Goal: Task Accomplishment & Management: Manage account settings

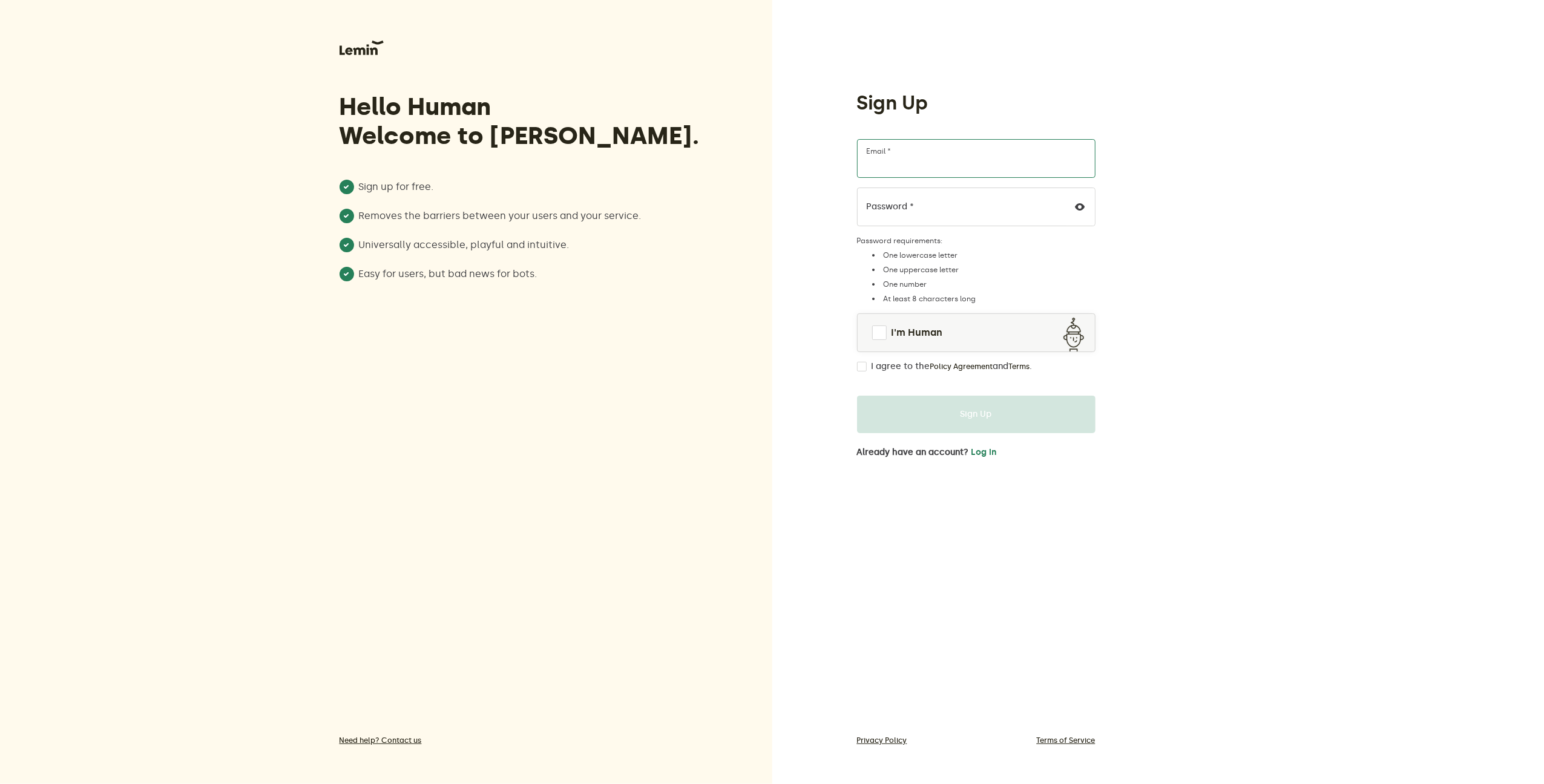
click at [905, 160] on input "Email *" at bounding box center [977, 158] width 239 height 38
type input "[EMAIL_ADDRESS][DOMAIN_NAME]"
click at [463, 249] on div "Hello Human Welcome to Lemin. Sign up for free. Removes the barriers between yo…" at bounding box center [772, 392] width 1544 height 784
click at [882, 333] on span at bounding box center [880, 333] width 15 height 15
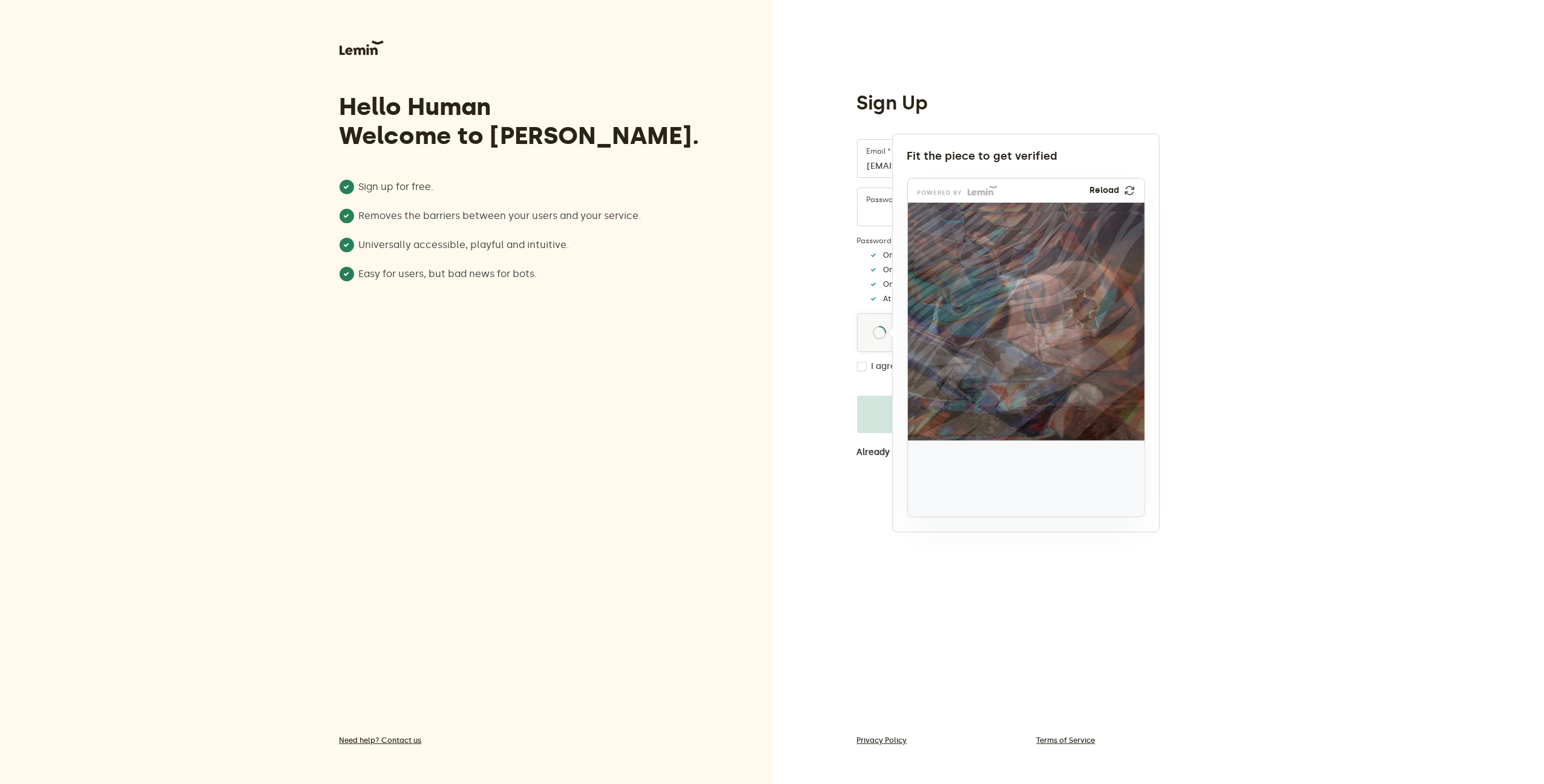
drag, startPoint x: 948, startPoint y: 494, endPoint x: 1082, endPoint y: 324, distance: 216.5
click at [1082, 324] on img at bounding box center [1000, 390] width 392 height 238
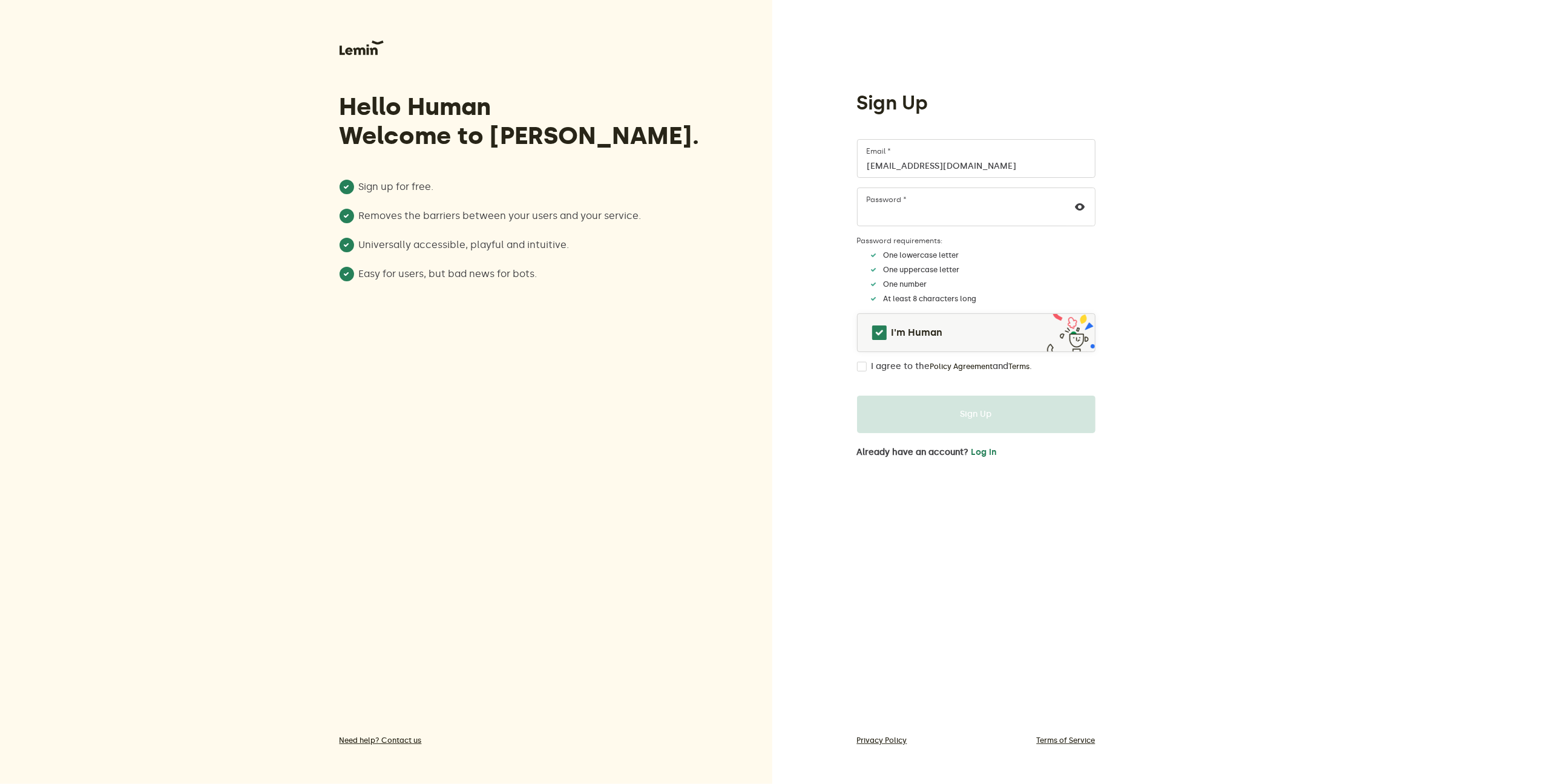
click at [858, 368] on input "I agree to the Policy Agreement and Terms ." at bounding box center [862, 367] width 9 height 9
checkbox input "true"
click at [963, 412] on button "Sign Up" at bounding box center [977, 415] width 239 height 38
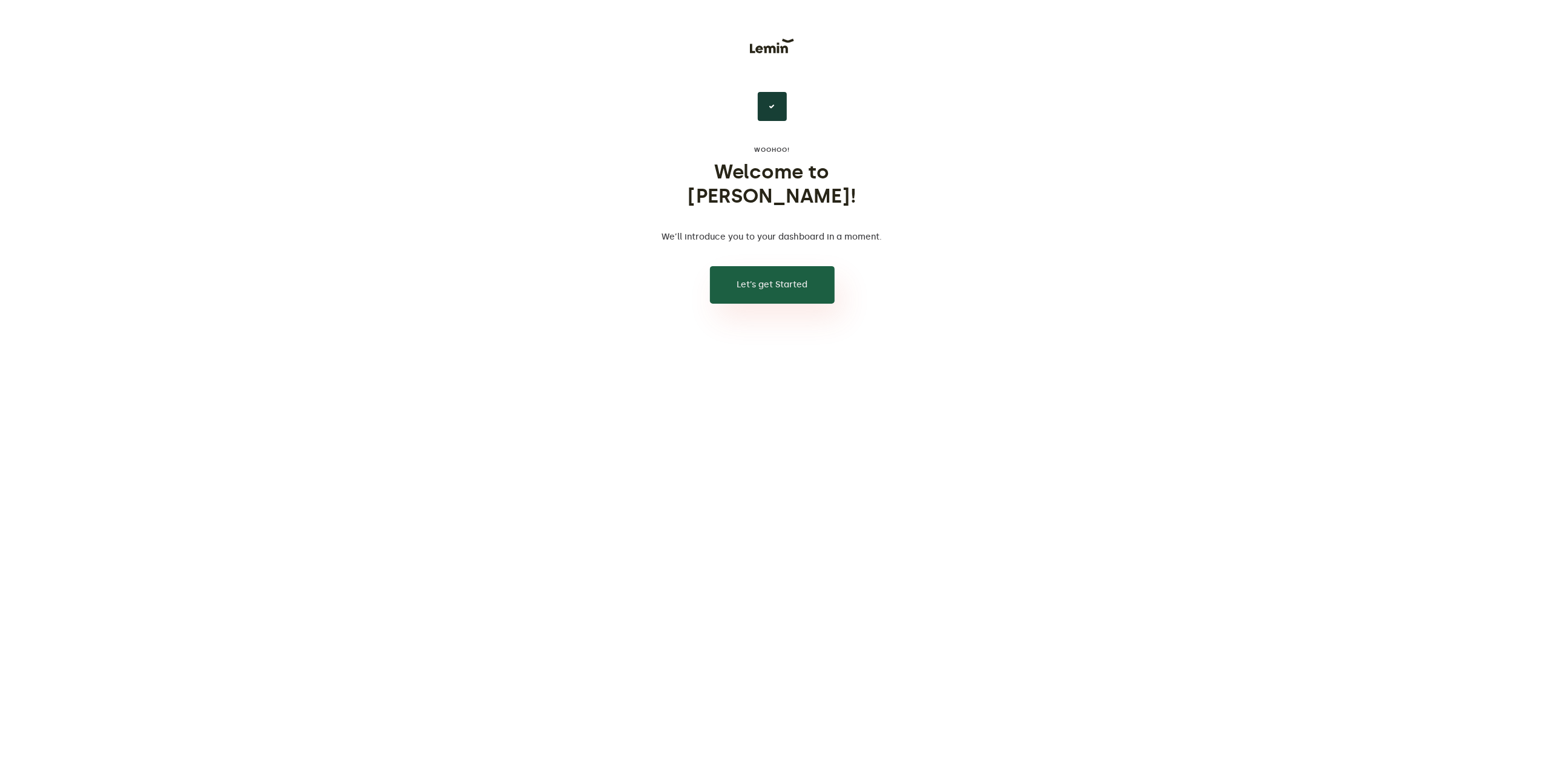
click at [763, 266] on button "Let’s get Started" at bounding box center [772, 285] width 125 height 38
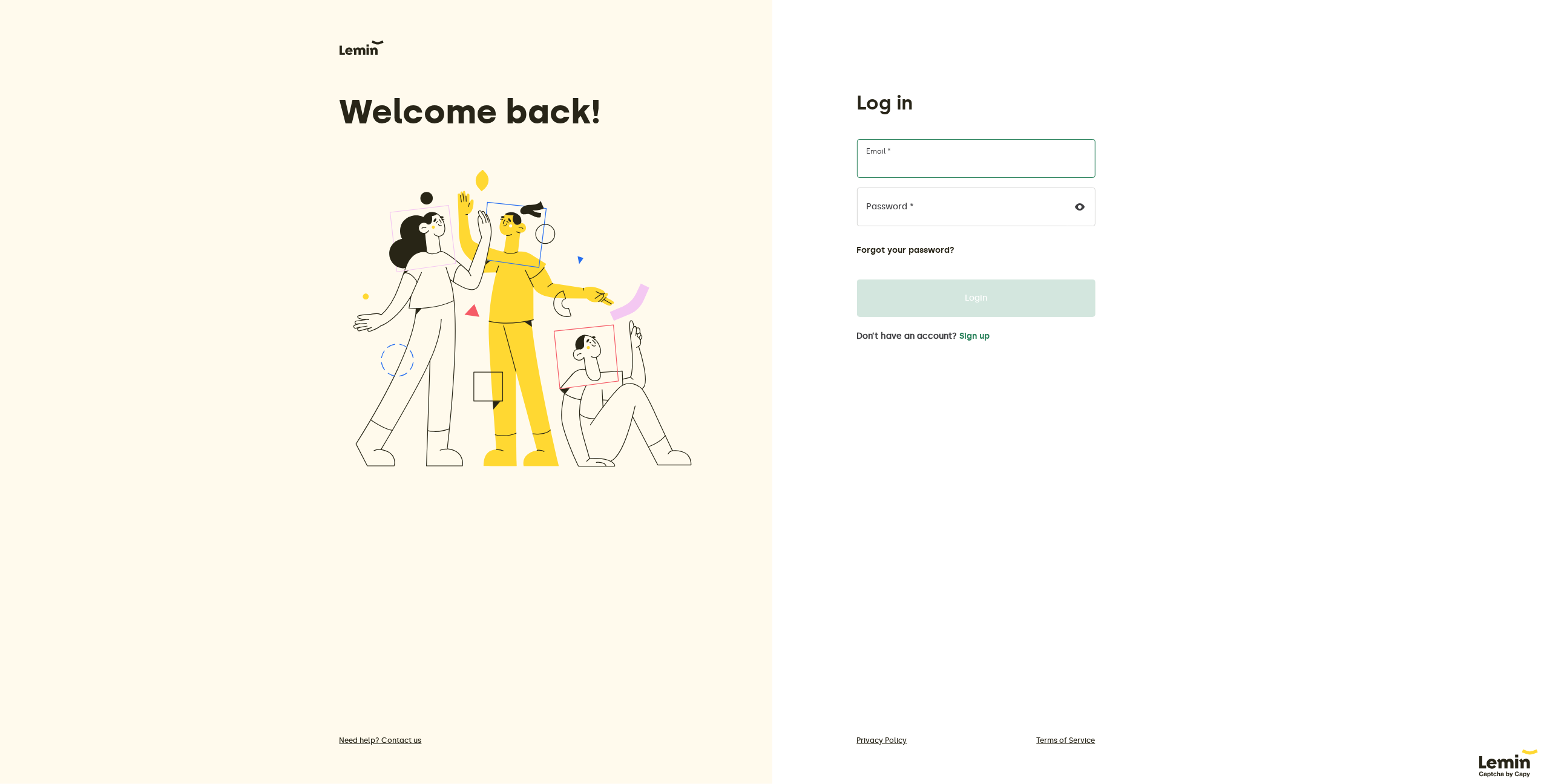
click at [950, 160] on input "Email *" at bounding box center [977, 158] width 239 height 38
type input "[EMAIL_ADDRESS][DOMAIN_NAME]"
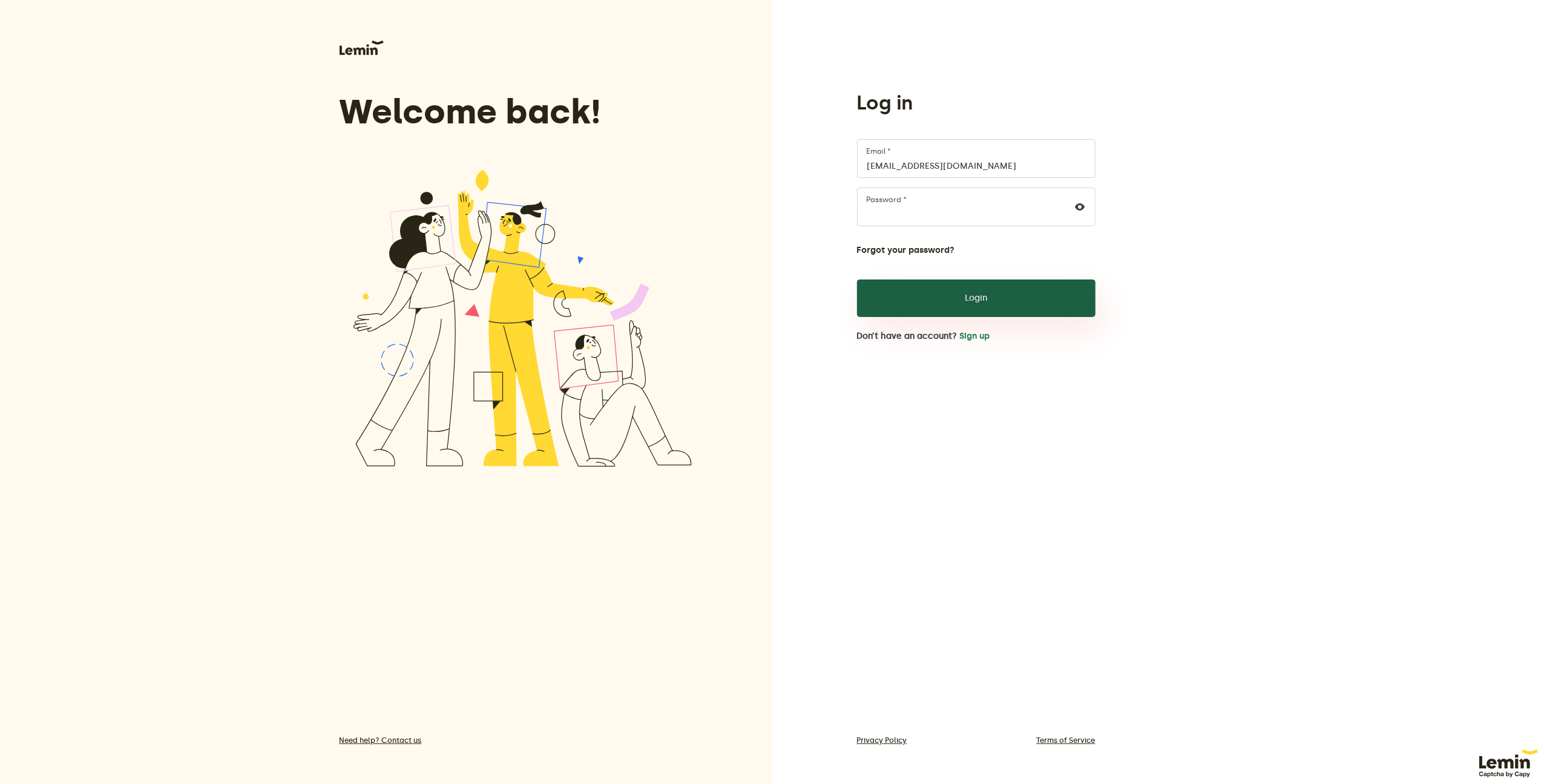
click at [991, 291] on button "Login" at bounding box center [977, 299] width 239 height 38
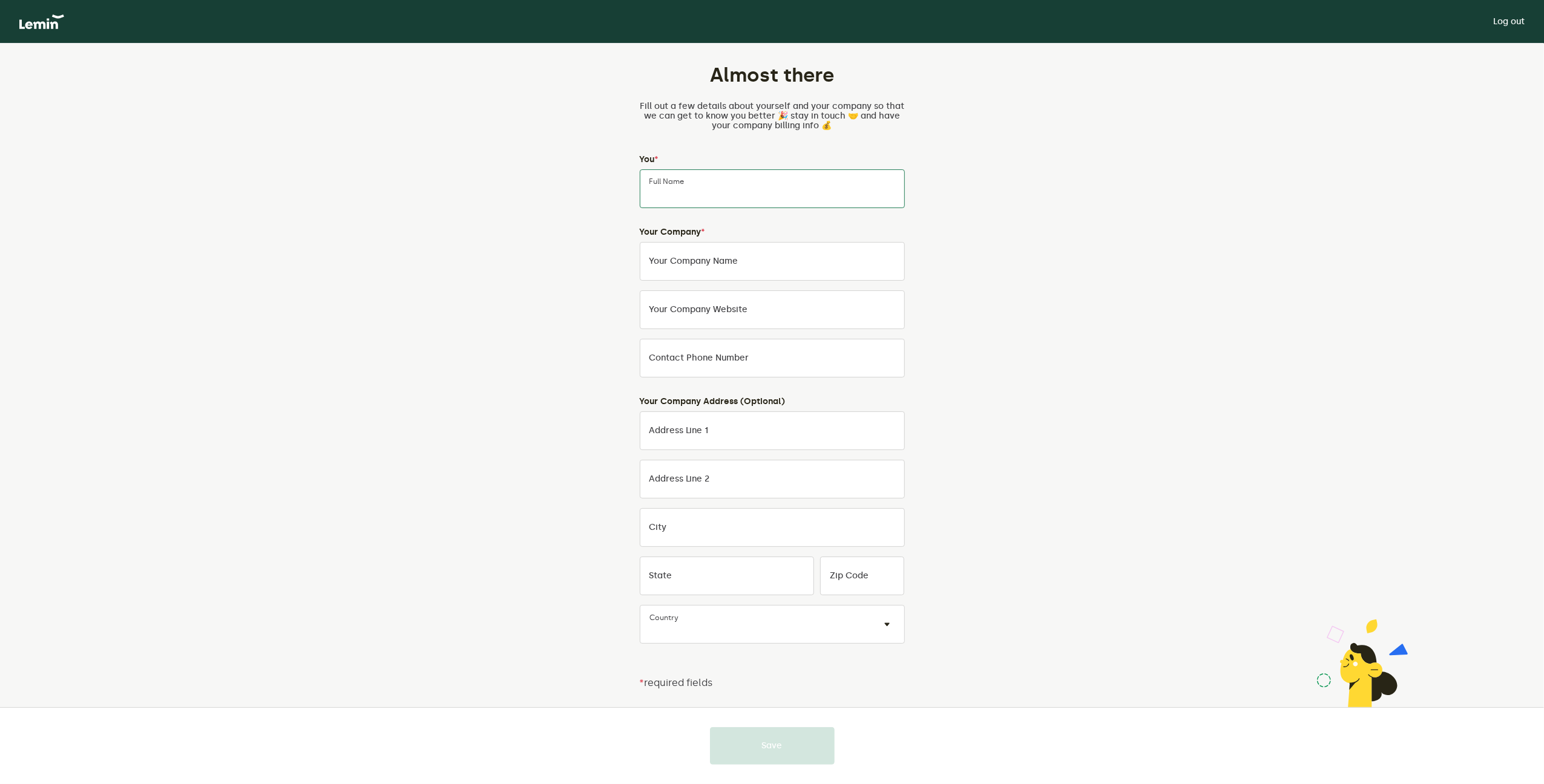
click at [784, 197] on input "Full Name" at bounding box center [772, 188] width 265 height 38
type input "[PERSON_NAME]"
type input "01616102103"
type input "[STREET_ADDRESS][PERSON_NAME]"
type input "Stretford"
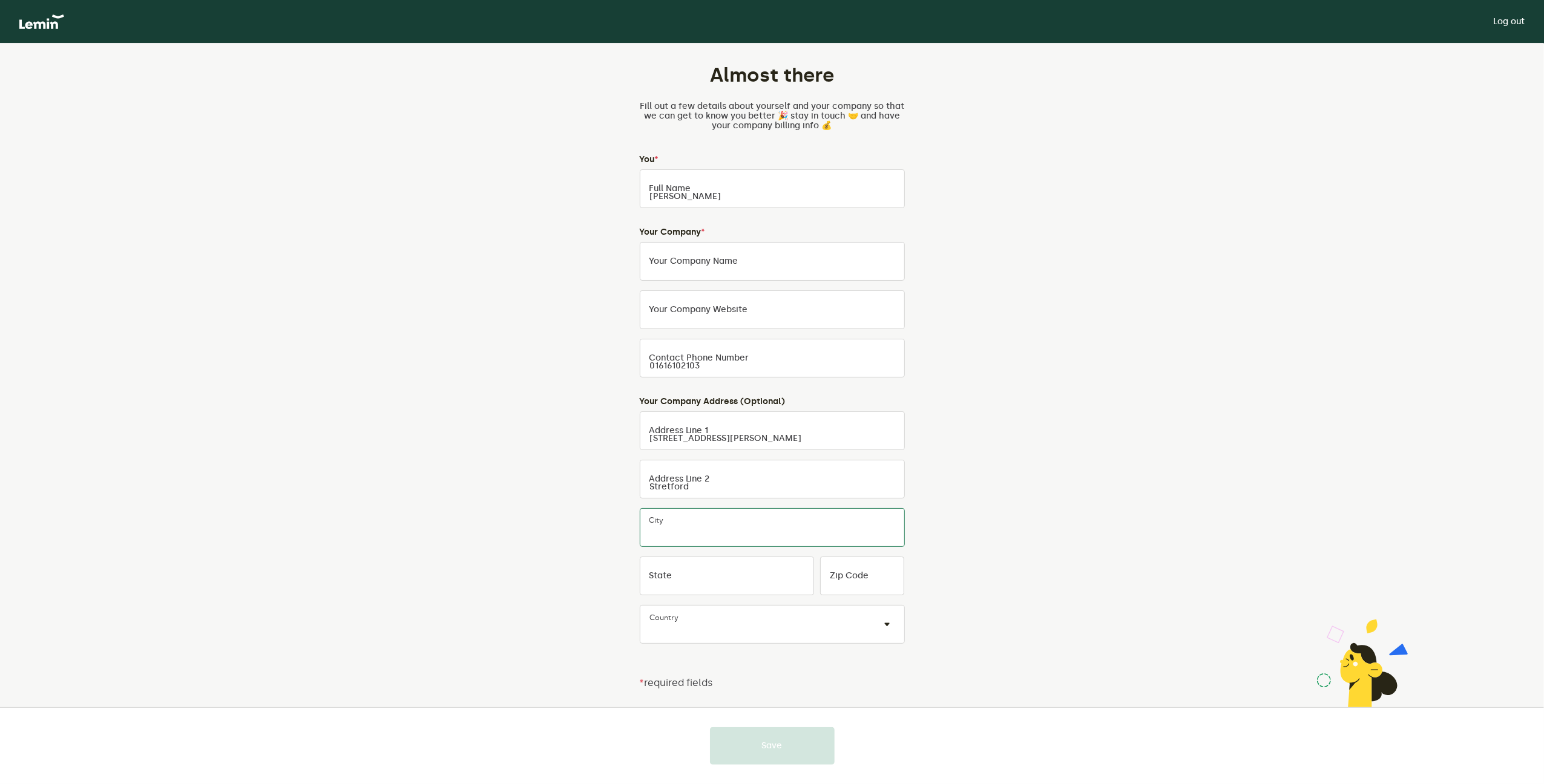
type input "[GEOGRAPHIC_DATA]"
type input "M32 9PL"
click at [743, 275] on input "Your Company Name" at bounding box center [772, 261] width 265 height 38
drag, startPoint x: 765, startPoint y: 269, endPoint x: 513, endPoint y: 237, distance: 254.0
click at [590, 248] on div "Almost there Fill out a few details about yourself and your company so that we …" at bounding box center [772, 406] width 567 height 725
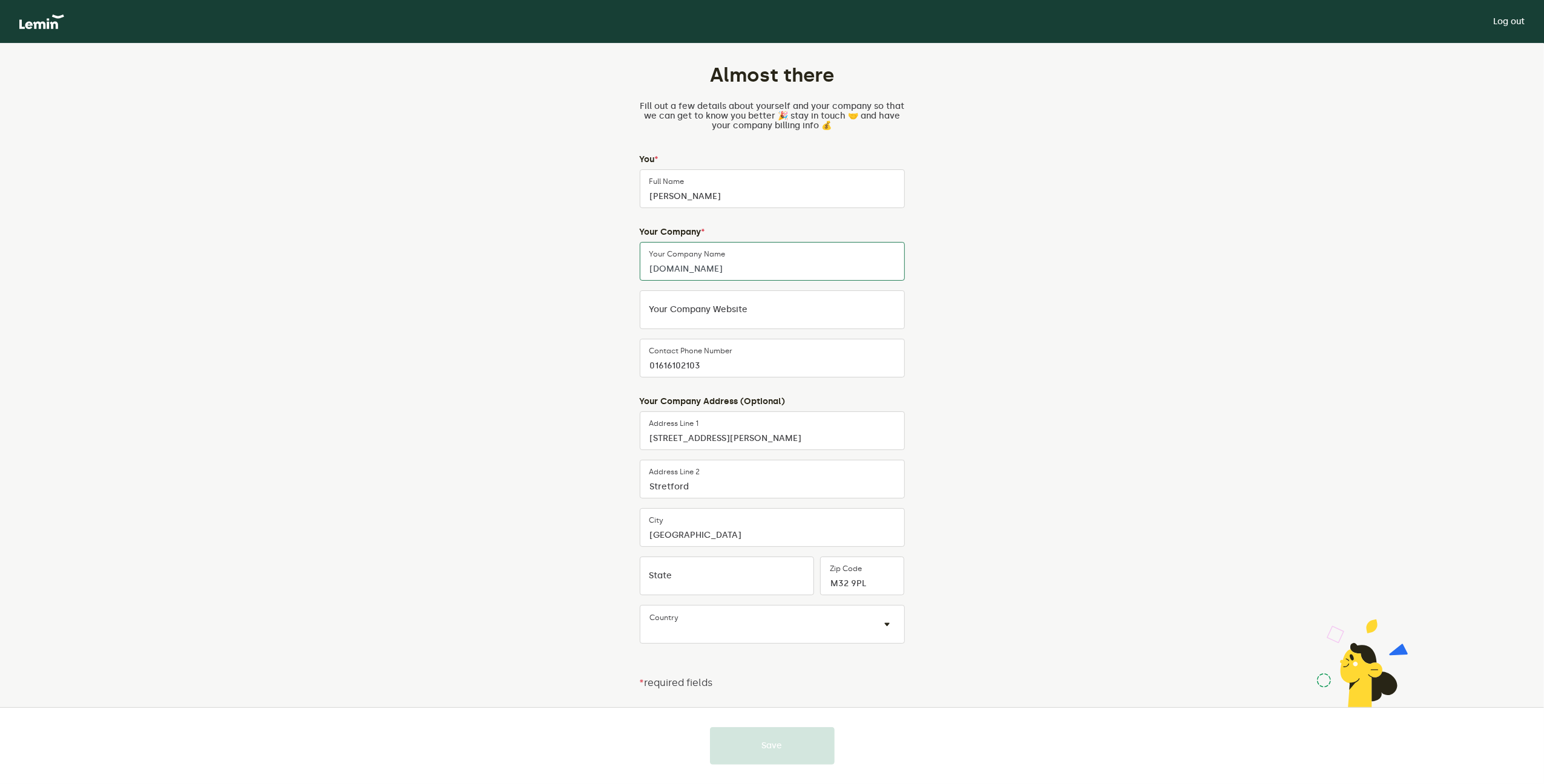
type input "[DOMAIN_NAME]"
click at [713, 313] on label "Your company website" at bounding box center [699, 309] width 98 height 9
click at [713, 313] on input "Your company website" at bounding box center [772, 309] width 265 height 38
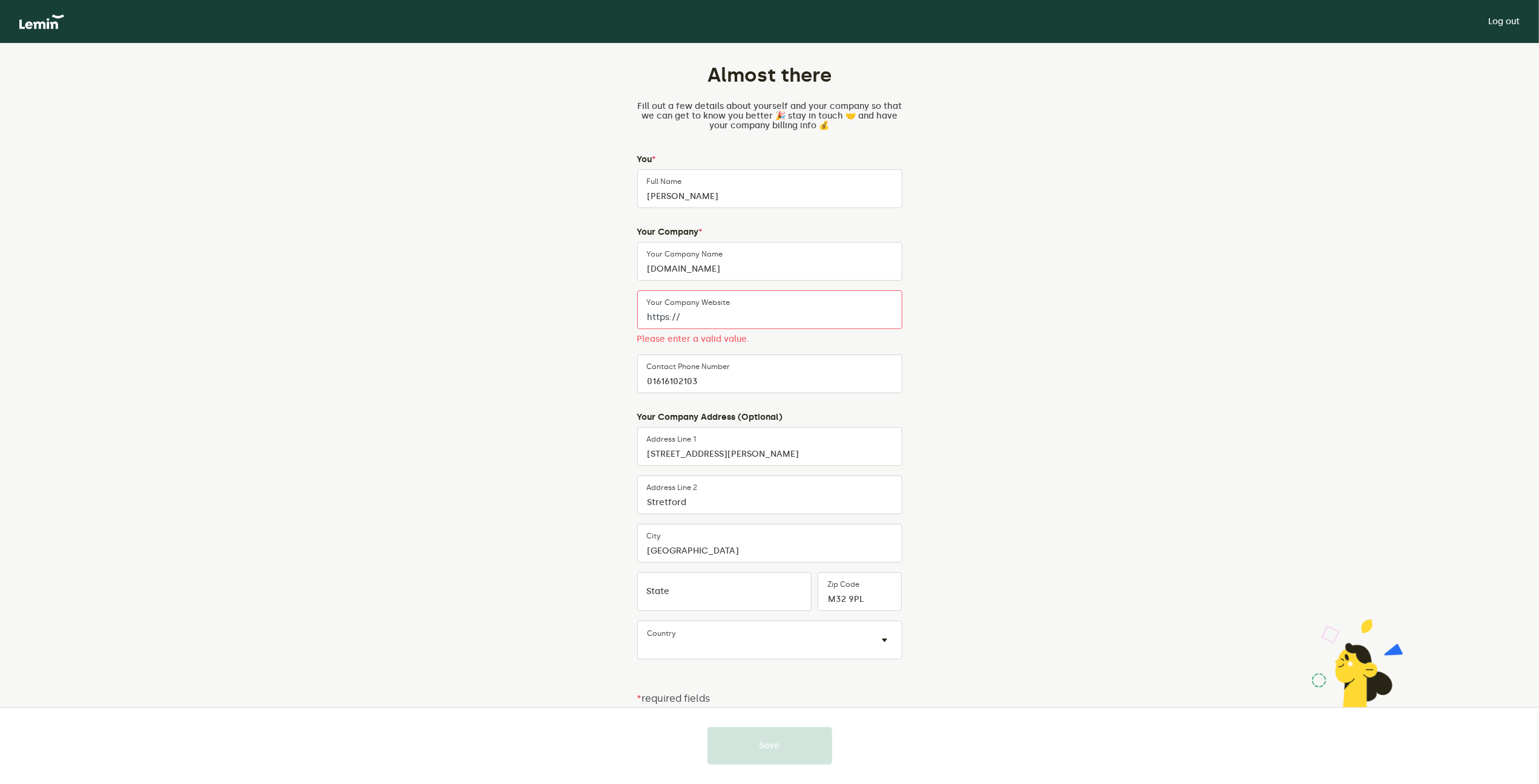
paste input "[DOMAIN_NAME]"
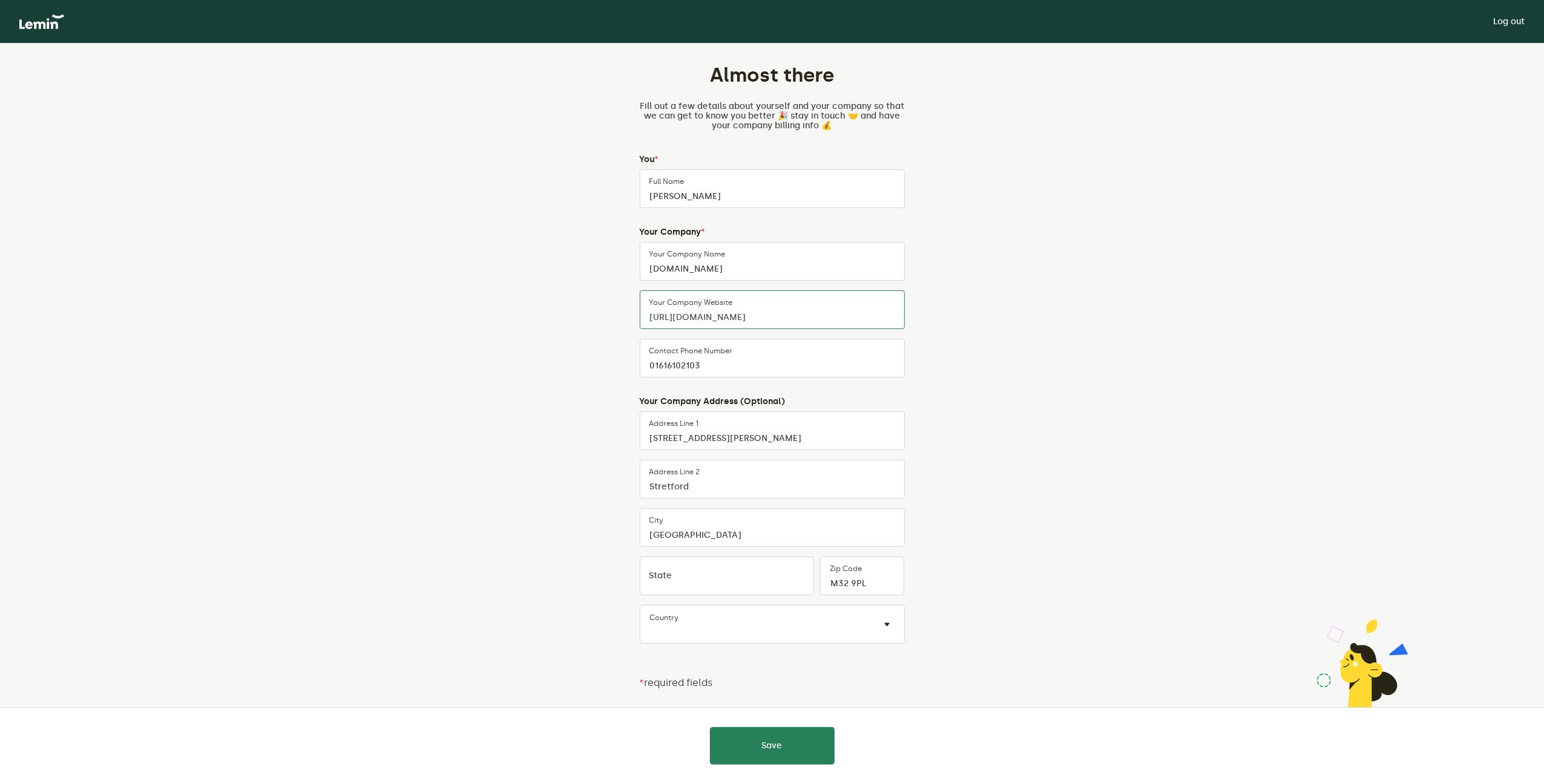
type input "[URL][DOMAIN_NAME]"
drag, startPoint x: 710, startPoint y: 367, endPoint x: 416, endPoint y: 365, distance: 294.0
click at [544, 367] on div "Almost there Fill out a few details about yourself and your company so that we …" at bounding box center [772, 406] width 567 height 725
type input "07807349876"
click at [710, 589] on input "State" at bounding box center [726, 576] width 175 height 38
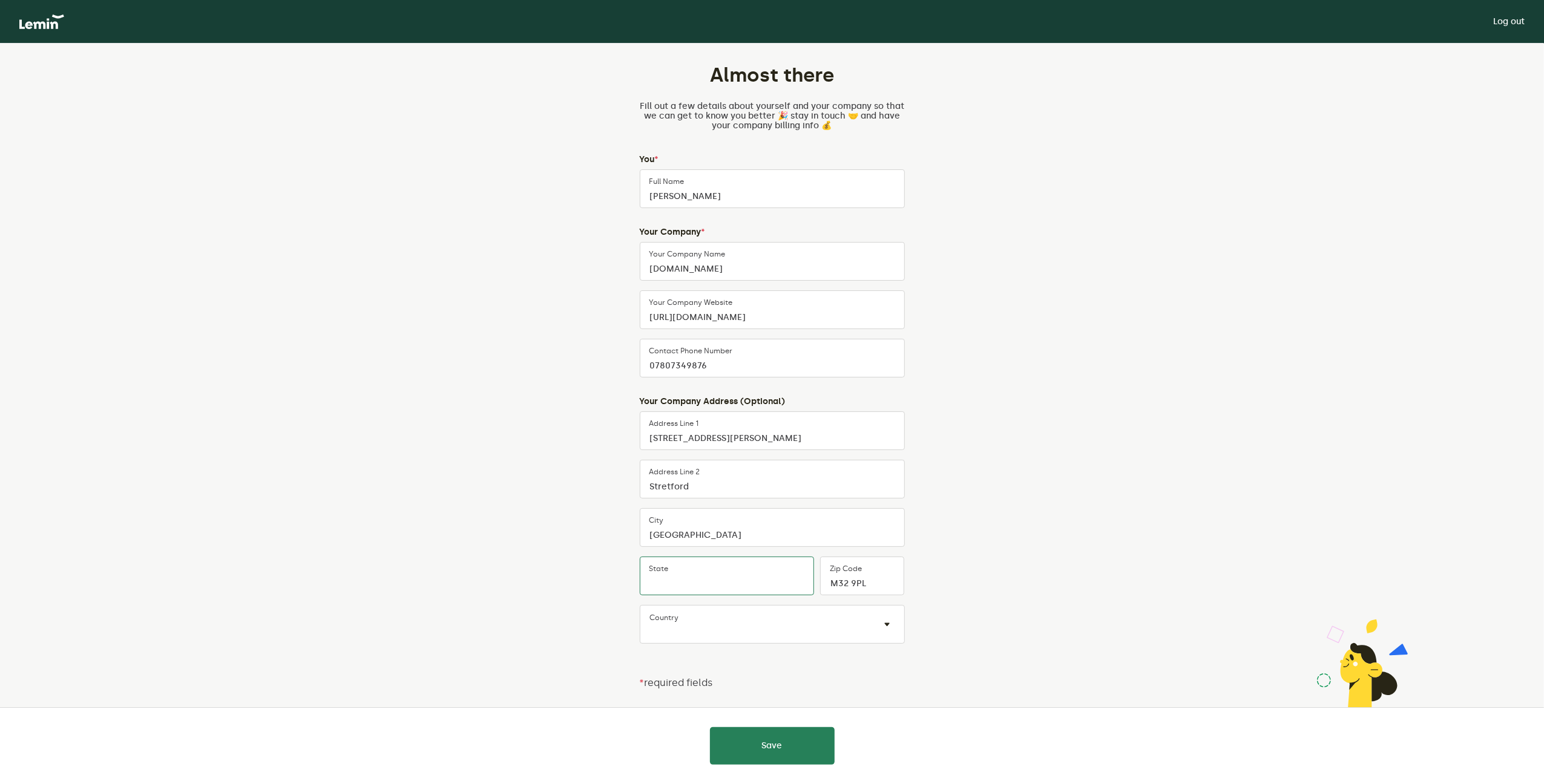
click at [706, 585] on input "State" at bounding box center [726, 576] width 175 height 38
click at [716, 624] on div "Country × ×" at bounding box center [772, 624] width 265 height 38
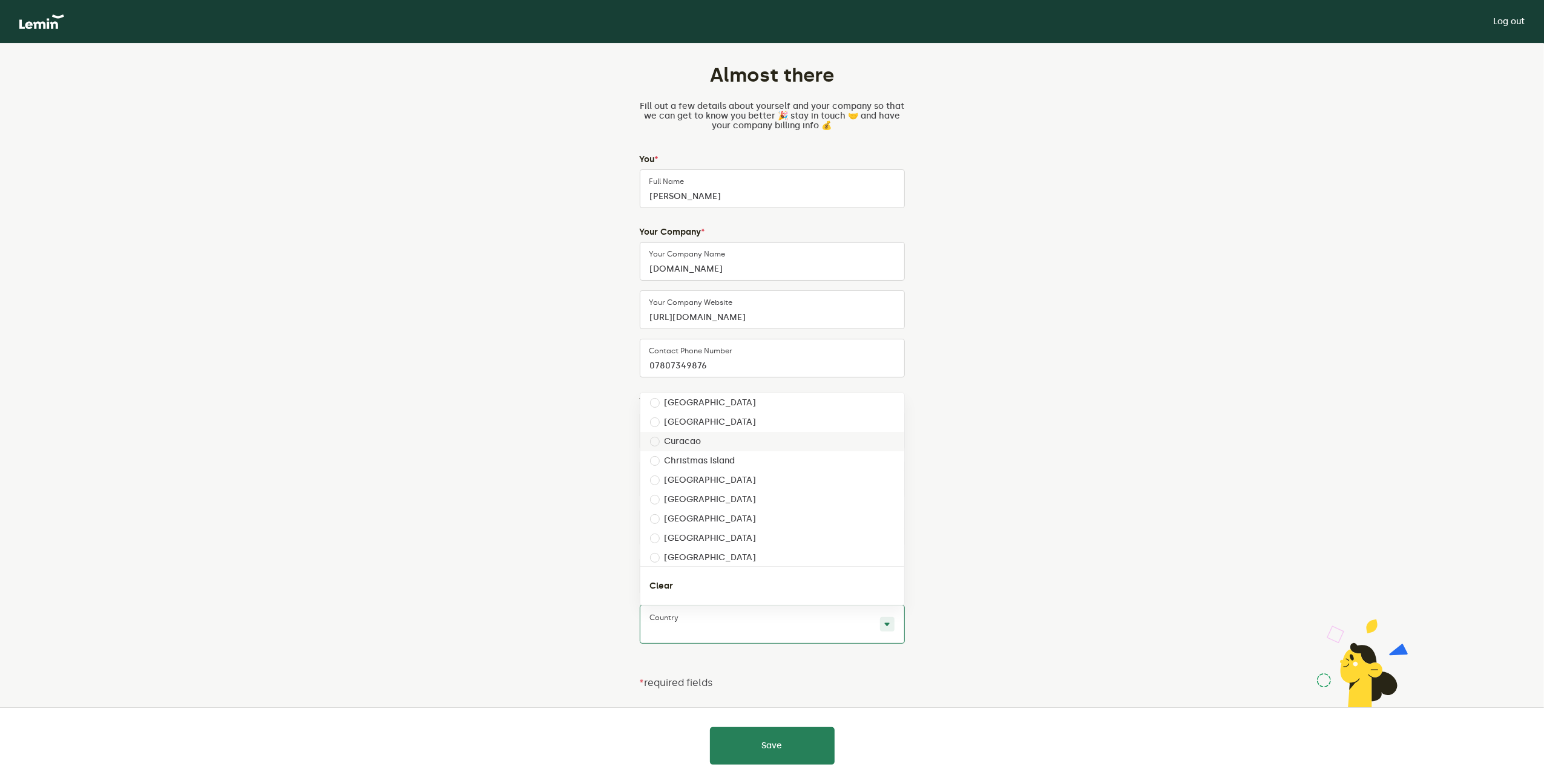
scroll to position [1048, 0]
click at [898, 433] on div "[GEOGRAPHIC_DATA]" at bounding box center [772, 438] width 264 height 20
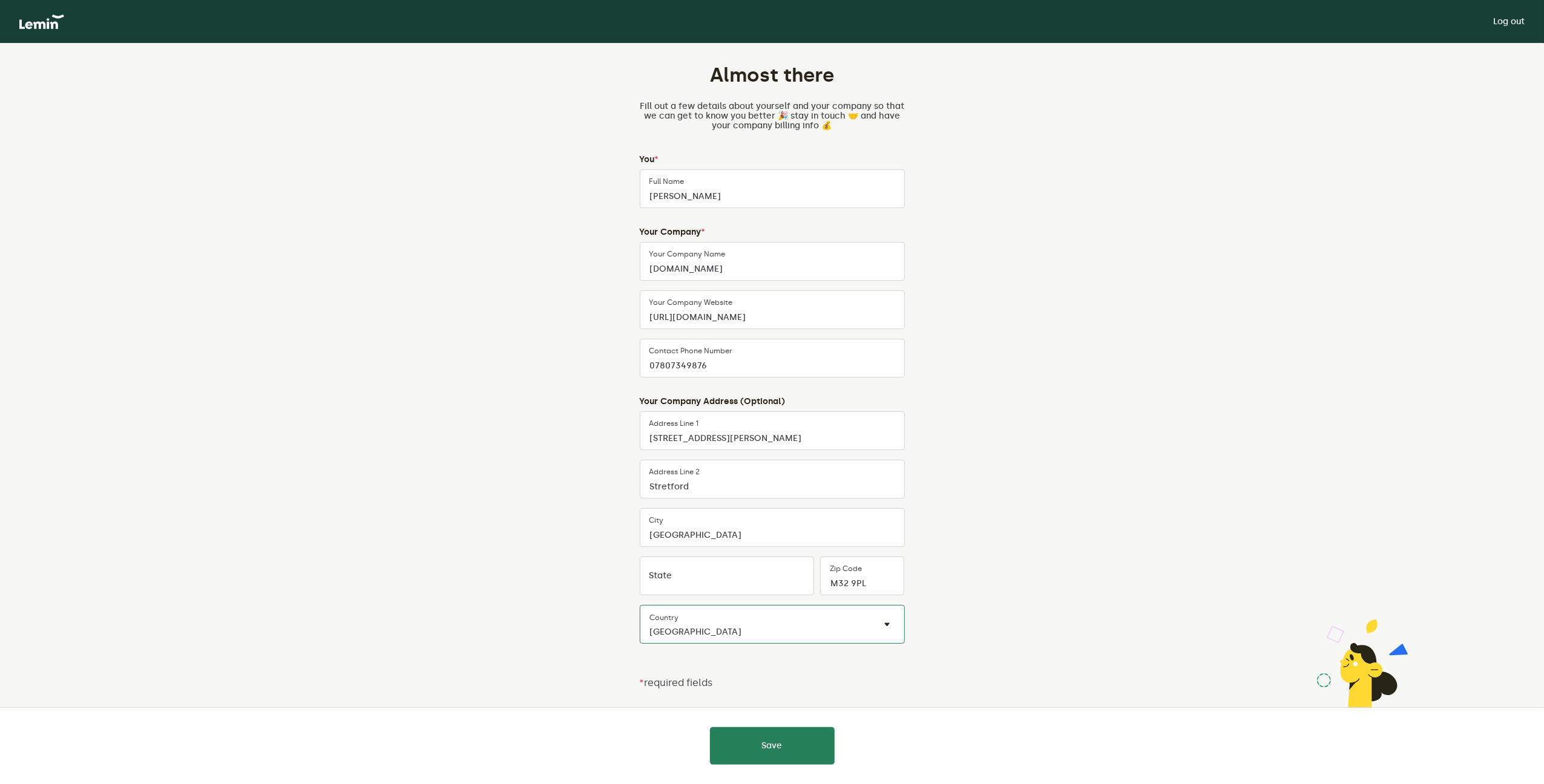
click at [735, 633] on input "text" at bounding box center [760, 632] width 221 height 15
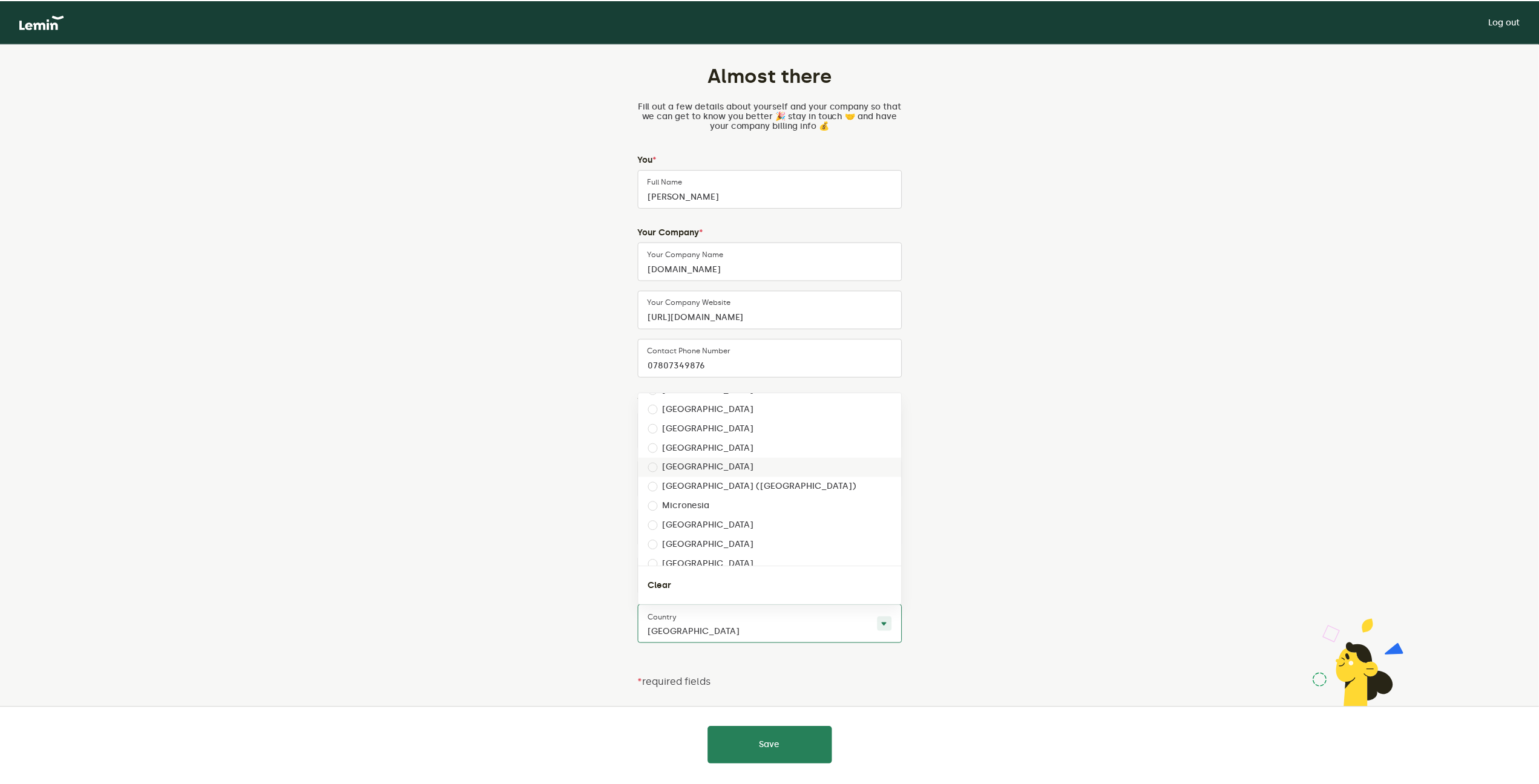
scroll to position [1370, 0]
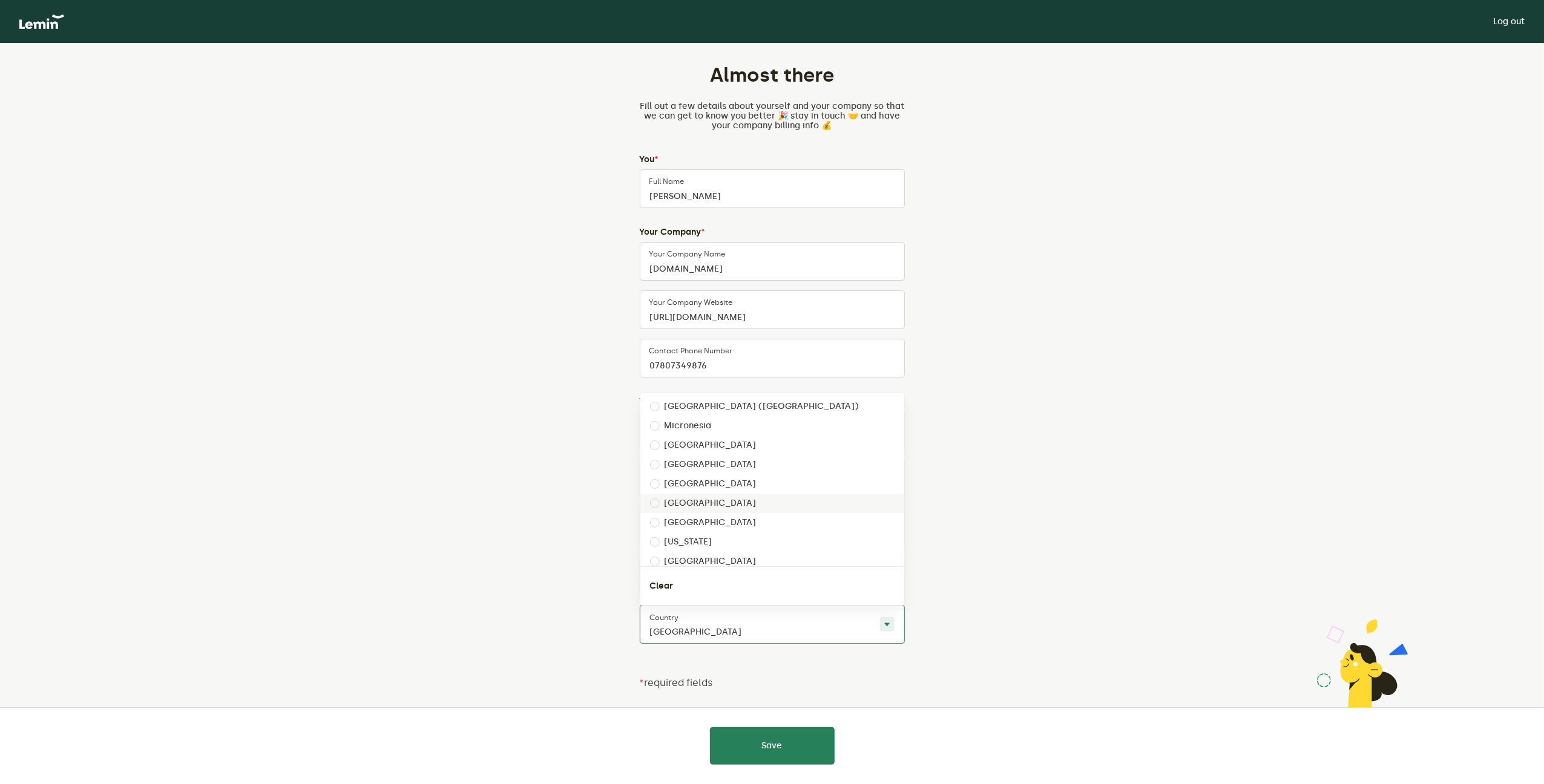
click at [800, 506] on div "[GEOGRAPHIC_DATA]" at bounding box center [772, 503] width 264 height 20
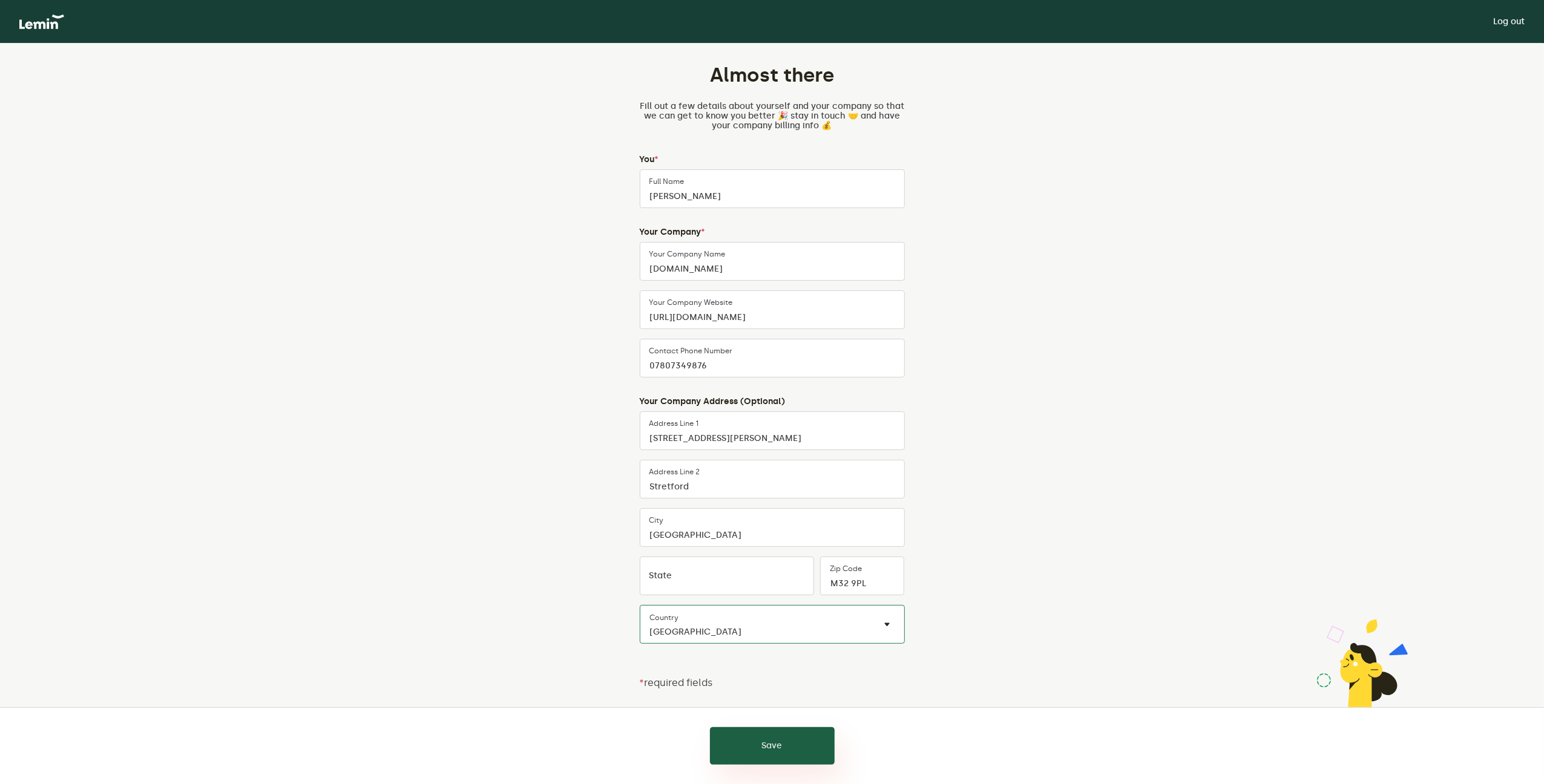
click at [776, 754] on button "Save" at bounding box center [772, 746] width 125 height 38
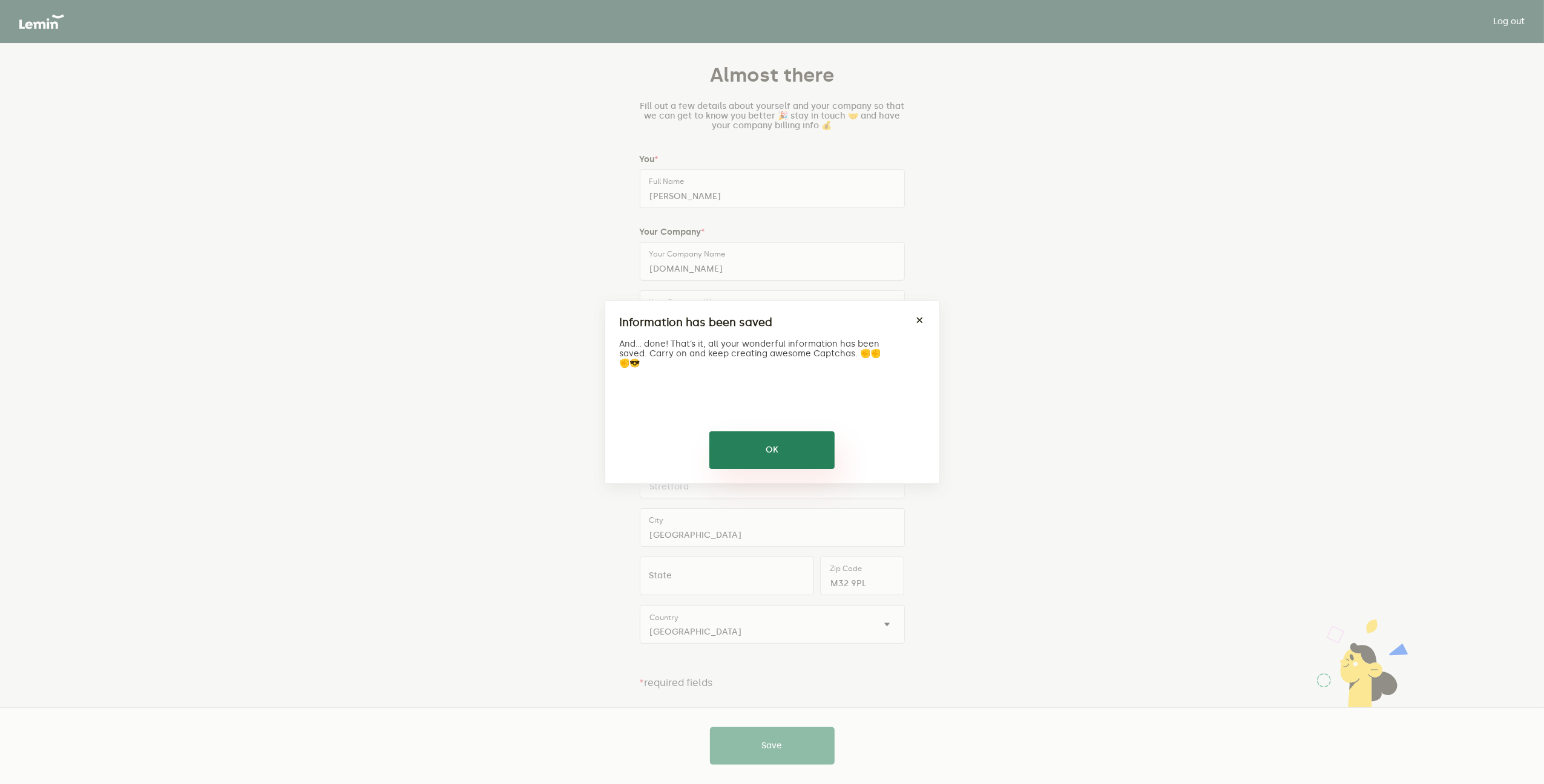
click at [773, 447] on button "OK" at bounding box center [772, 450] width 125 height 38
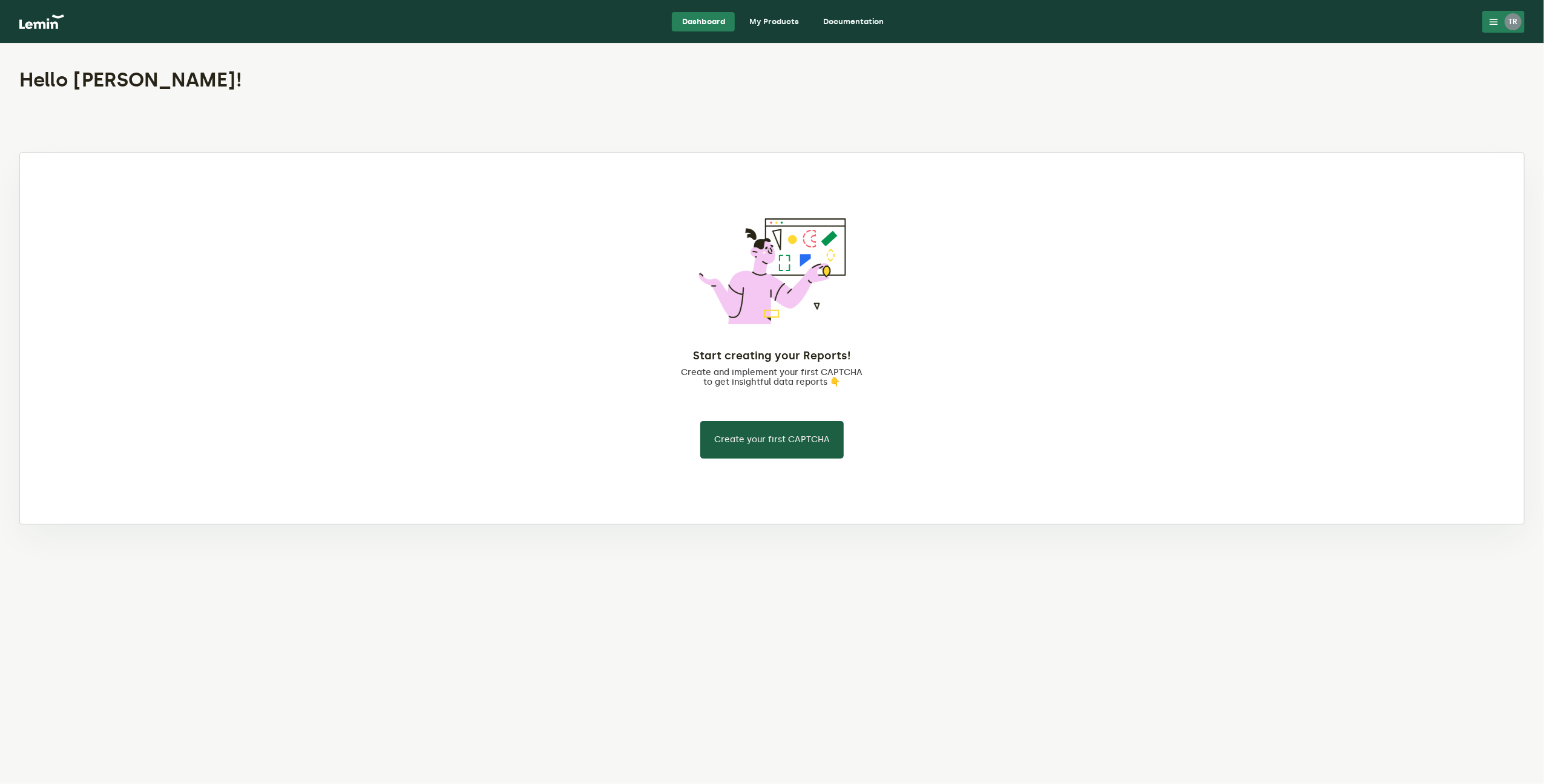
click at [773, 447] on button "Create your first CAPTCHA" at bounding box center [772, 440] width 144 height 38
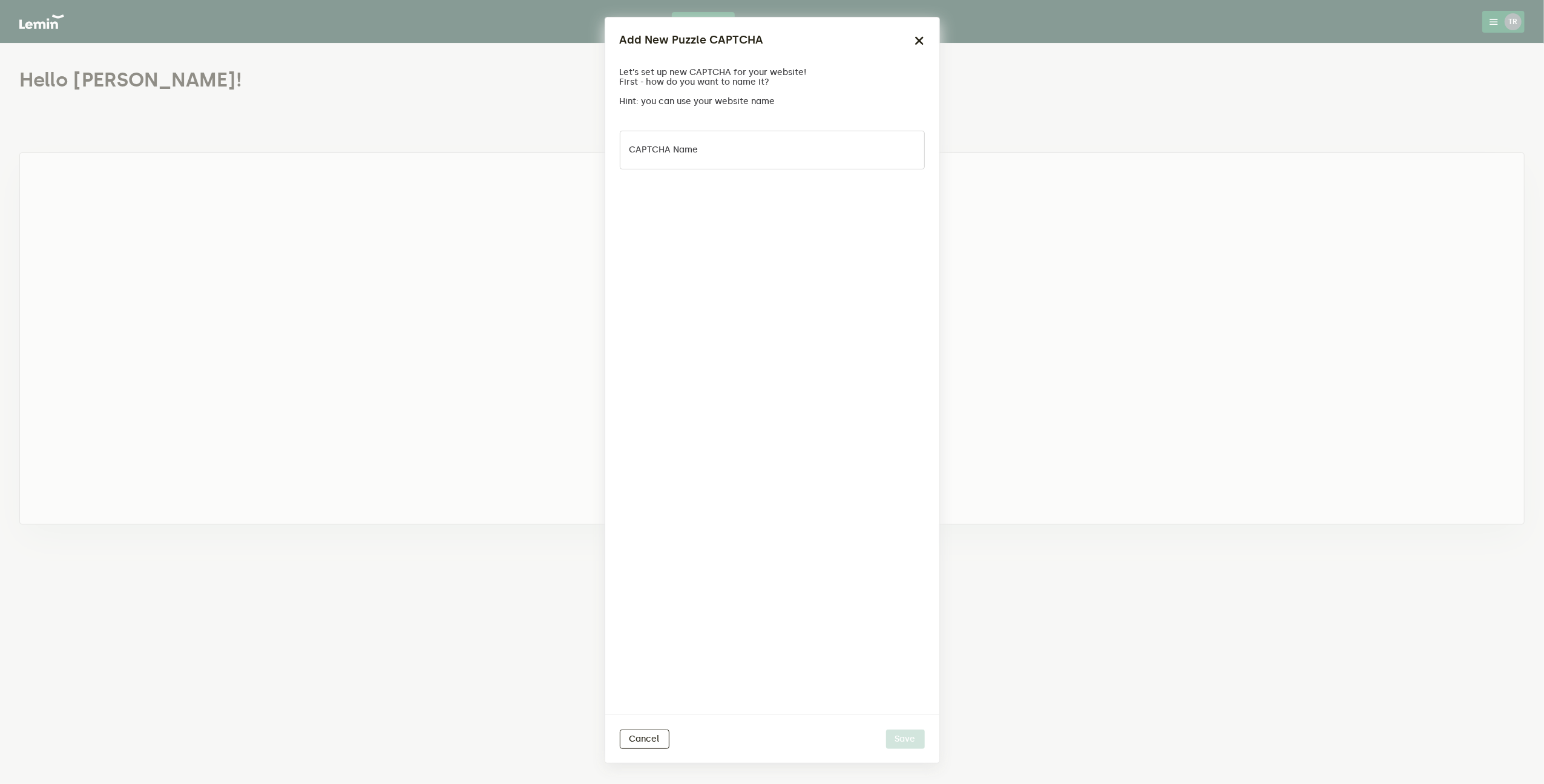
click at [695, 145] on label "CAPTCHA name" at bounding box center [664, 150] width 69 height 9
click at [695, 144] on input "CAPTCHA name" at bounding box center [772, 150] width 305 height 38
drag, startPoint x: 635, startPoint y: 158, endPoint x: 603, endPoint y: 168, distance: 33.5
click at [604, 168] on ngb-modal-window "Add New Puzzle CAPTCHA Let’s set up new CAPTCHA for your website! First - how d…" at bounding box center [772, 392] width 1544 height 784
type input "my capcha"
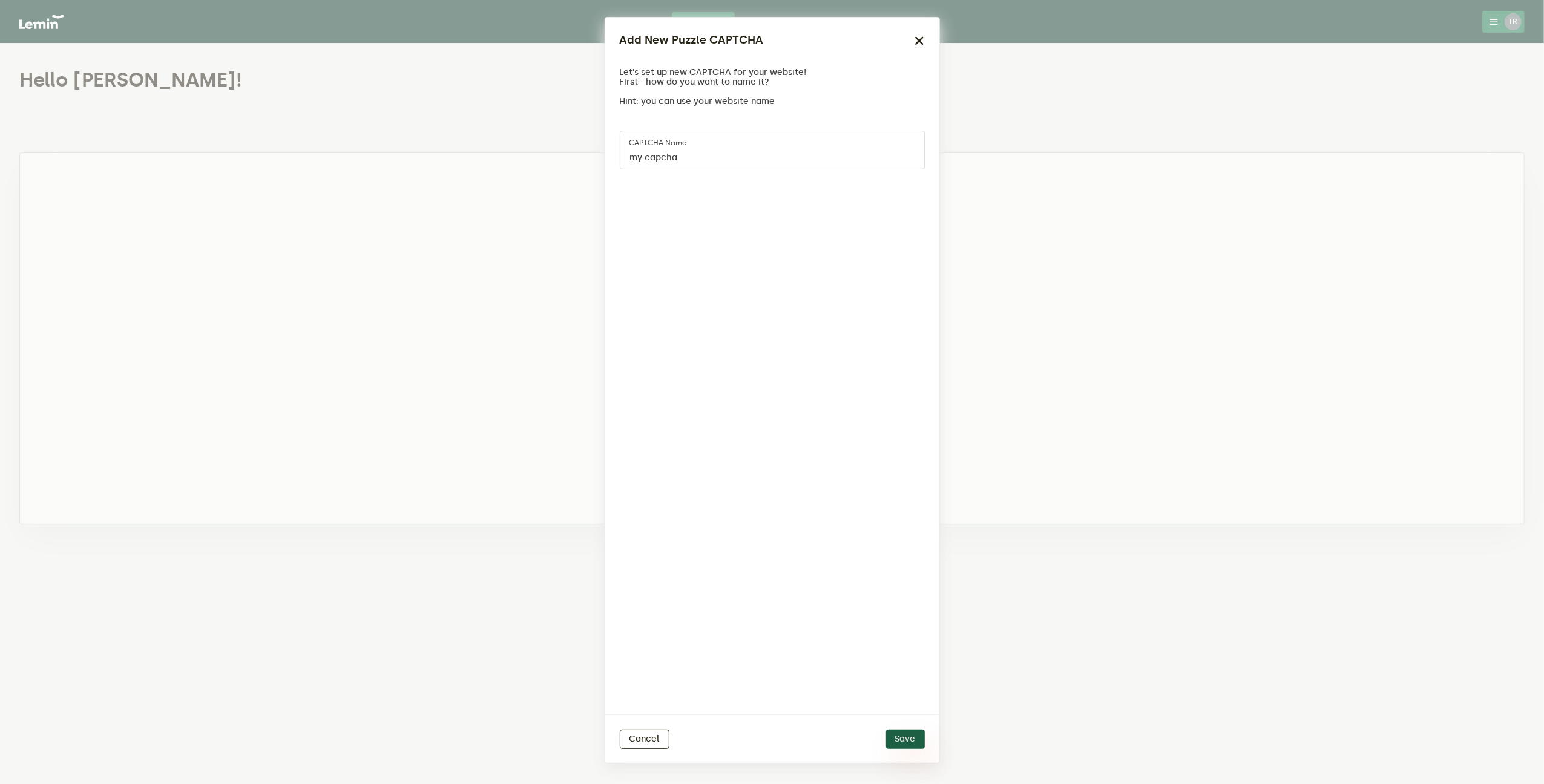
click at [905, 747] on button "Save" at bounding box center [905, 739] width 38 height 20
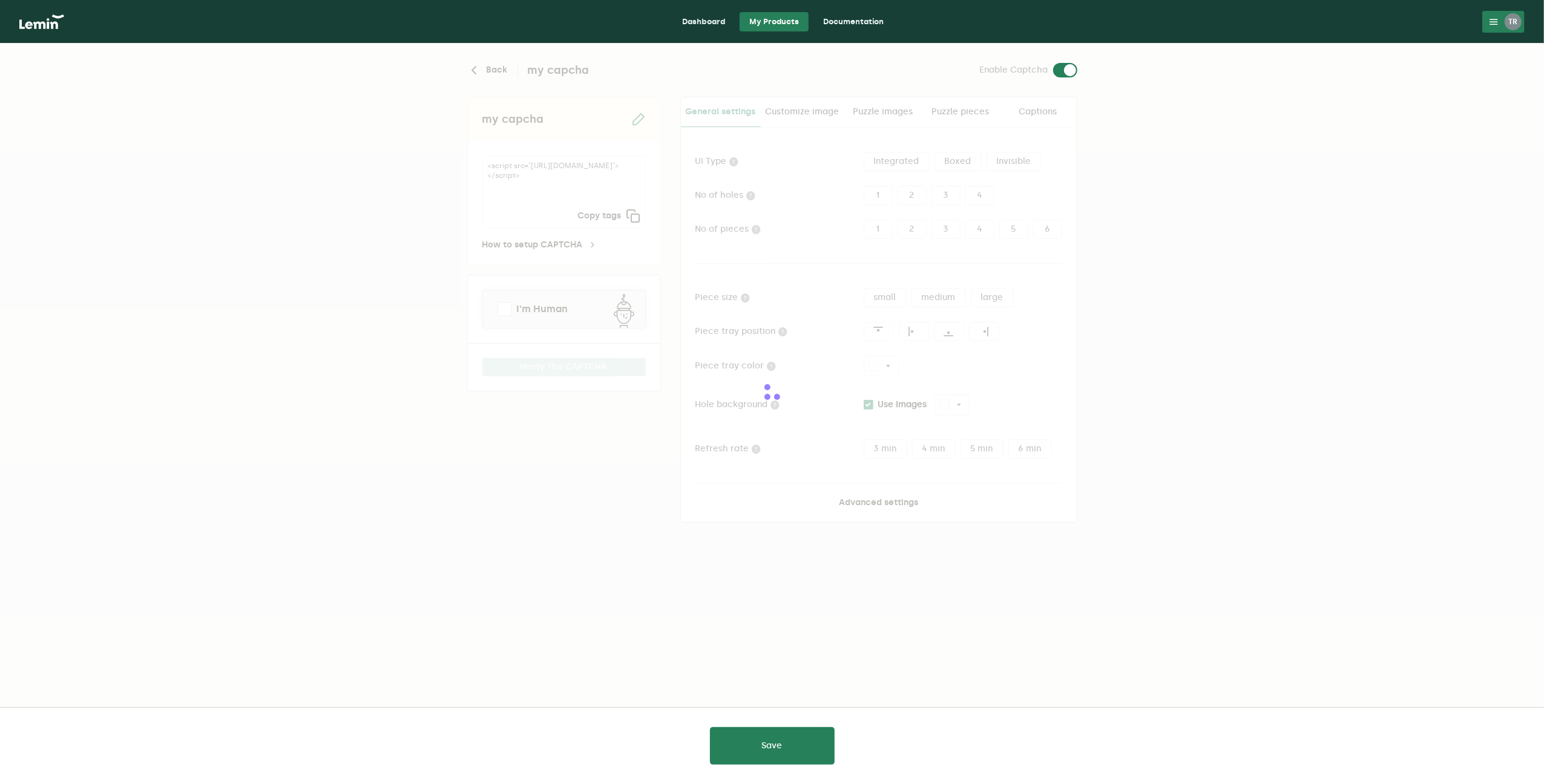
type input "white"
checkbox input "true"
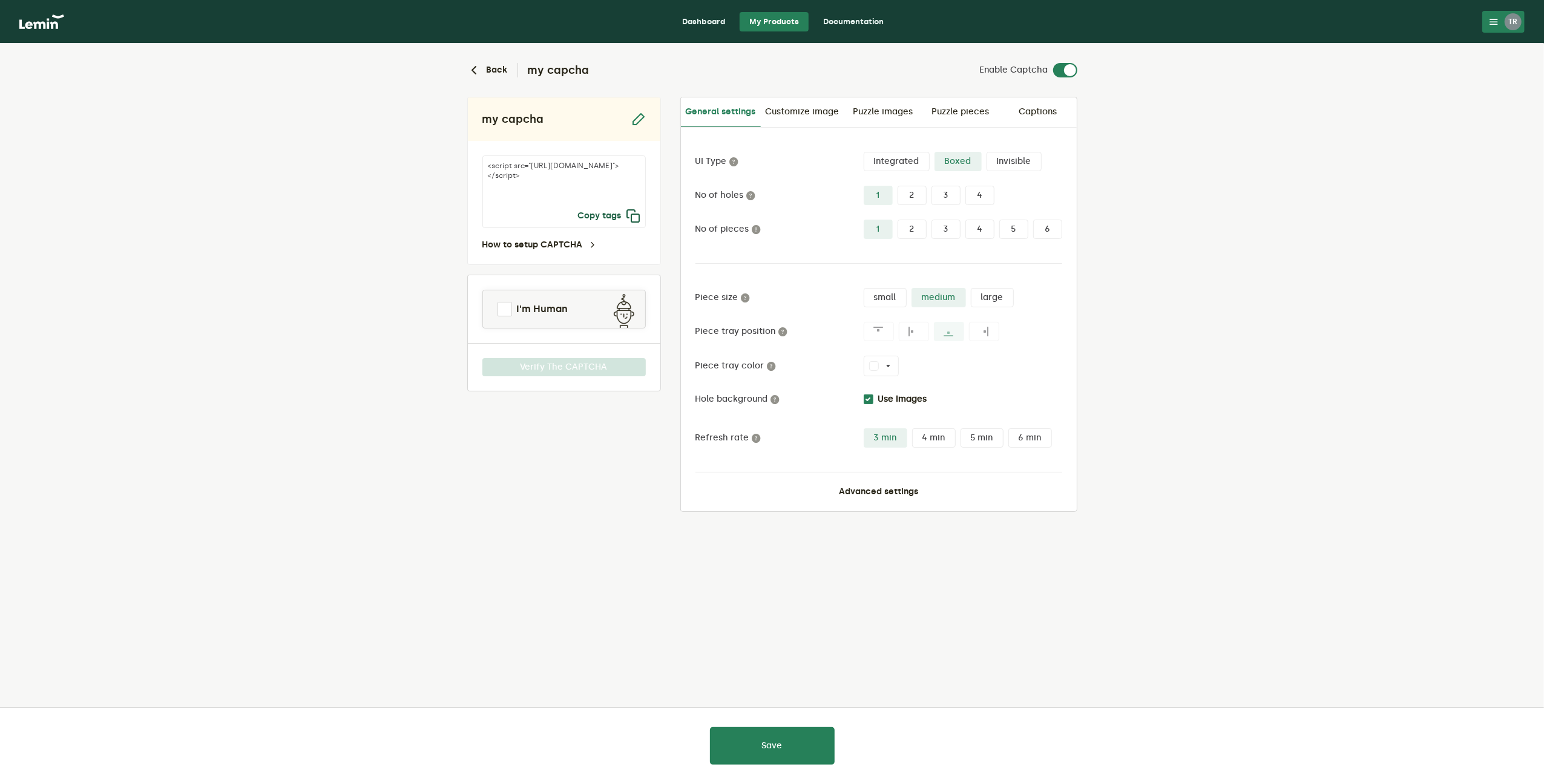
click at [629, 214] on icon "button" at bounding box center [634, 216] width 15 height 15
click at [554, 245] on link "How to setup CAPTCHA" at bounding box center [540, 245] width 115 height 9
click at [500, 307] on span at bounding box center [505, 309] width 15 height 15
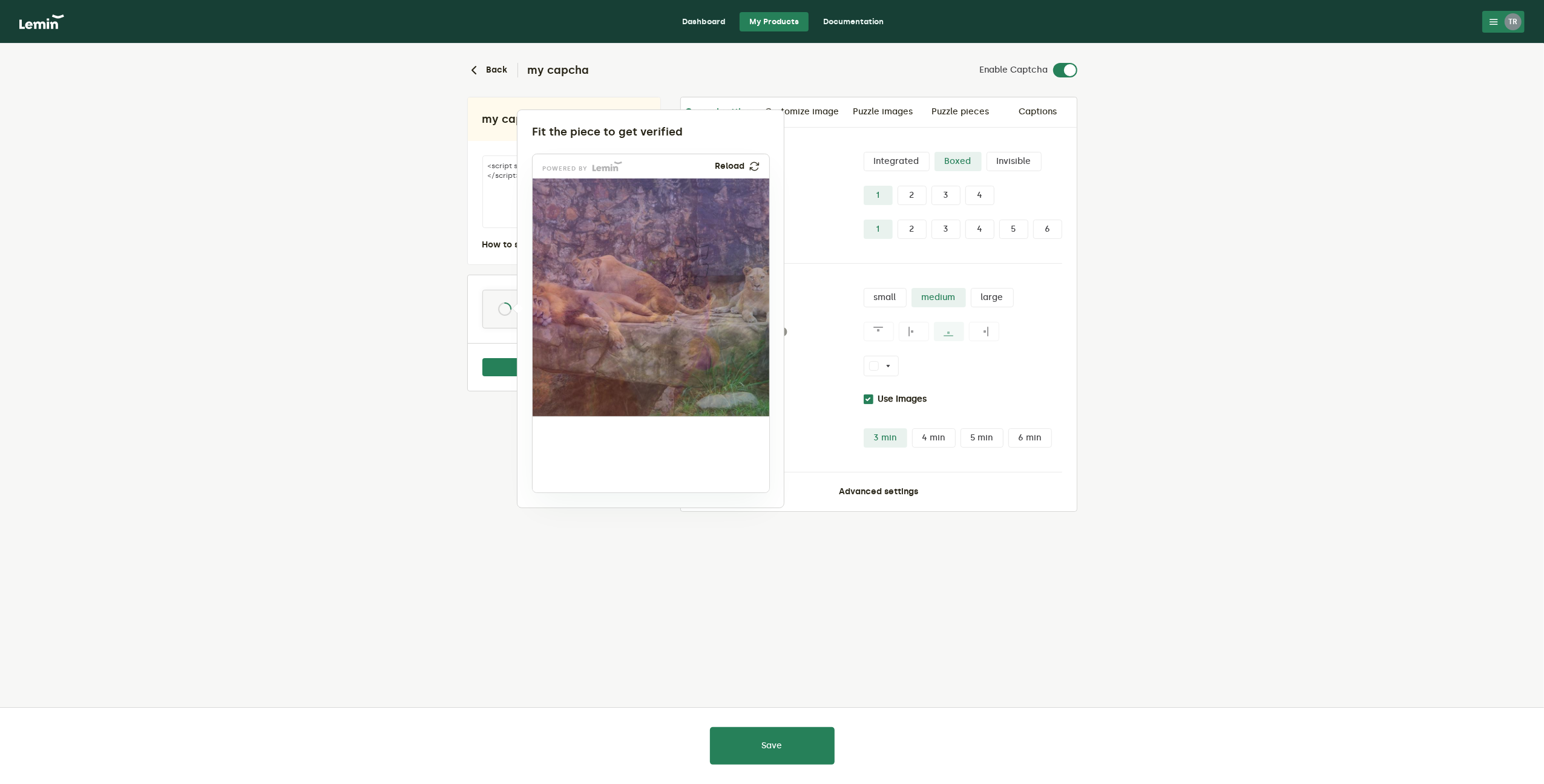
drag, startPoint x: 579, startPoint y: 447, endPoint x: 693, endPoint y: 253, distance: 225.0
click at [693, 253] on img at bounding box center [606, 342] width 392 height 238
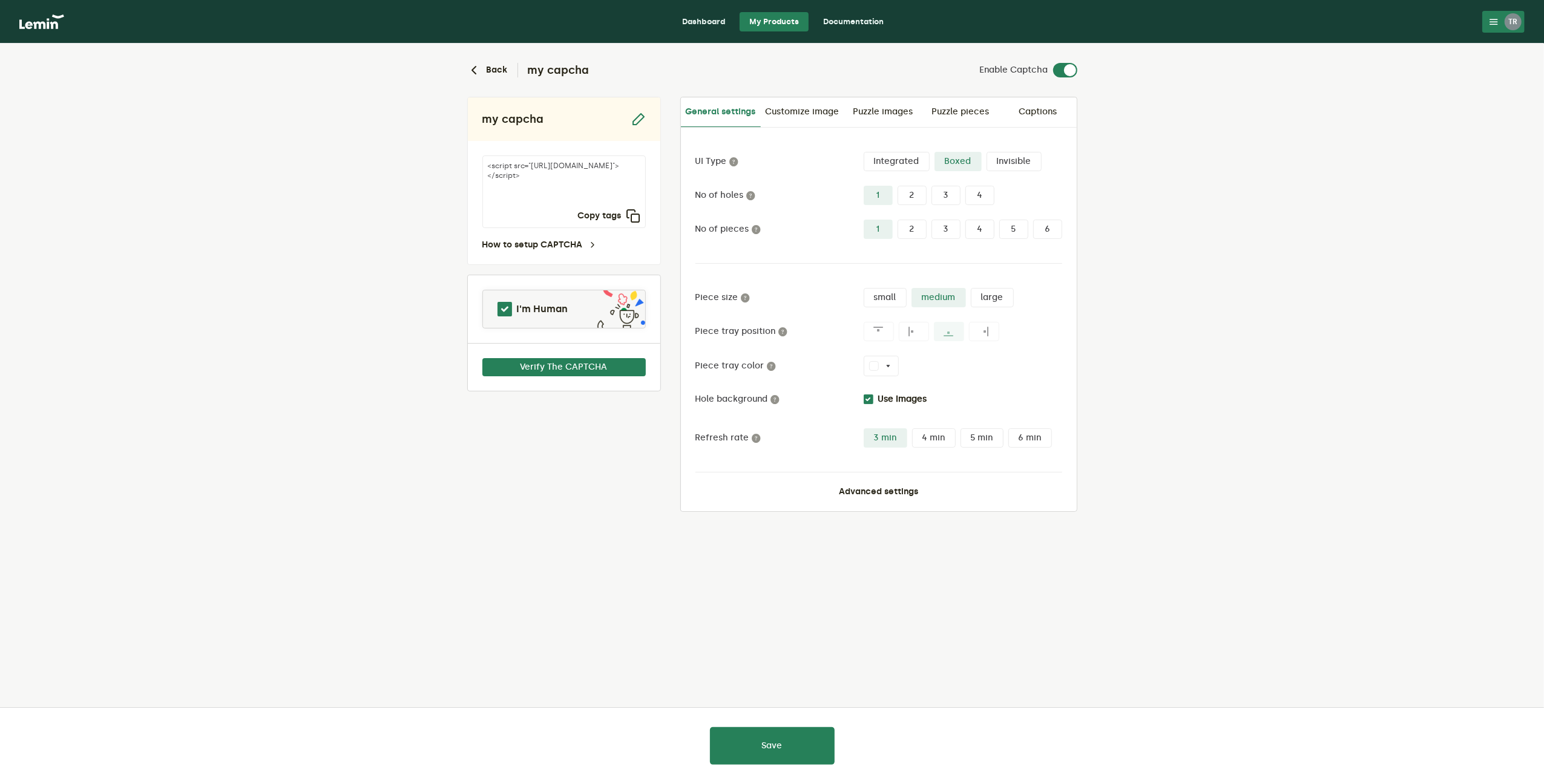
click at [533, 365] on div at bounding box center [772, 392] width 1544 height 784
click at [539, 346] on button "Verify The CAPTCHA" at bounding box center [564, 346] width 163 height 18
click at [797, 113] on link "Customize image" at bounding box center [803, 111] width 84 height 29
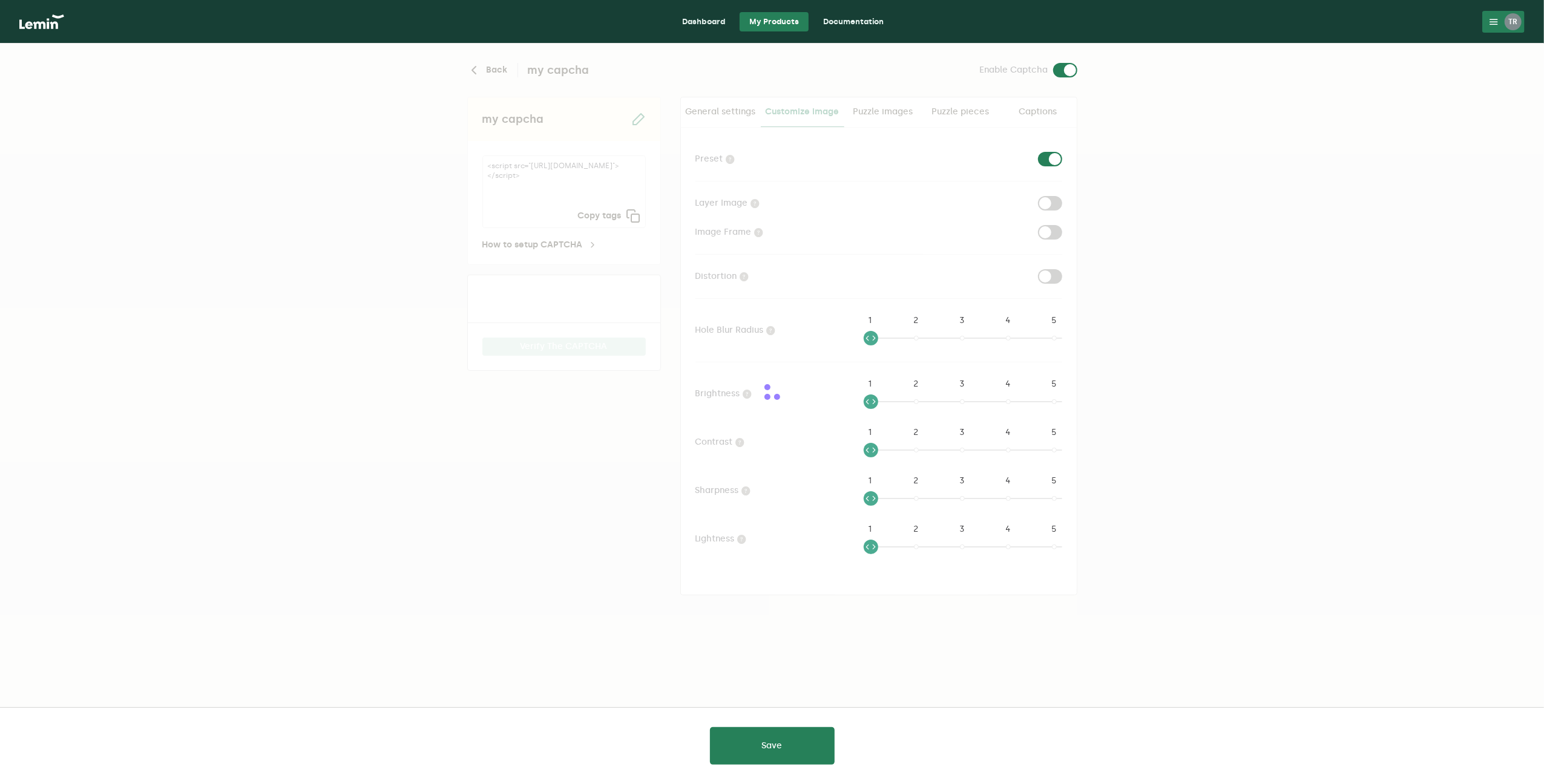
checkbox input "true"
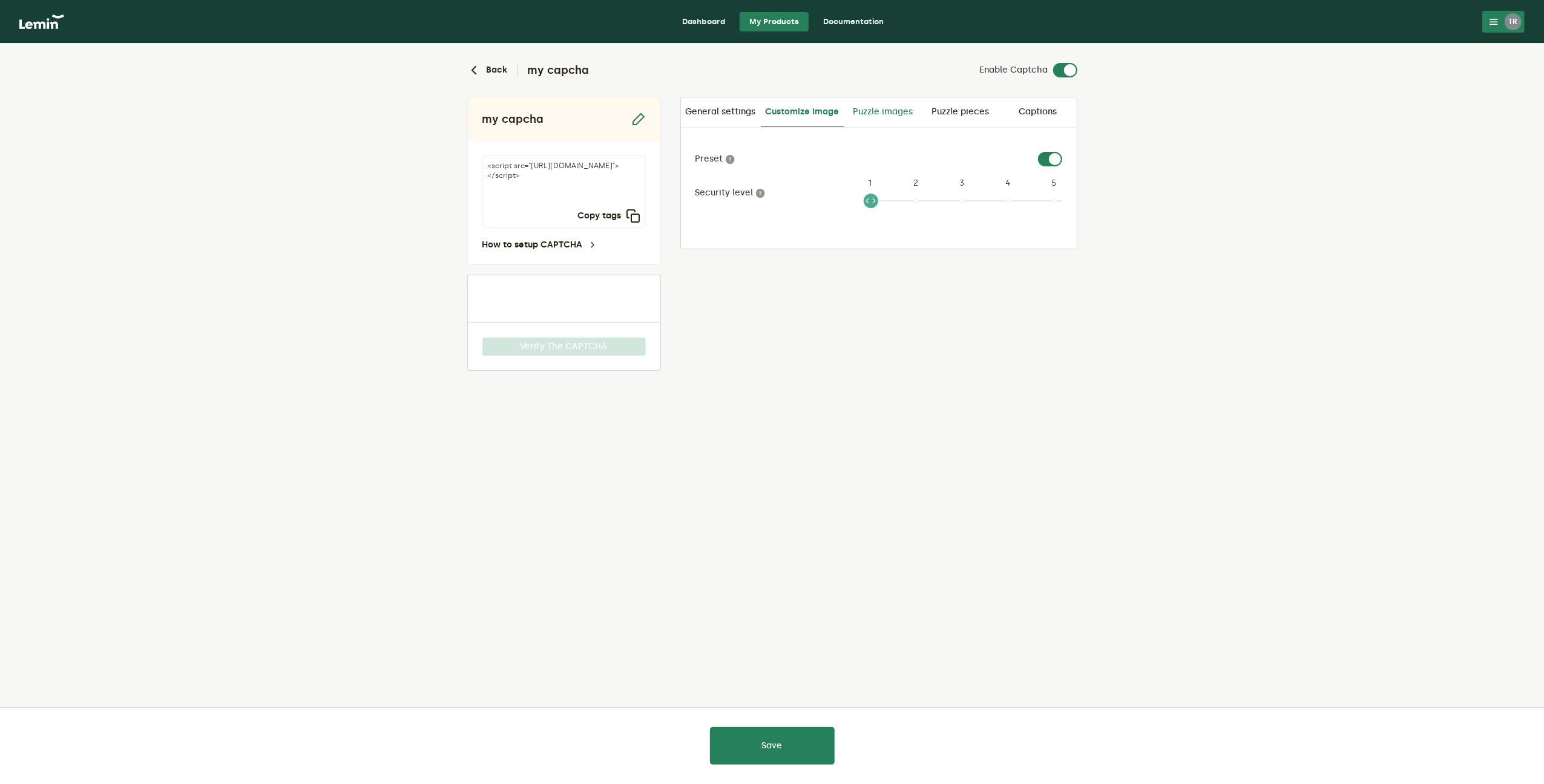
click at [878, 117] on link "Puzzle images" at bounding box center [883, 111] width 78 height 29
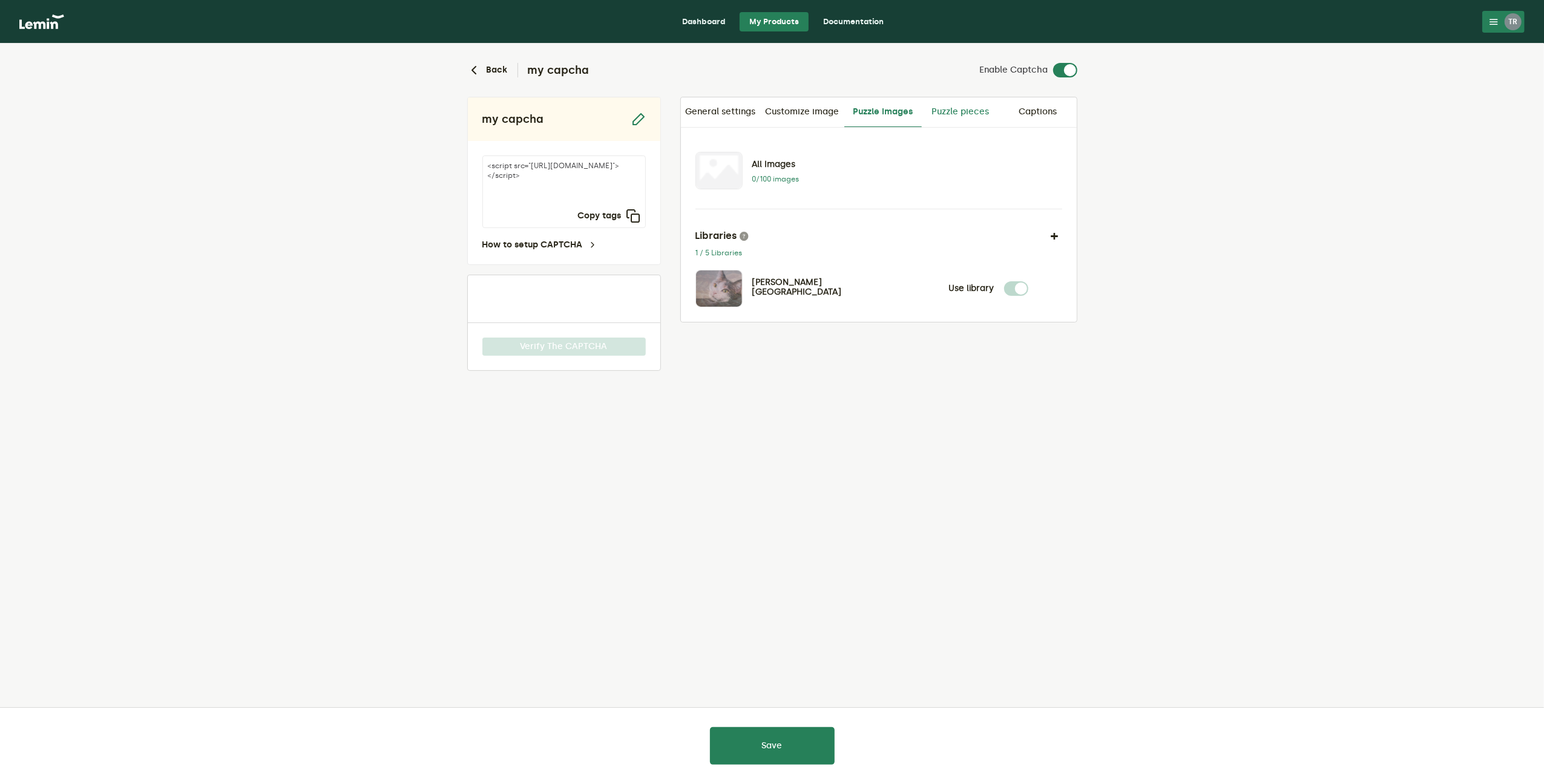
click at [967, 118] on link "Puzzle pieces" at bounding box center [961, 111] width 78 height 29
click at [1039, 114] on link "Captions" at bounding box center [1037, 111] width 78 height 29
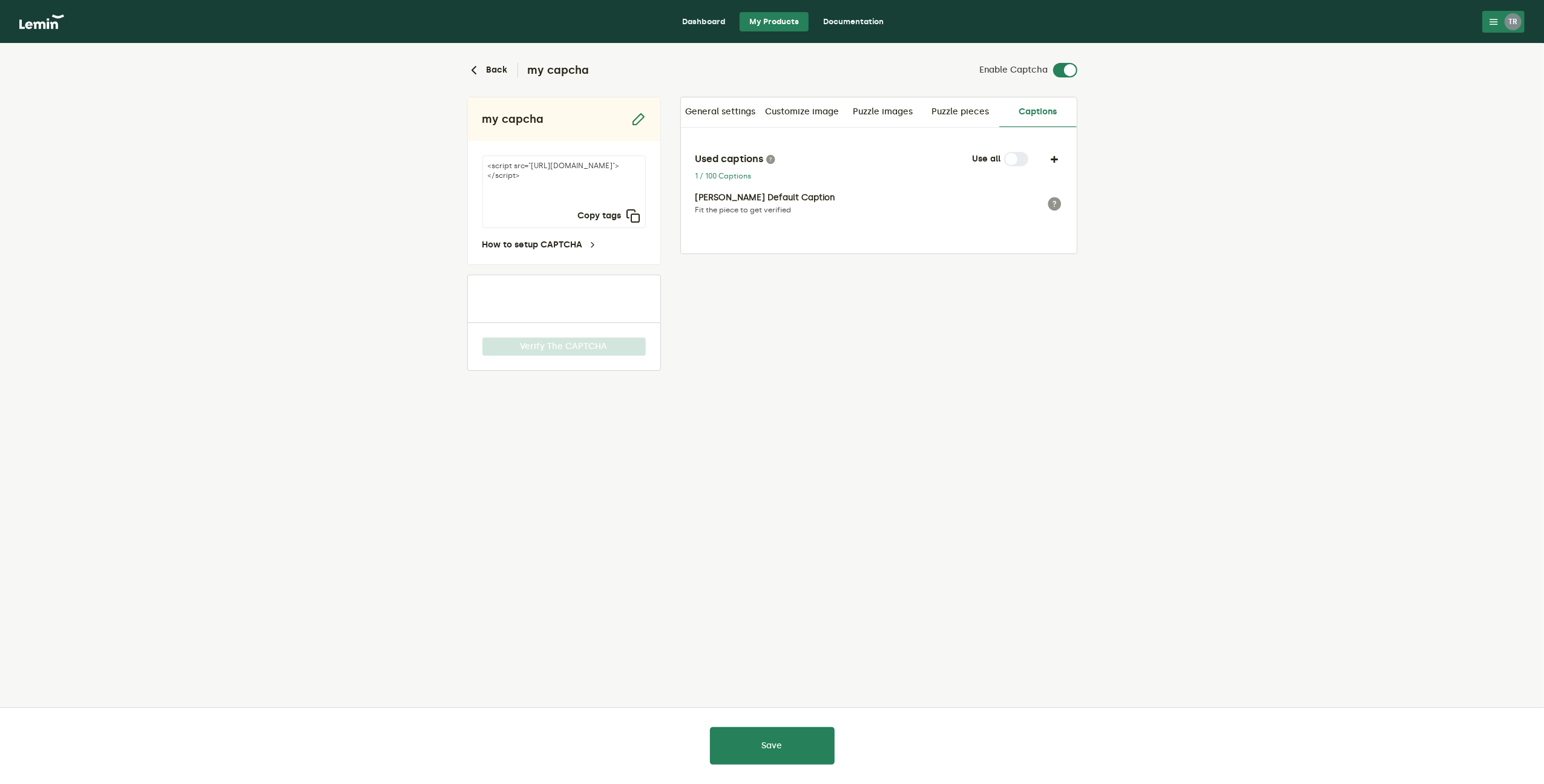
click at [718, 21] on link "Dashboard" at bounding box center [703, 22] width 63 height 20
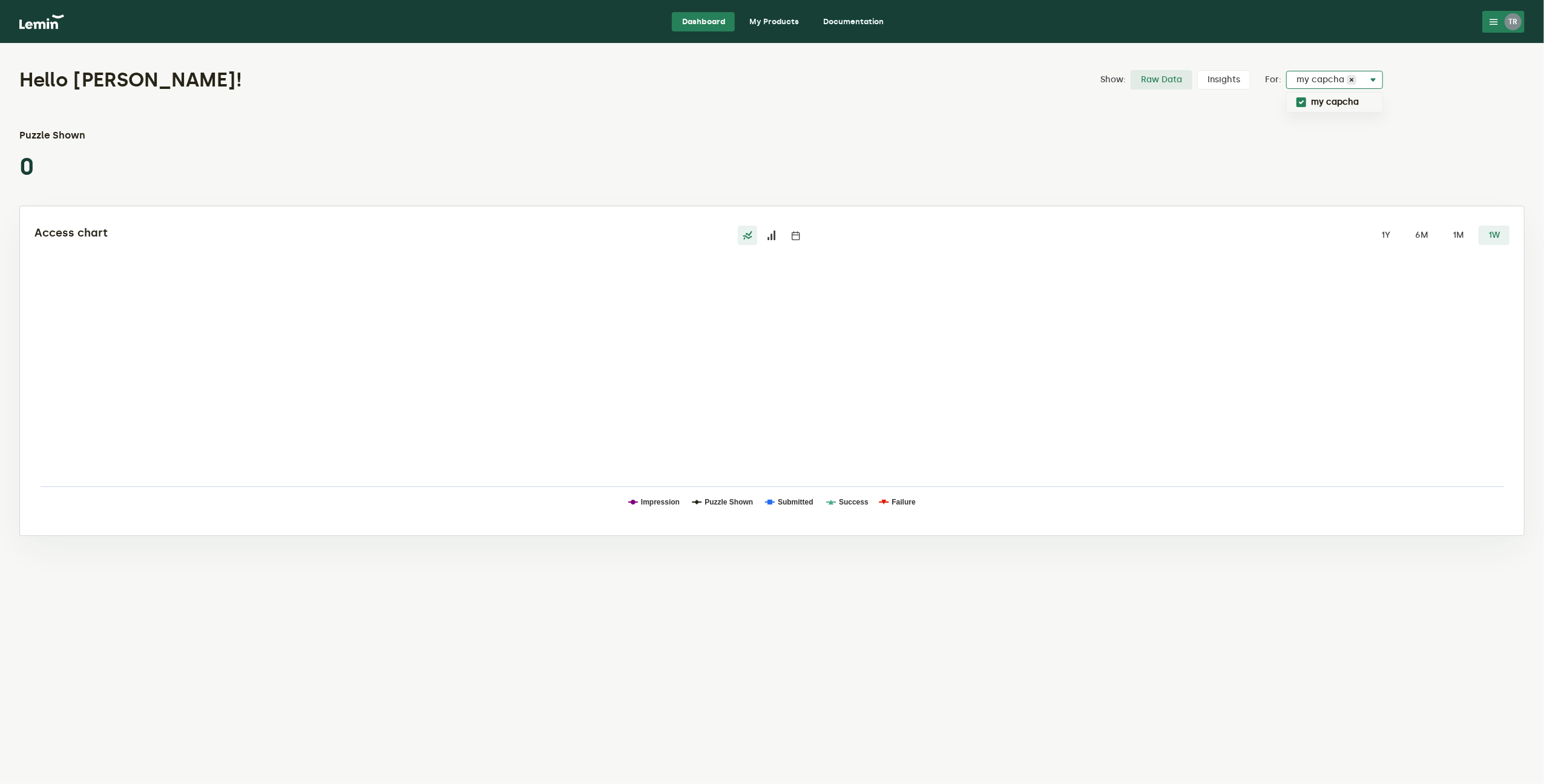
click at [1311, 80] on span "my capcha" at bounding box center [1321, 80] width 50 height 9
click at [1276, 300] on rect at bounding box center [772, 400] width 1476 height 242
click at [1219, 81] on label "Insights" at bounding box center [1224, 80] width 53 height 20
click at [1197, 70] on input "Insights" at bounding box center [1197, 70] width 0 height 0
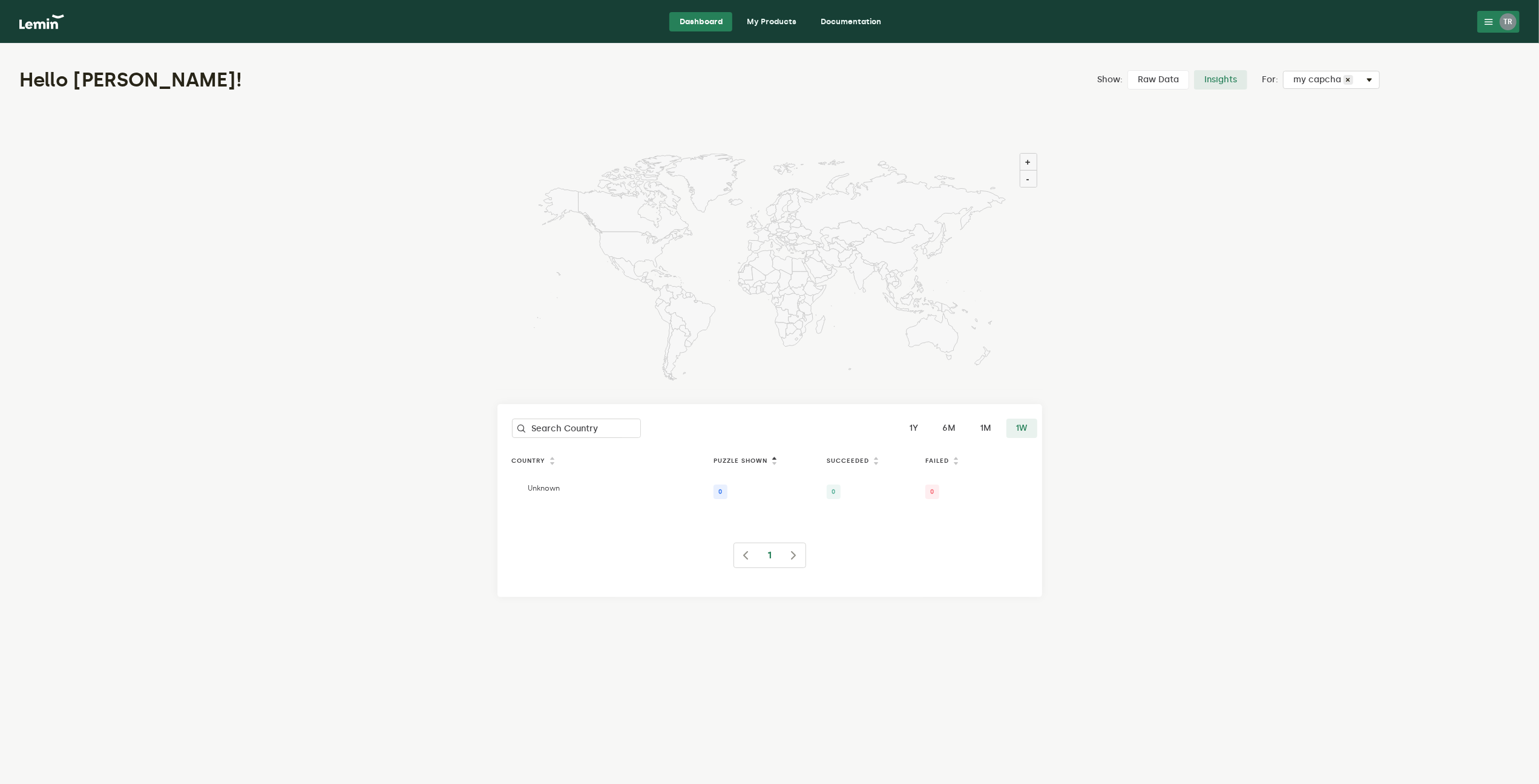
click at [1122, 80] on label "Show:" at bounding box center [1110, 80] width 26 height 9
click at [1141, 80] on label "Raw Data" at bounding box center [1159, 80] width 62 height 20
click at [1128, 70] on input "Raw Data" at bounding box center [1128, 70] width 0 height 0
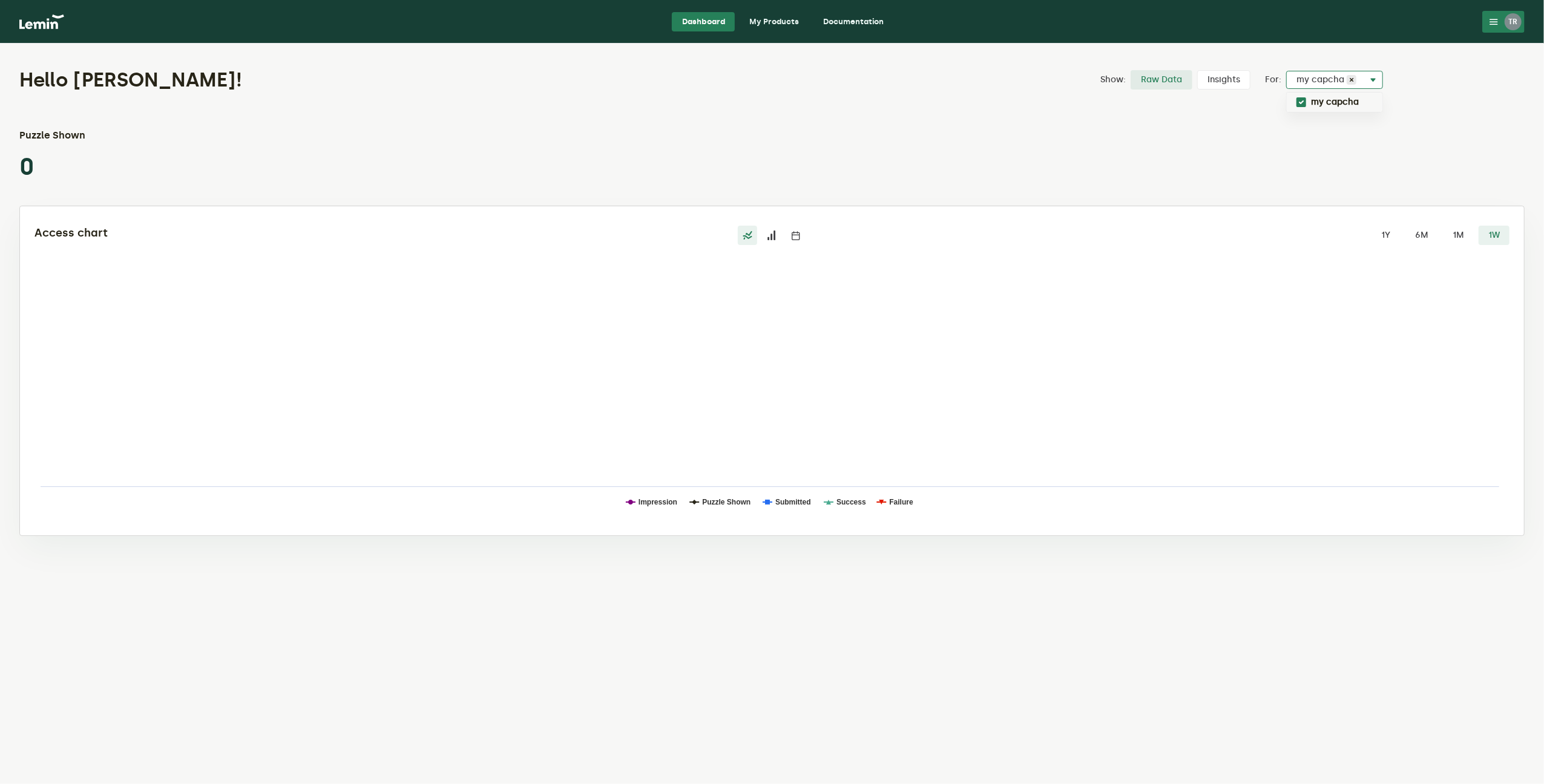
click at [1315, 79] on span "my capcha" at bounding box center [1321, 80] width 50 height 9
click at [1327, 97] on label "my capcha" at bounding box center [1335, 102] width 48 height 9
checkbox input "false"
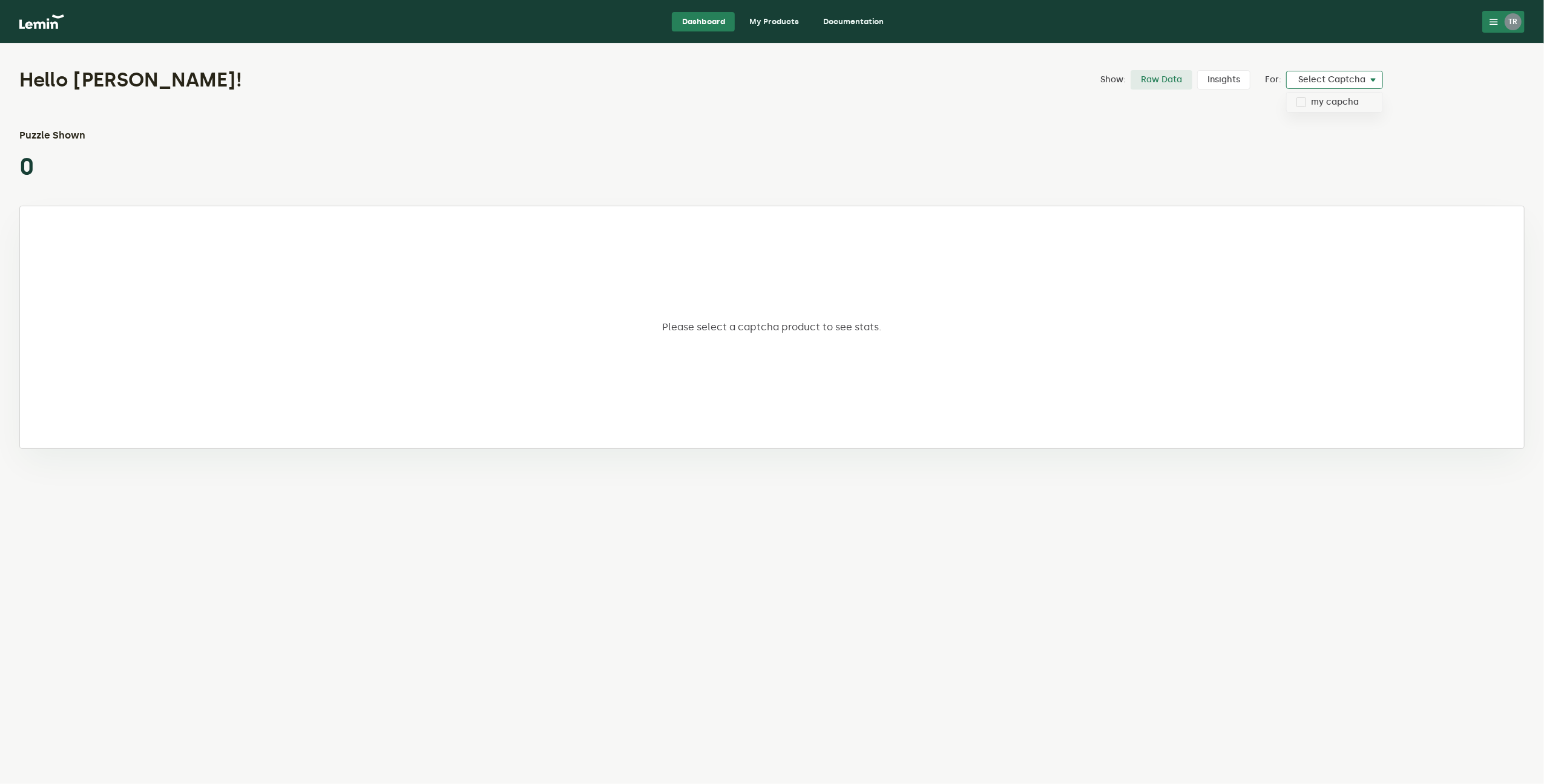
click at [1500, 28] on button "TR" at bounding box center [1504, 22] width 42 height 22
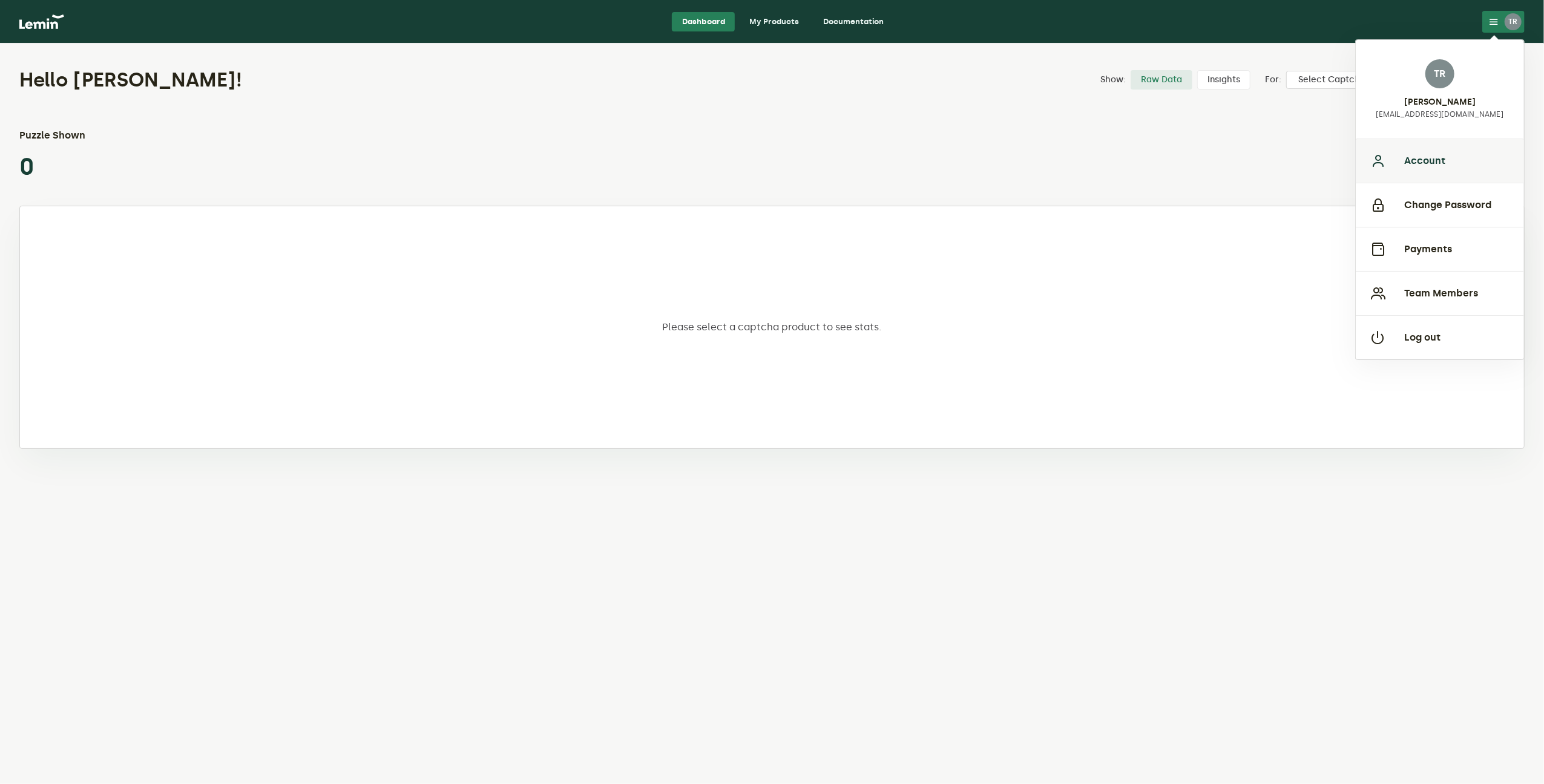
click at [1415, 169] on button "Account" at bounding box center [1439, 160] width 168 height 44
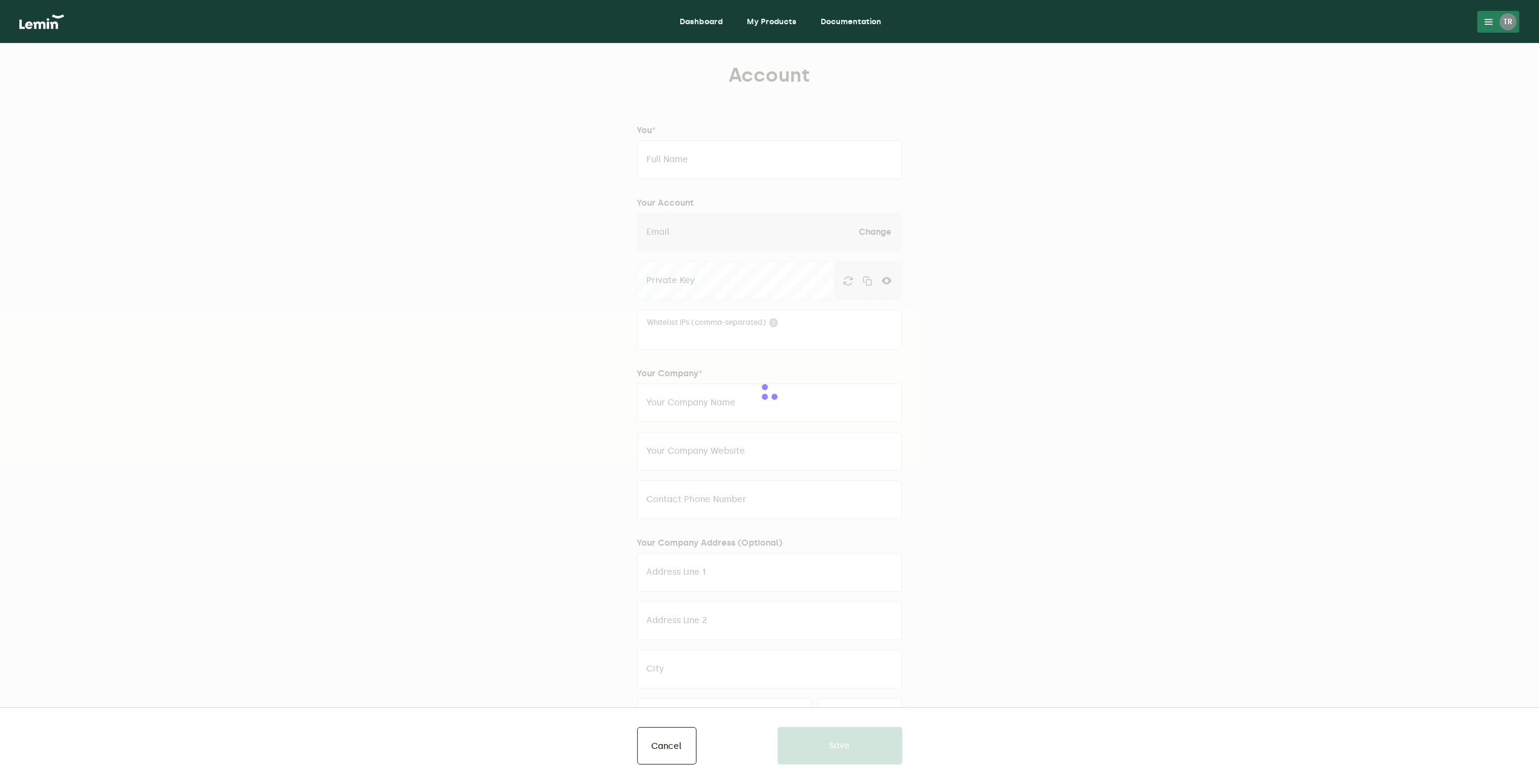
type input "[PERSON_NAME]"
type input "[EMAIL_ADDRESS][DOMAIN_NAME]"
type input "[DOMAIN_NAME]"
type input "[URL][DOMAIN_NAME]"
type input "07807349876"
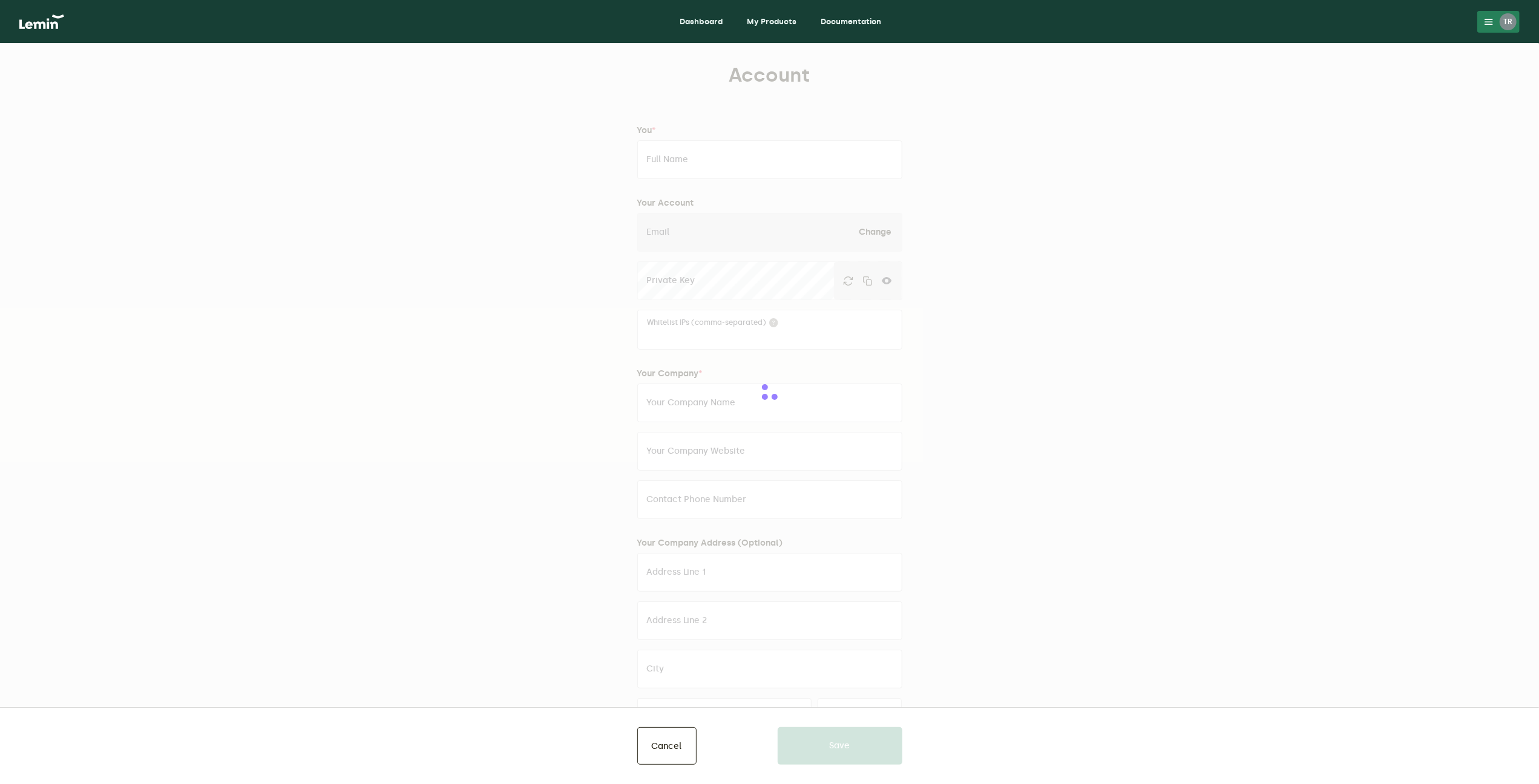
type input "[STREET_ADDRESS][PERSON_NAME]"
type input "Stretford"
type input "[GEOGRAPHIC_DATA]"
type input "M32 9PL"
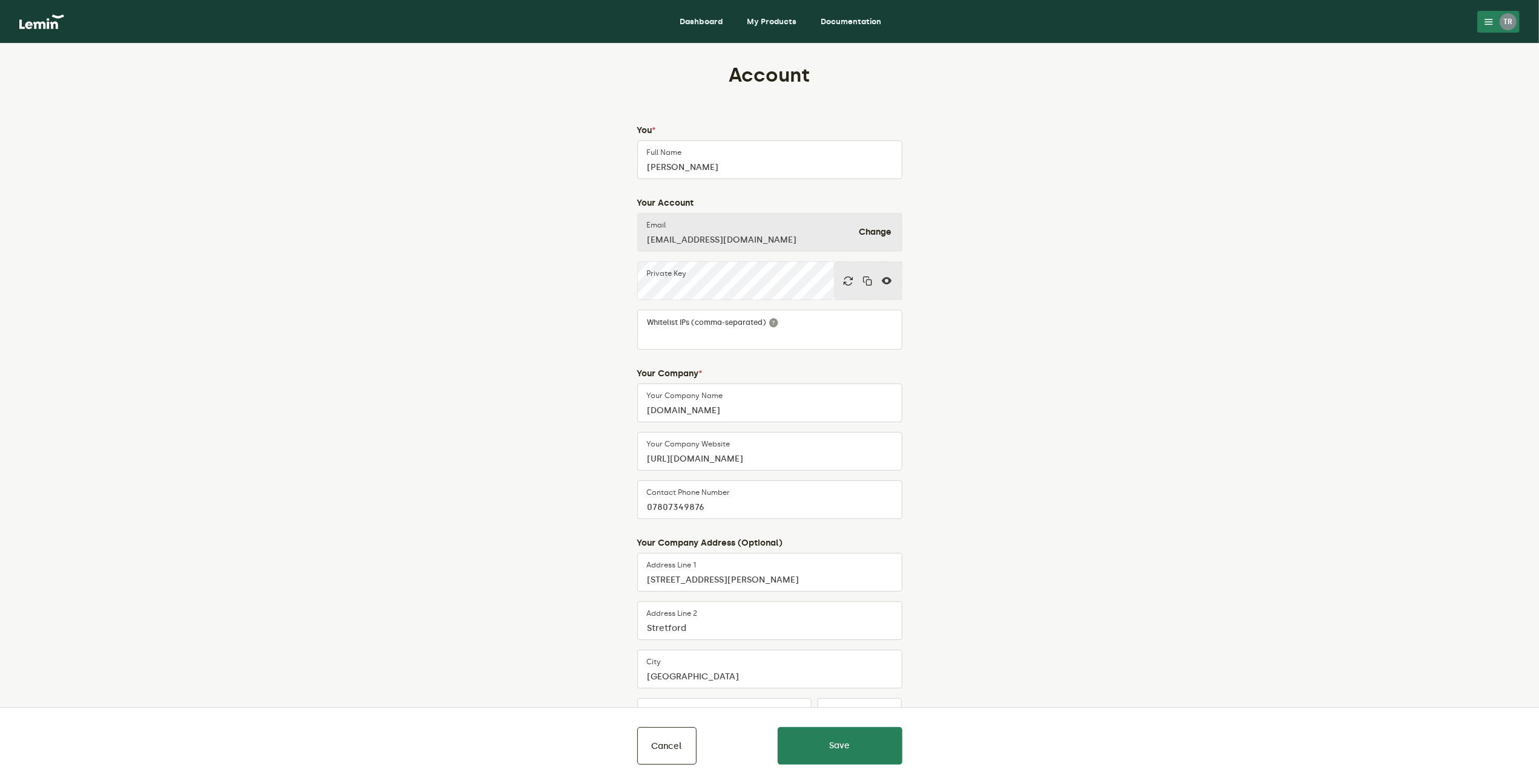
click at [713, 21] on link "Dashboard" at bounding box center [700, 22] width 63 height 20
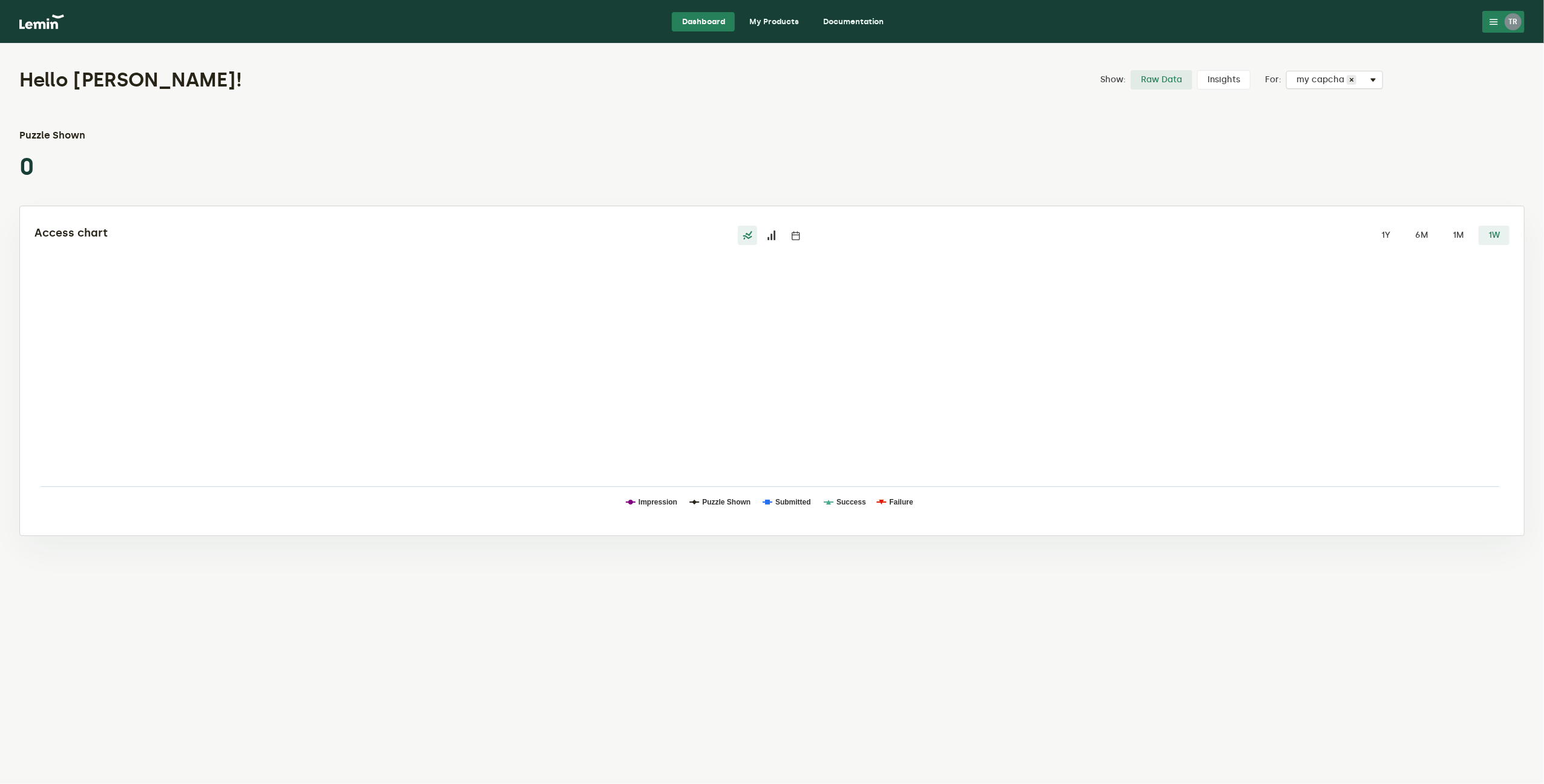
click at [1311, 78] on span "my capcha" at bounding box center [1321, 80] width 50 height 9
click at [1319, 96] on div "my capcha" at bounding box center [1335, 102] width 96 height 20
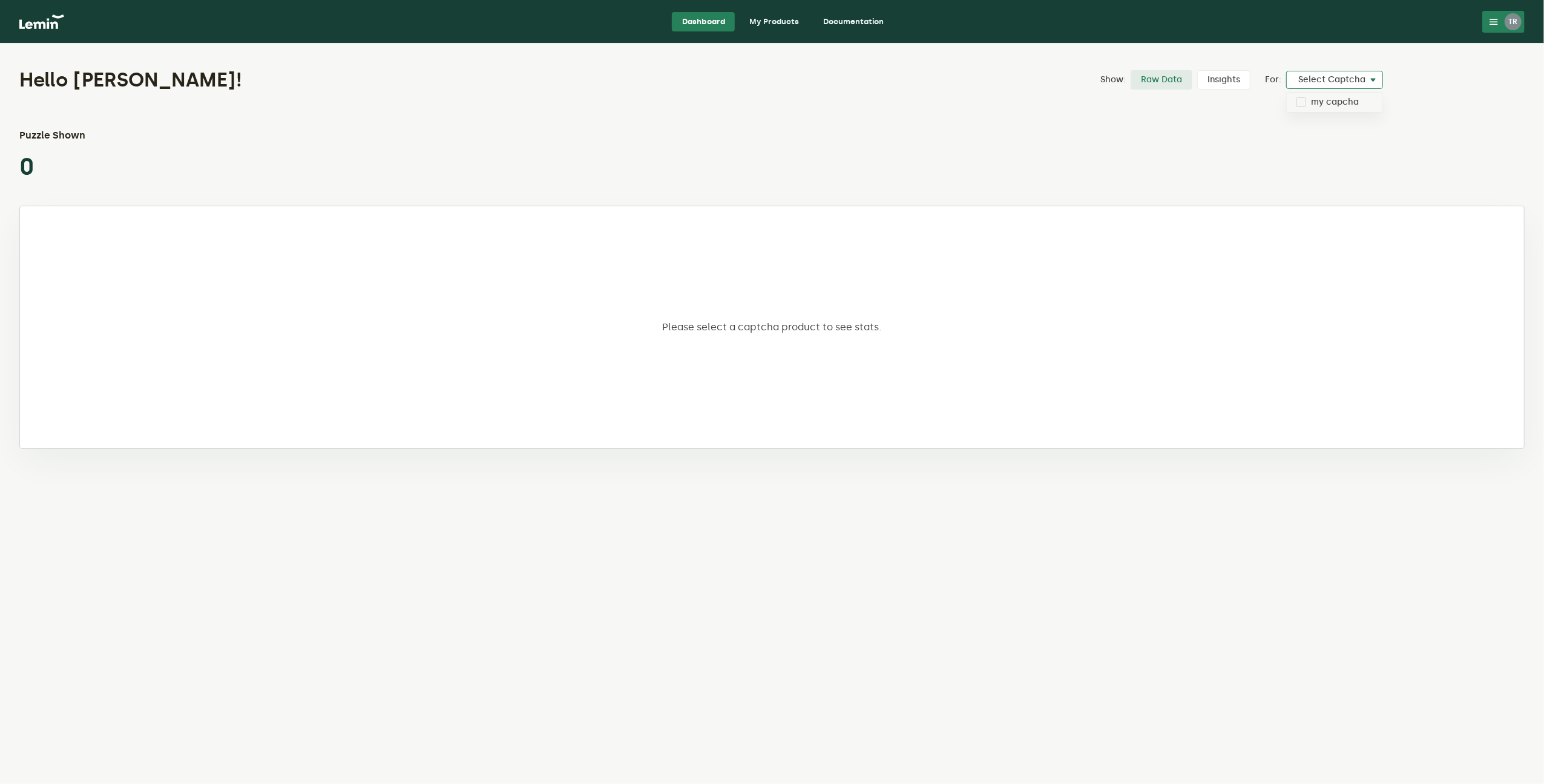
click at [1334, 104] on label "my capcha" at bounding box center [1335, 102] width 48 height 9
checkbox input "true"
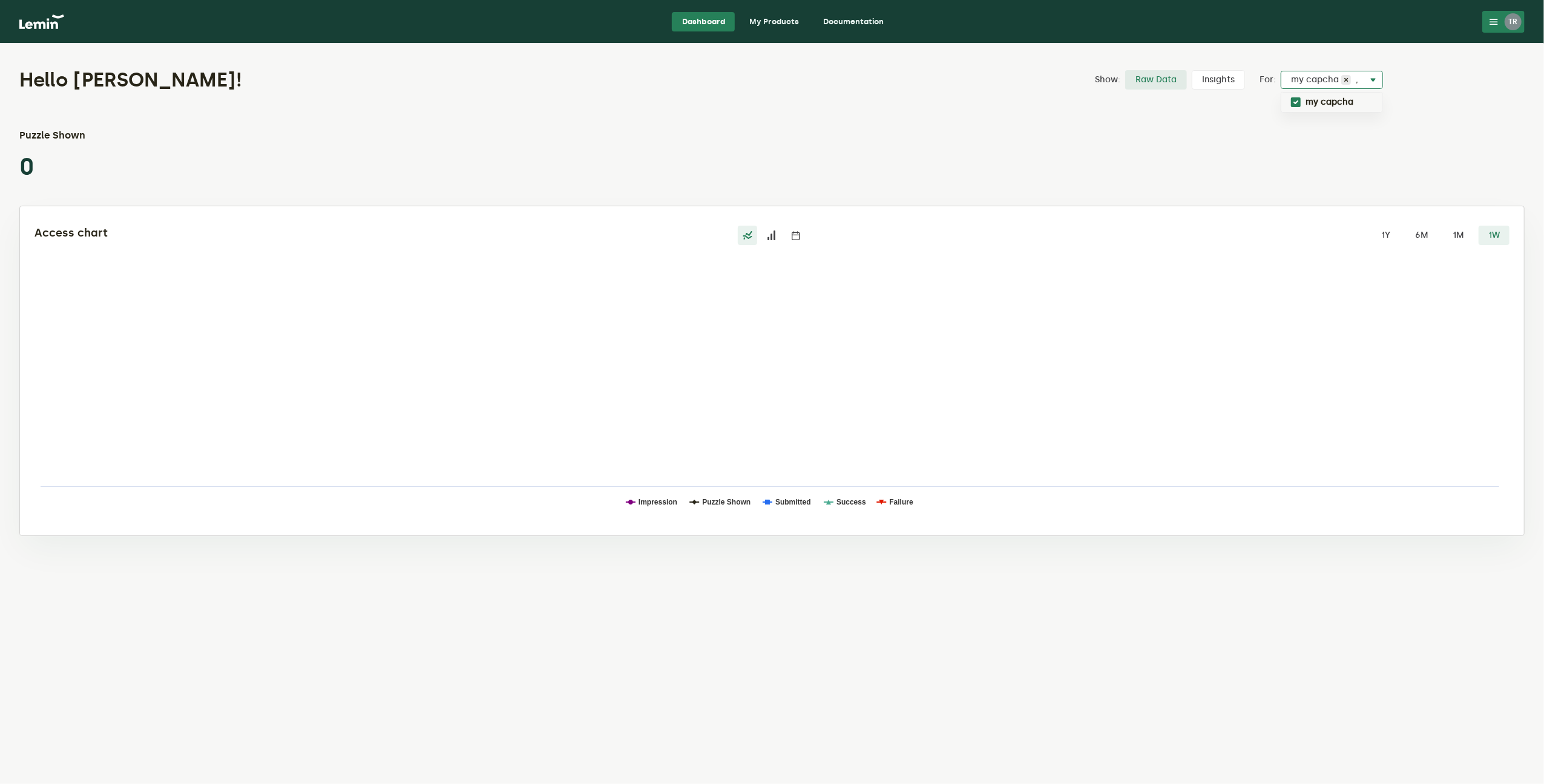
click at [1502, 20] on button "TR" at bounding box center [1504, 22] width 42 height 22
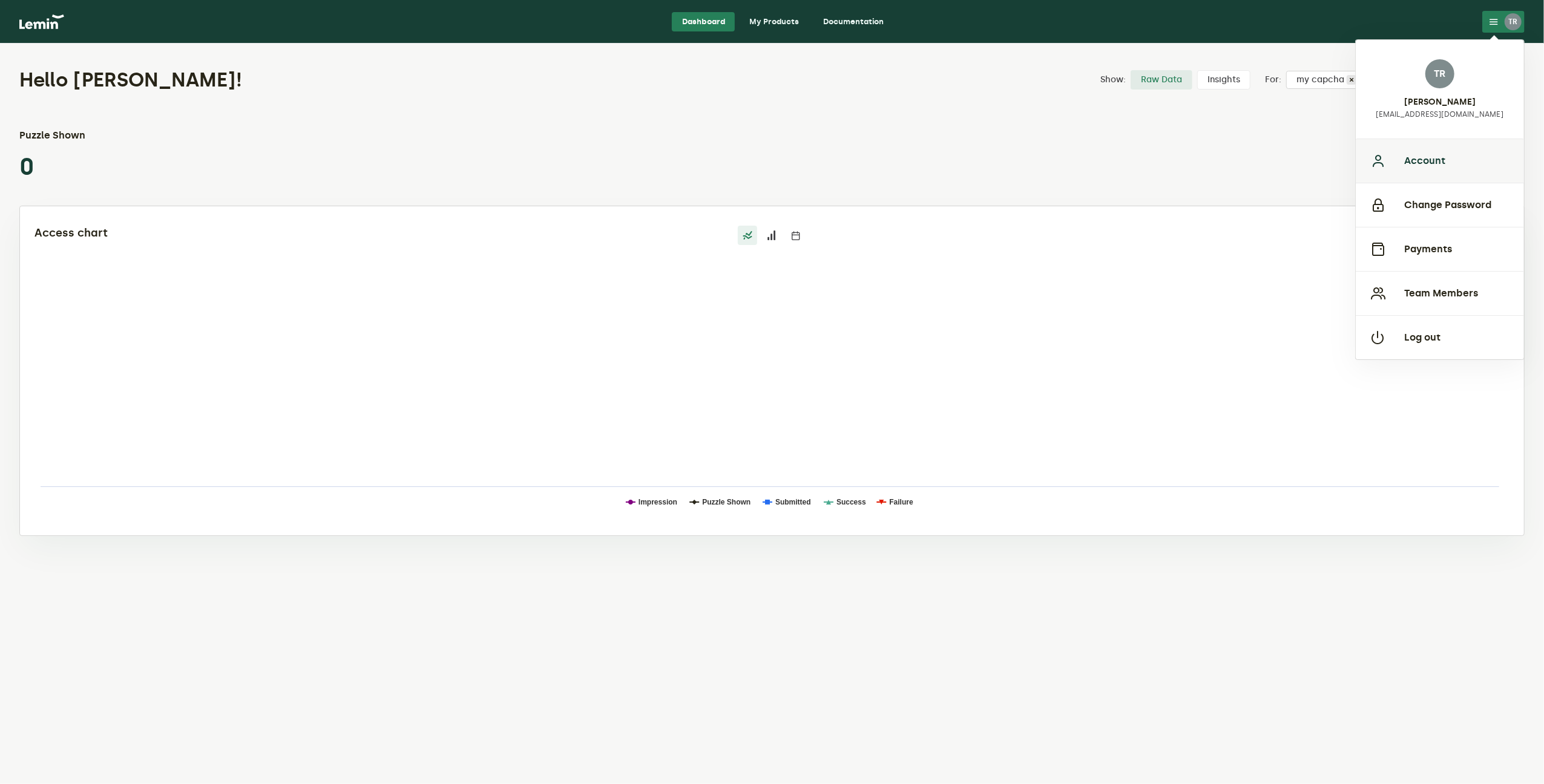
click at [1435, 162] on button "Account" at bounding box center [1439, 160] width 168 height 44
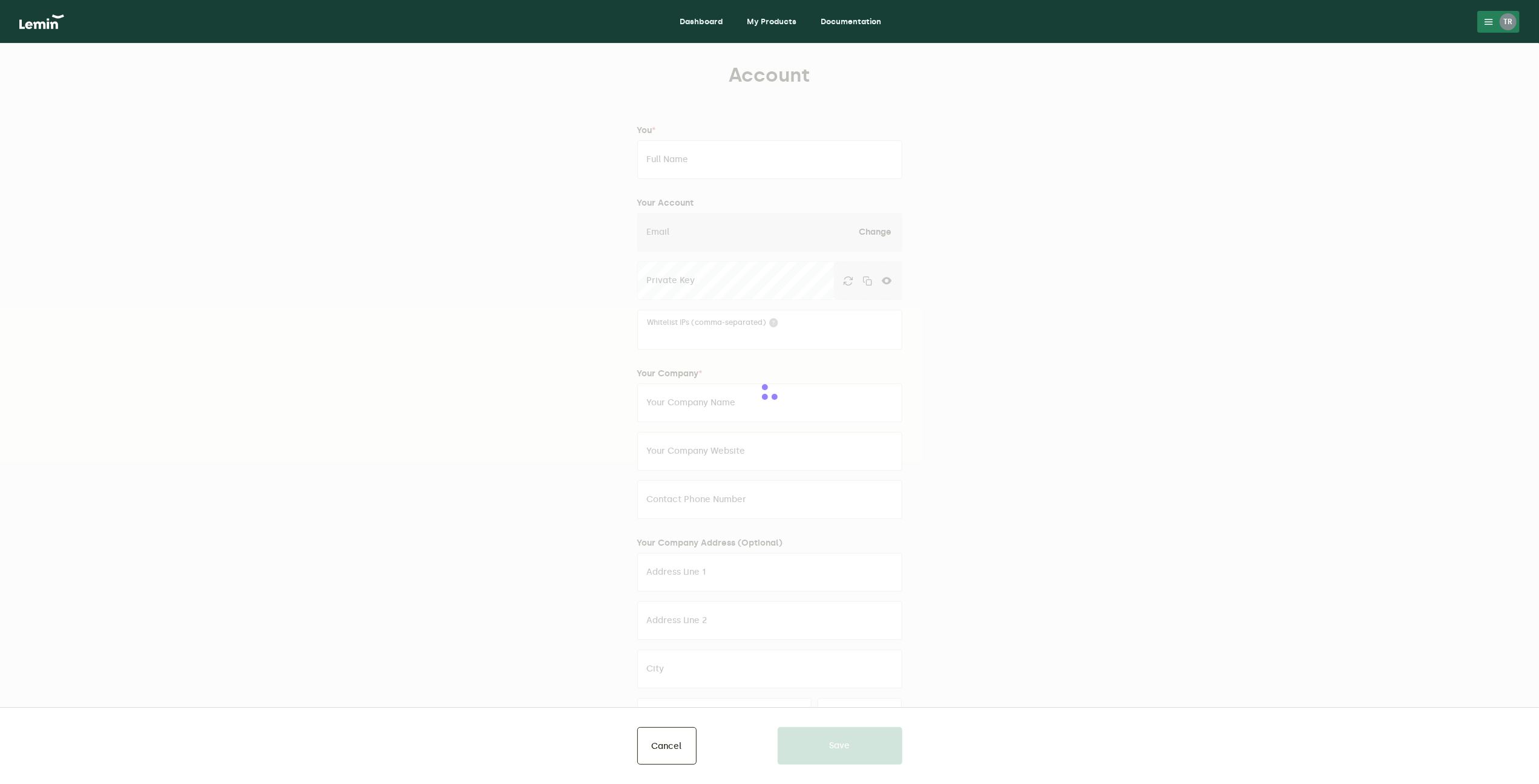
type input "[PERSON_NAME]"
type input "[EMAIL_ADDRESS][DOMAIN_NAME]"
type input "[DOMAIN_NAME]"
type input "[URL][DOMAIN_NAME]"
type input "07807349876"
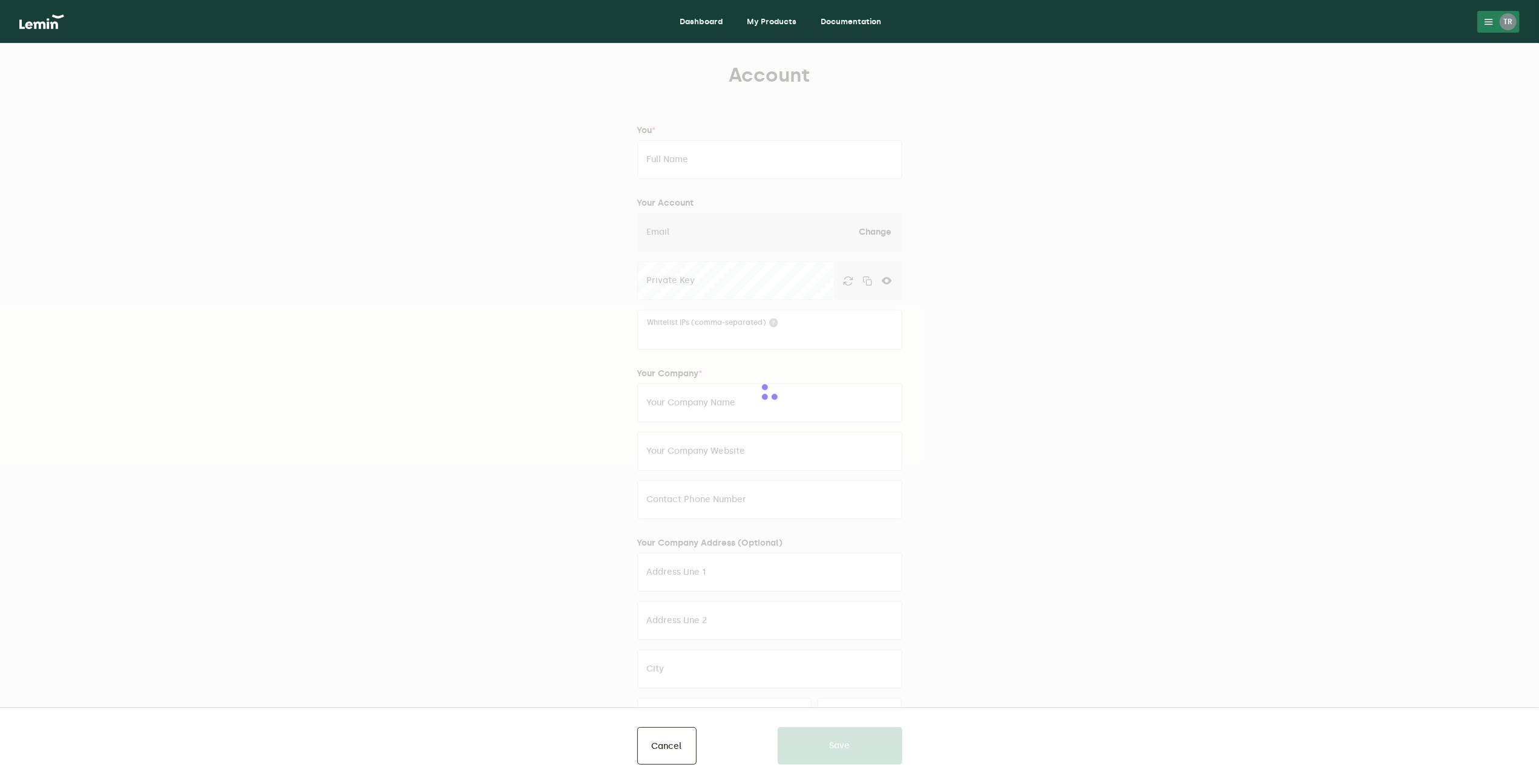
type input "[STREET_ADDRESS][PERSON_NAME]"
type input "Stretford"
type input "[GEOGRAPHIC_DATA]"
type input "M32 9PL"
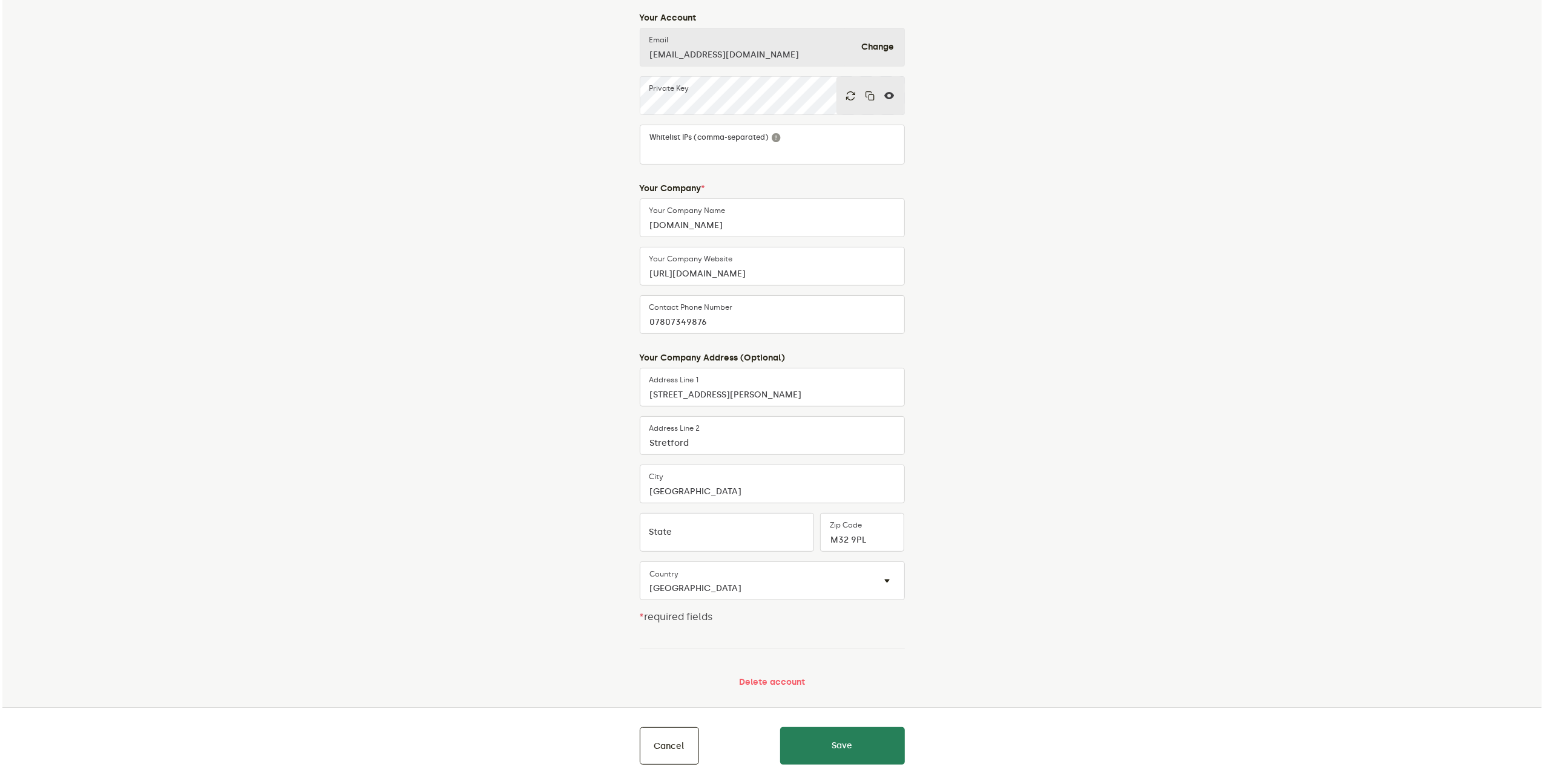
scroll to position [196, 0]
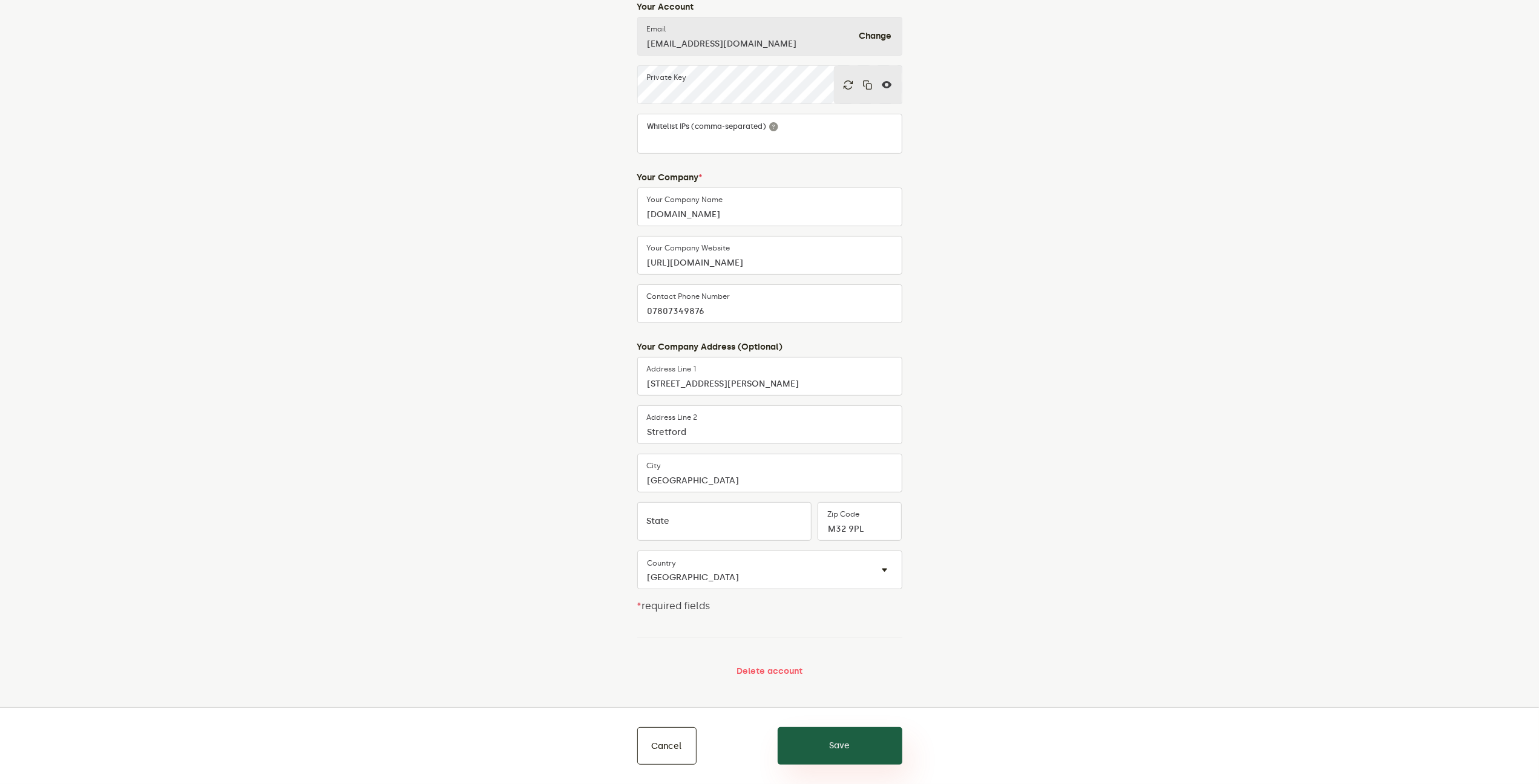
click at [881, 738] on button "Save" at bounding box center [840, 746] width 125 height 38
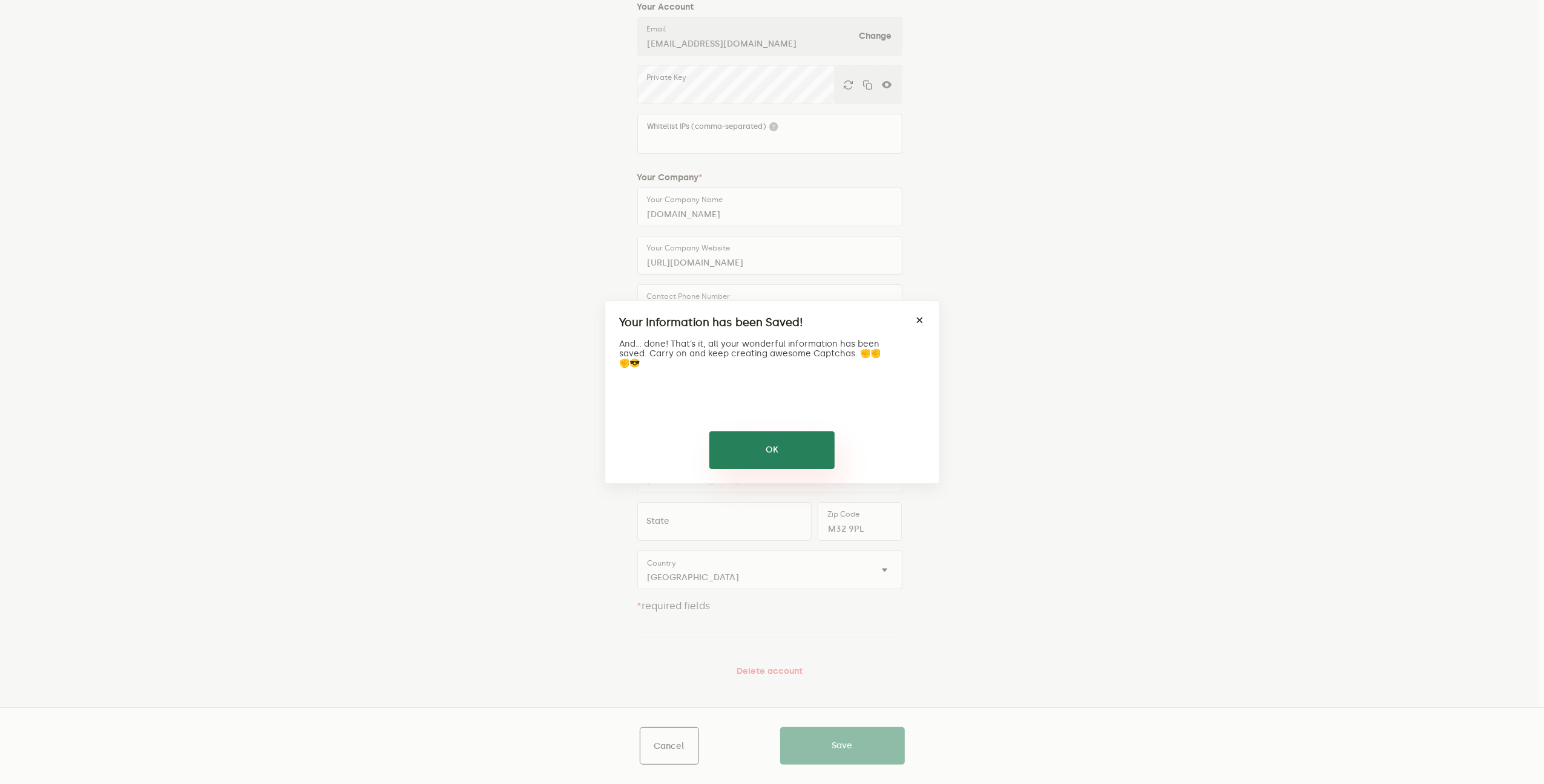
click at [768, 456] on button "OK" at bounding box center [772, 450] width 125 height 38
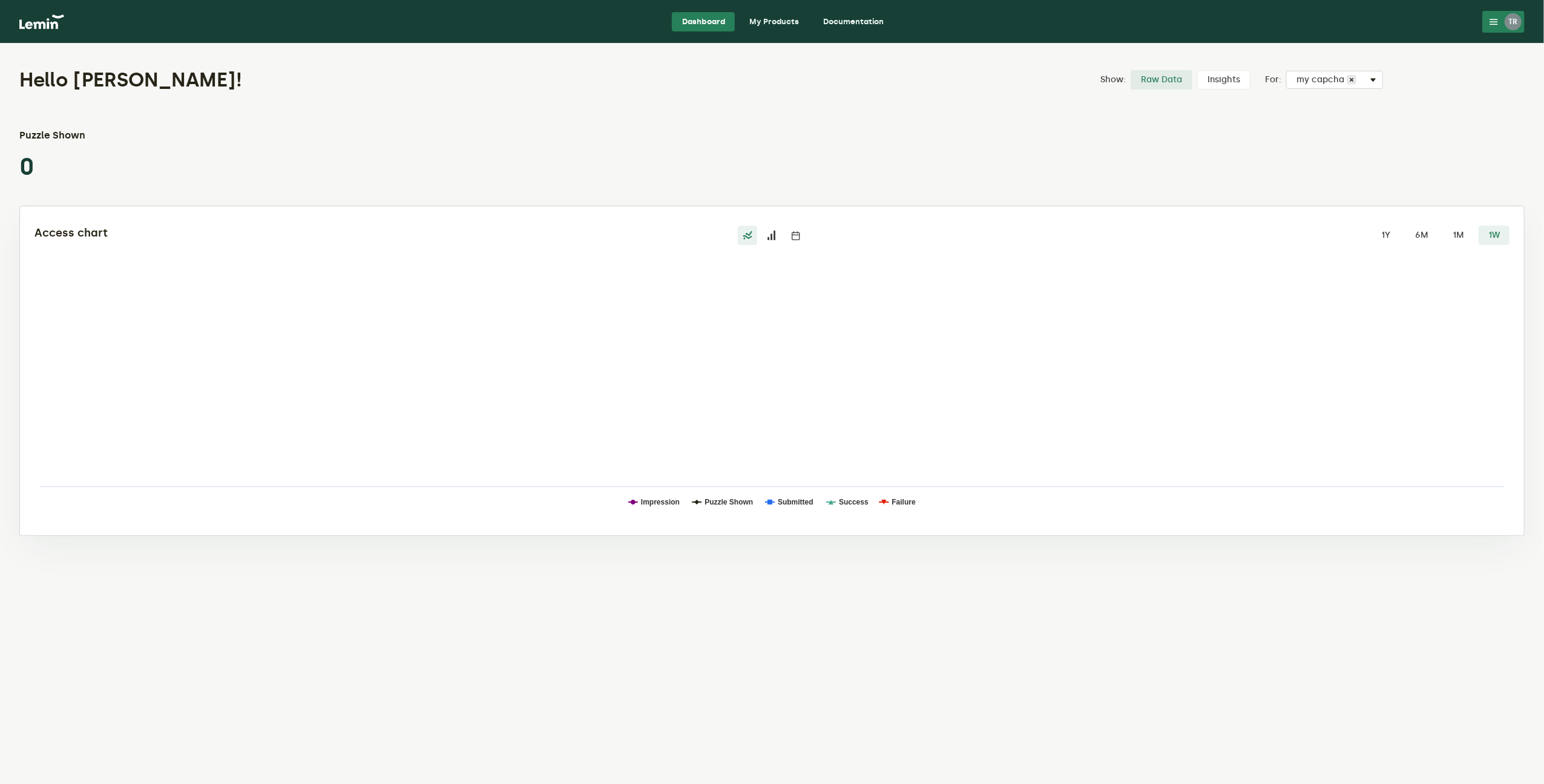
click at [757, 21] on link "My Products" at bounding box center [774, 22] width 69 height 20
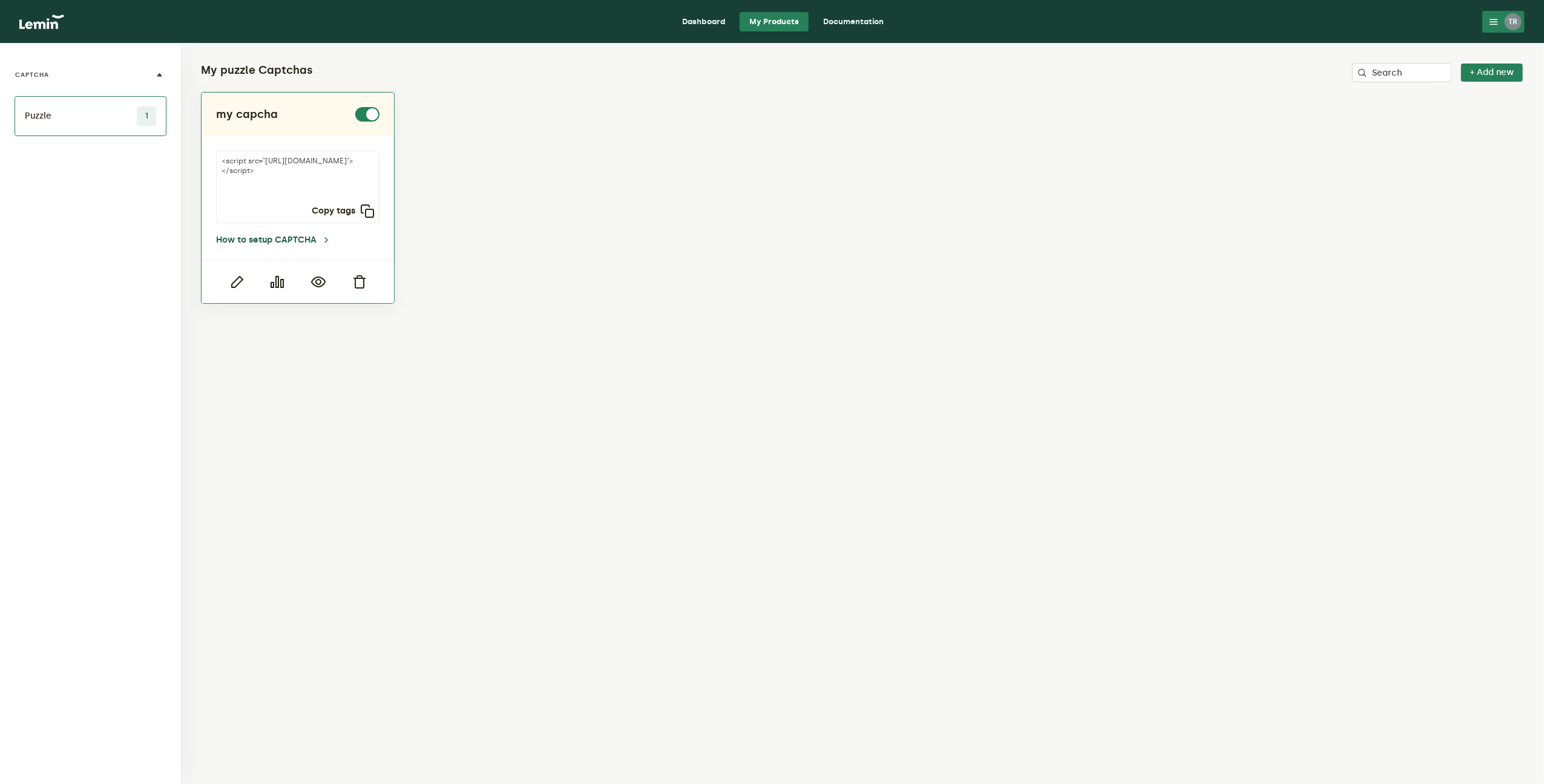
click at [259, 243] on link "How to setup CAPTCHA" at bounding box center [273, 240] width 115 height 9
click at [362, 208] on icon "button" at bounding box center [368, 211] width 15 height 15
click at [237, 282] on icon "button" at bounding box center [237, 282] width 15 height 15
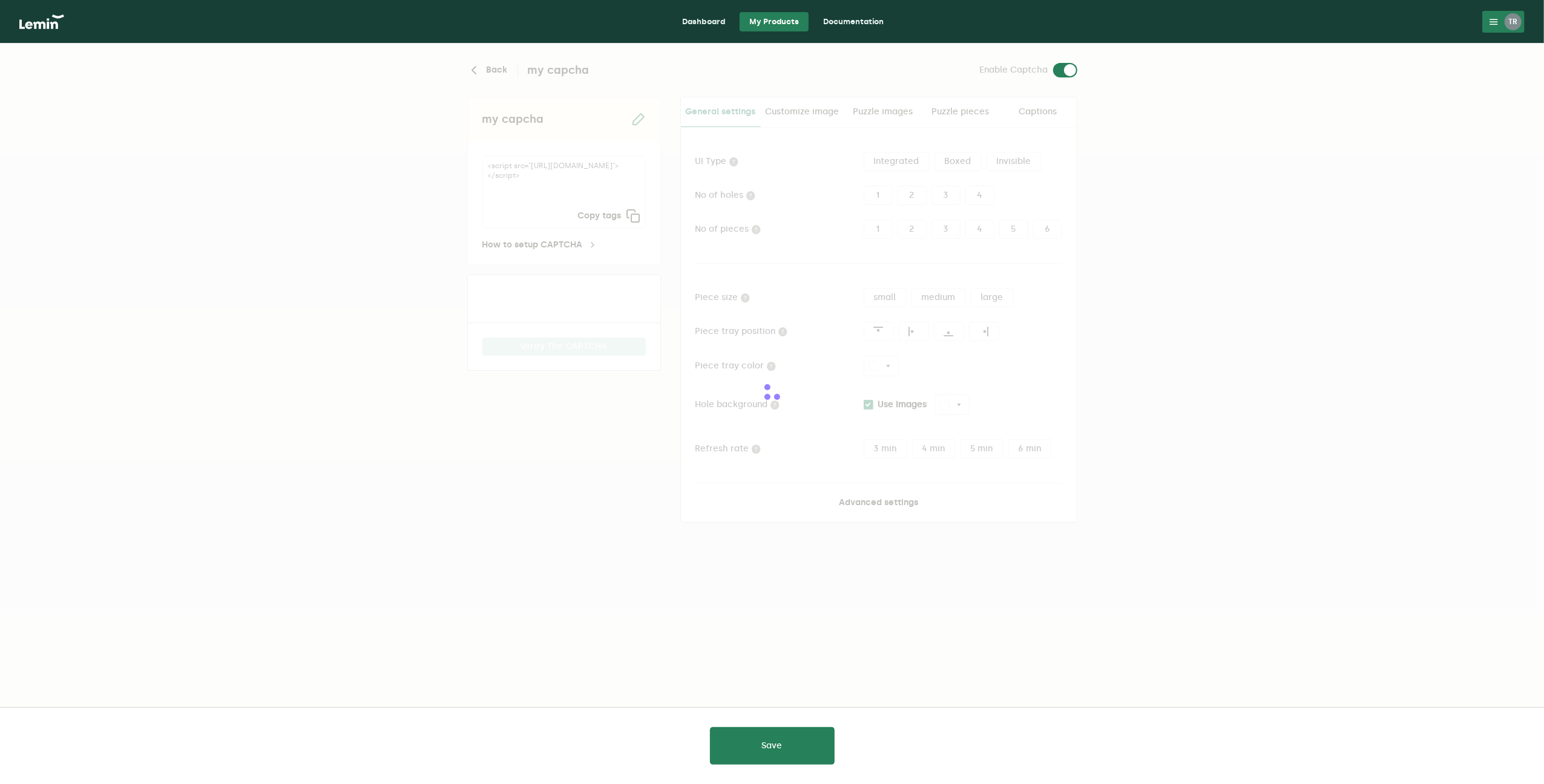
type input "white"
checkbox input "true"
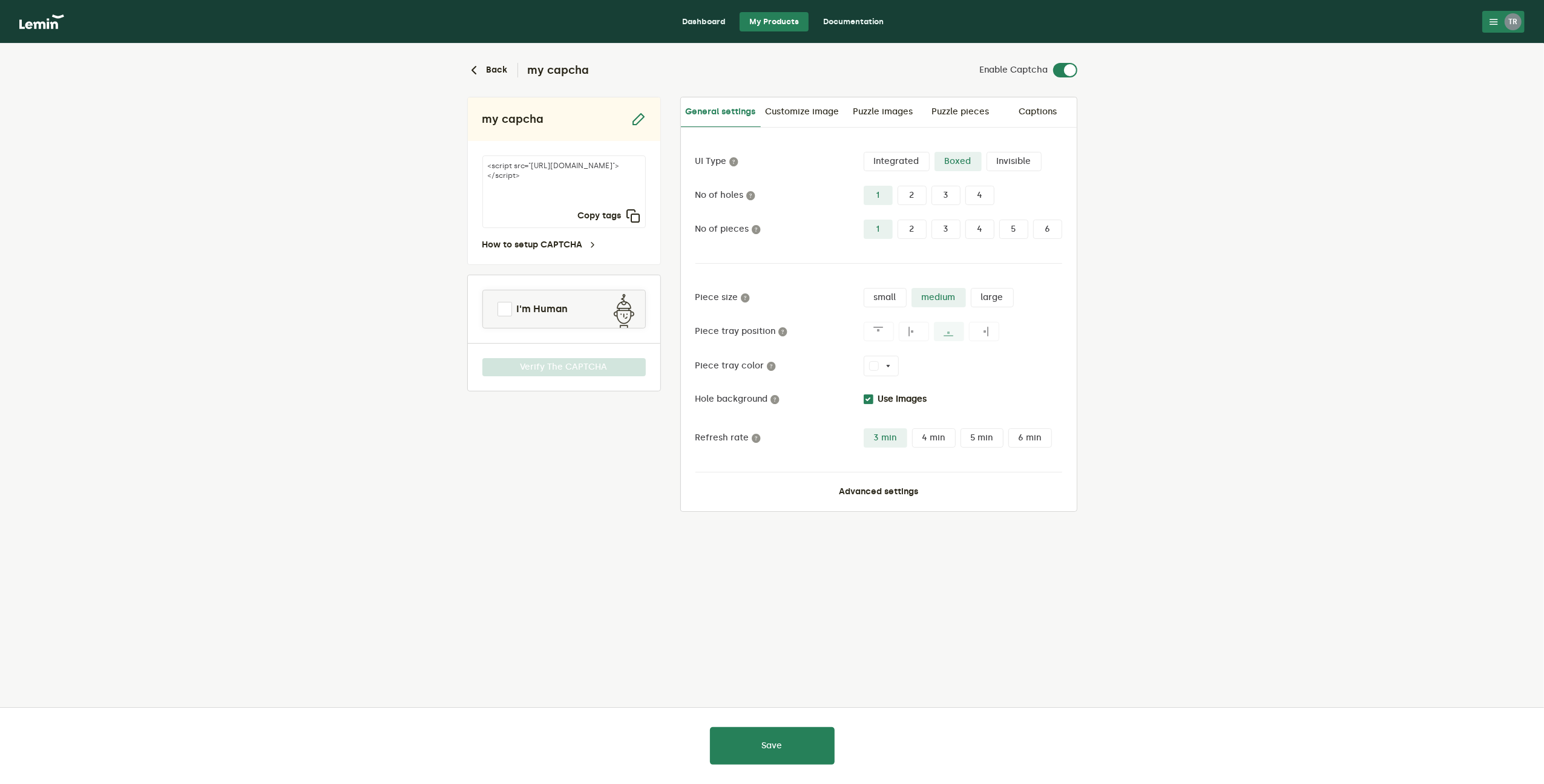
click at [855, 499] on div "UI Type Integrated Boxed Invisible No of holes 1 2 3 4 No of pieces 1 2 3 4 5 6…" at bounding box center [878, 319] width 396 height 384
click at [852, 488] on button "Advanced settings" at bounding box center [879, 491] width 80 height 9
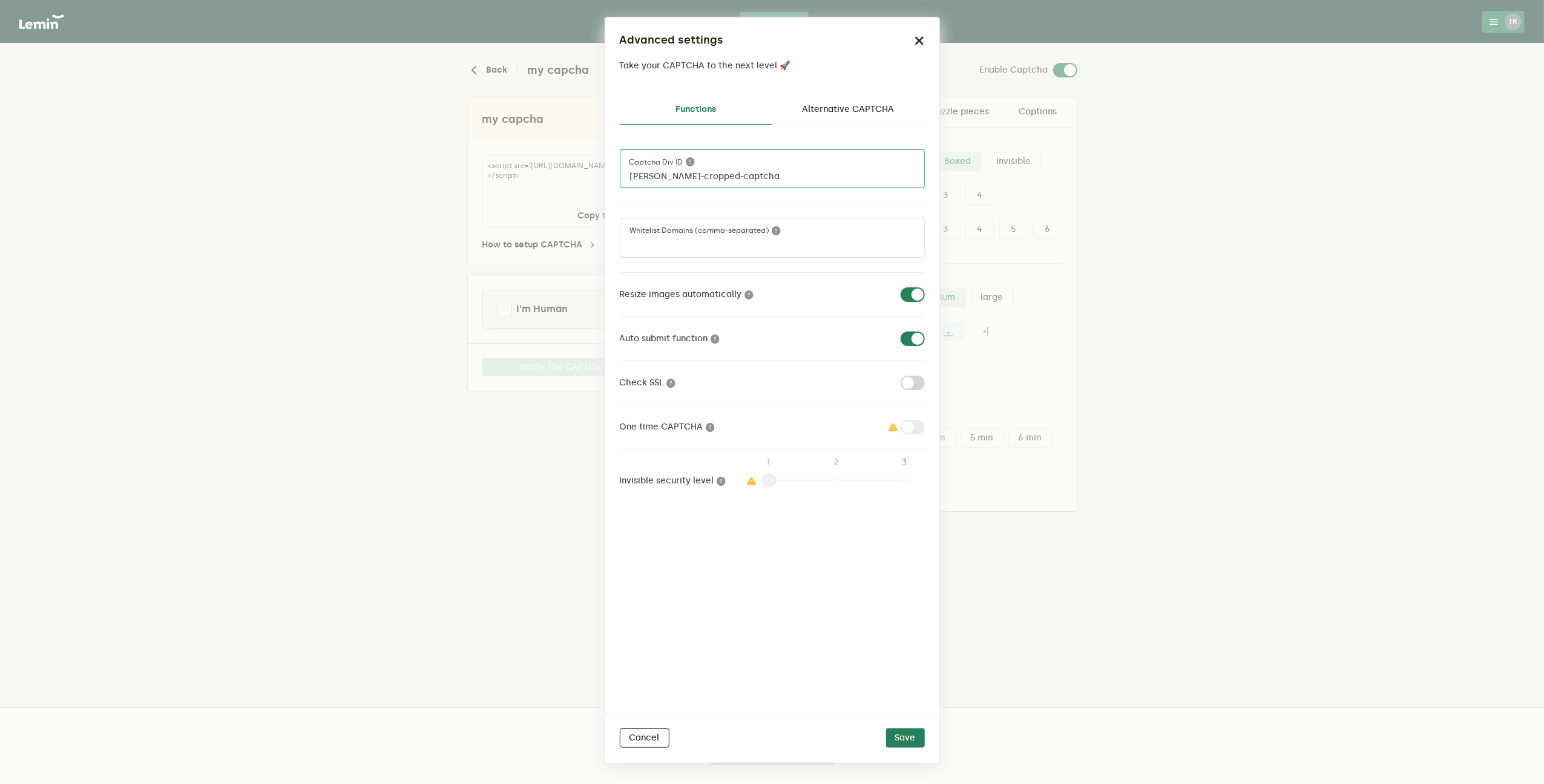
drag, startPoint x: 740, startPoint y: 181, endPoint x: 616, endPoint y: 176, distance: 124.1
click at [616, 176] on div "Functions Alternative CAPTCHA [PERSON_NAME]-cropped-captcha Captcha div ID Whit…" at bounding box center [772, 399] width 334 height 628
click at [873, 114] on link "Alternative CAPTCHA" at bounding box center [849, 109] width 152 height 29
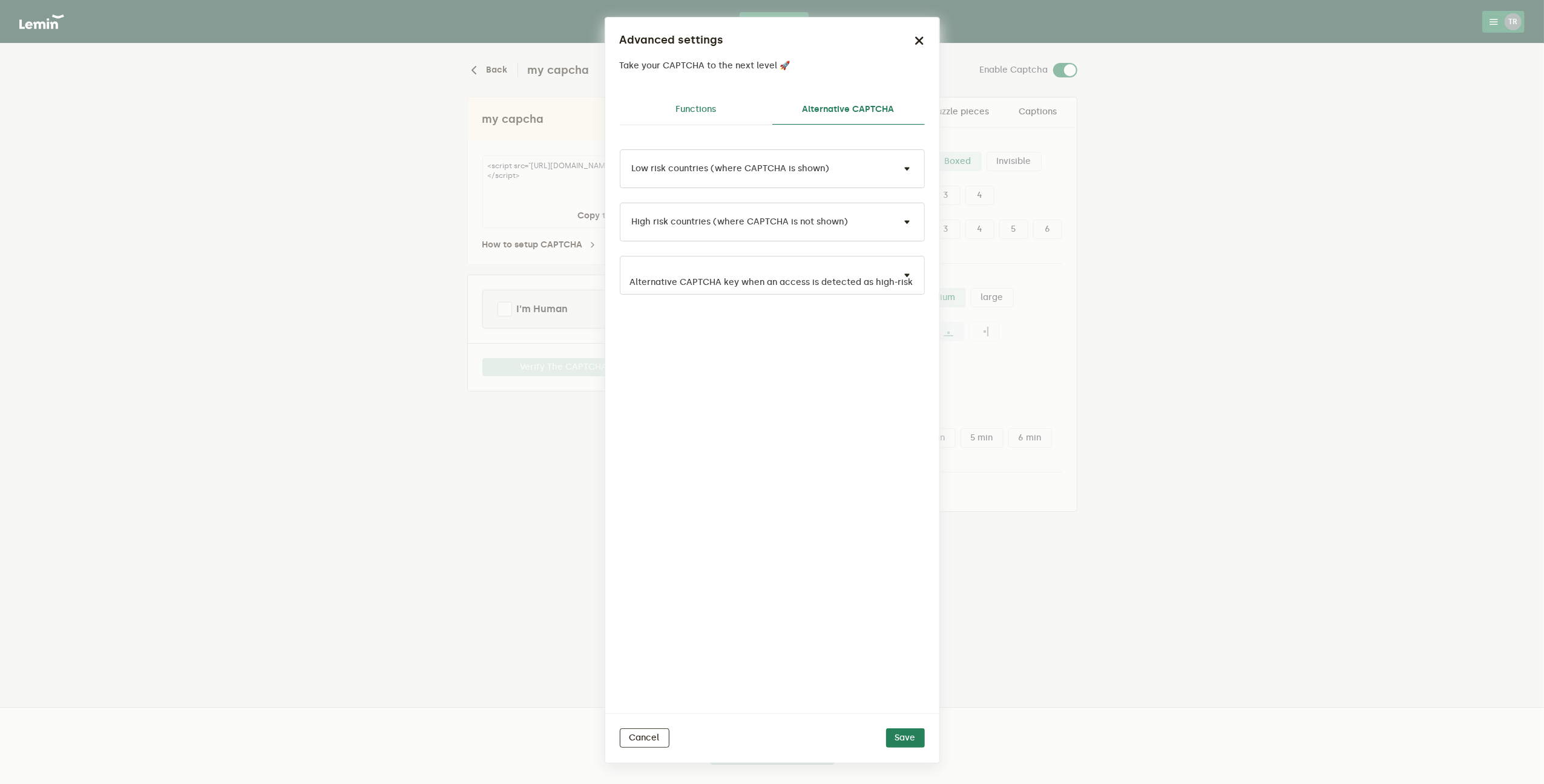
click at [716, 108] on link "Functions" at bounding box center [696, 109] width 152 height 29
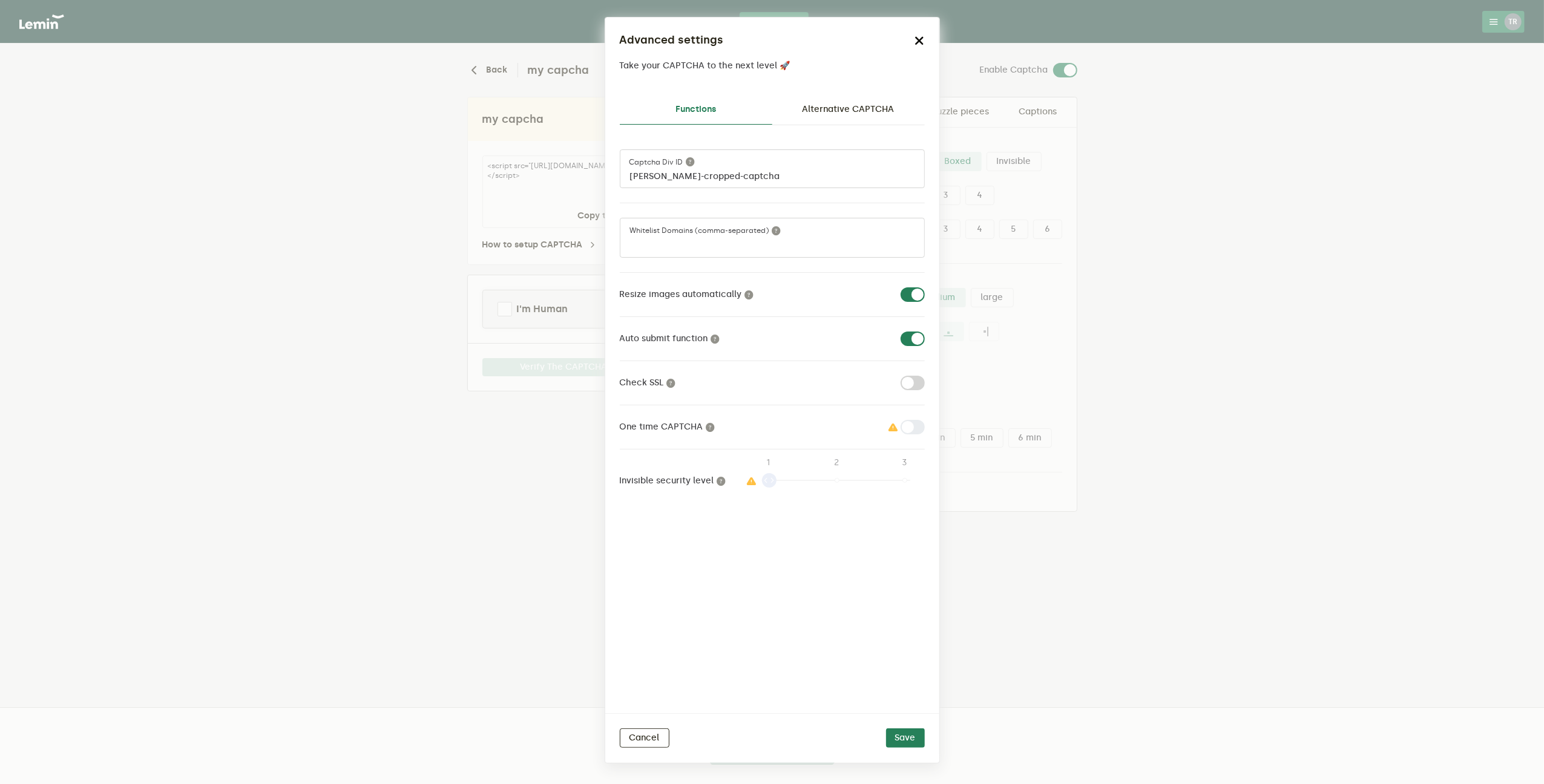
click at [922, 38] on icon "button" at bounding box center [920, 40] width 9 height 9
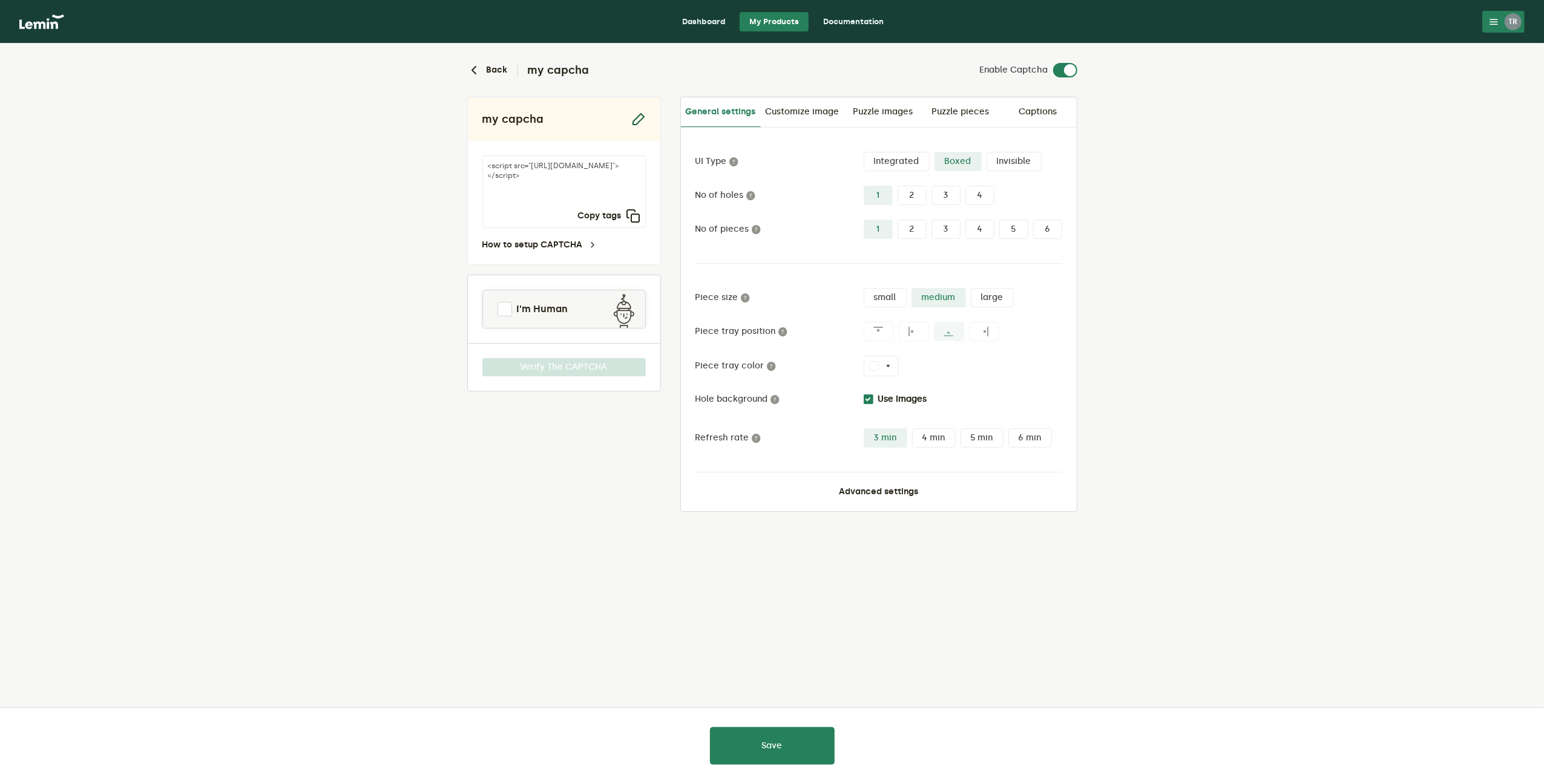
click at [636, 115] on icon "button" at bounding box center [639, 119] width 15 height 15
click at [347, 307] on lemin-captcha-form "Back my capcha Enable Captcha my capcha CAPTCHA name <script src="[URL][DOMAIN_…" at bounding box center [772, 326] width 1544 height 565
click at [868, 487] on button "Advanced settings" at bounding box center [879, 491] width 80 height 9
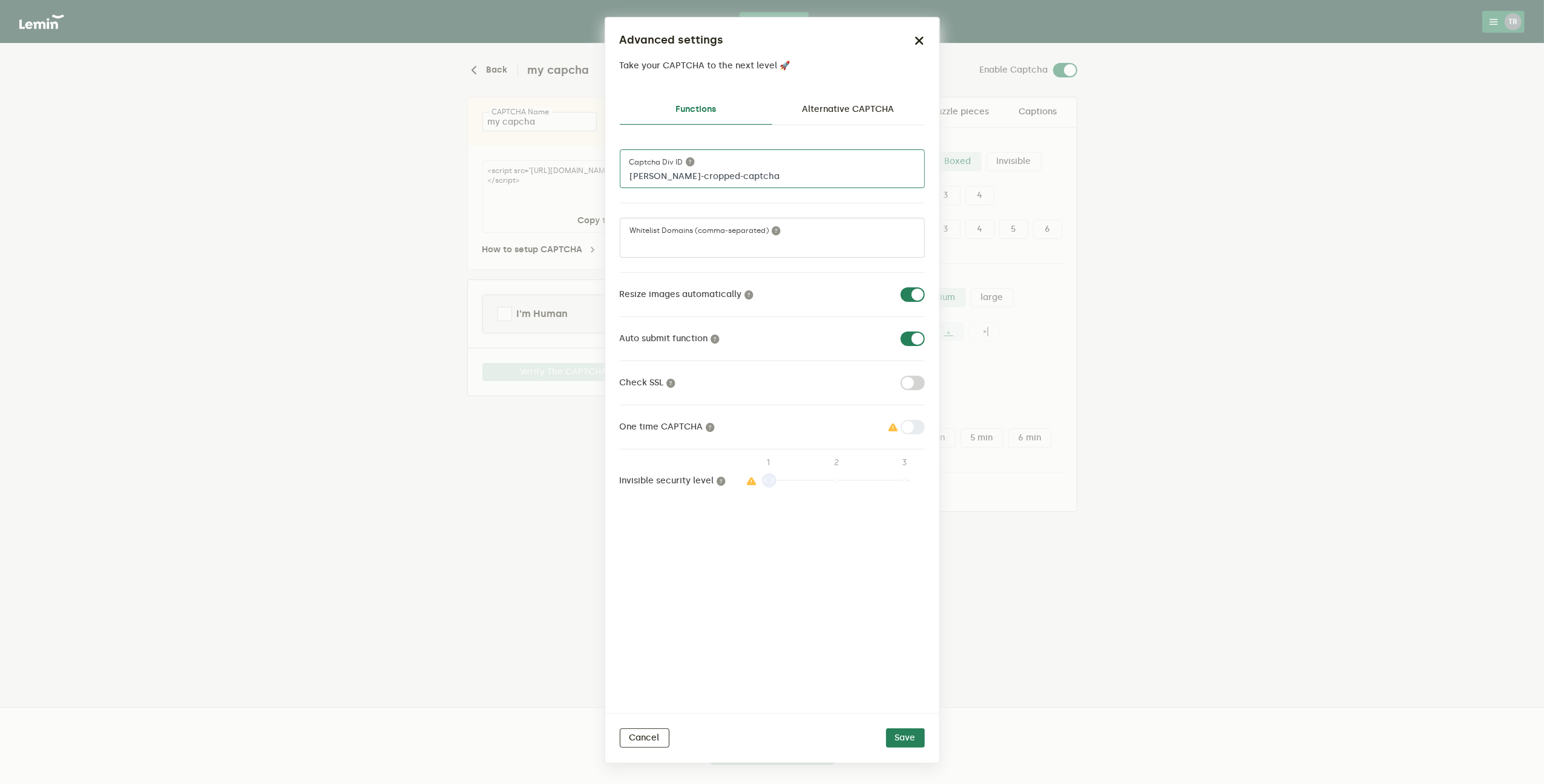
drag, startPoint x: 782, startPoint y: 174, endPoint x: 488, endPoint y: 149, distance: 295.1
click at [498, 151] on ngb-modal-window "Advanced settings Take your CAPTCHA to the next level 🚀 Functions Alternative C…" at bounding box center [772, 392] width 1544 height 784
click at [923, 42] on icon "button" at bounding box center [920, 40] width 9 height 9
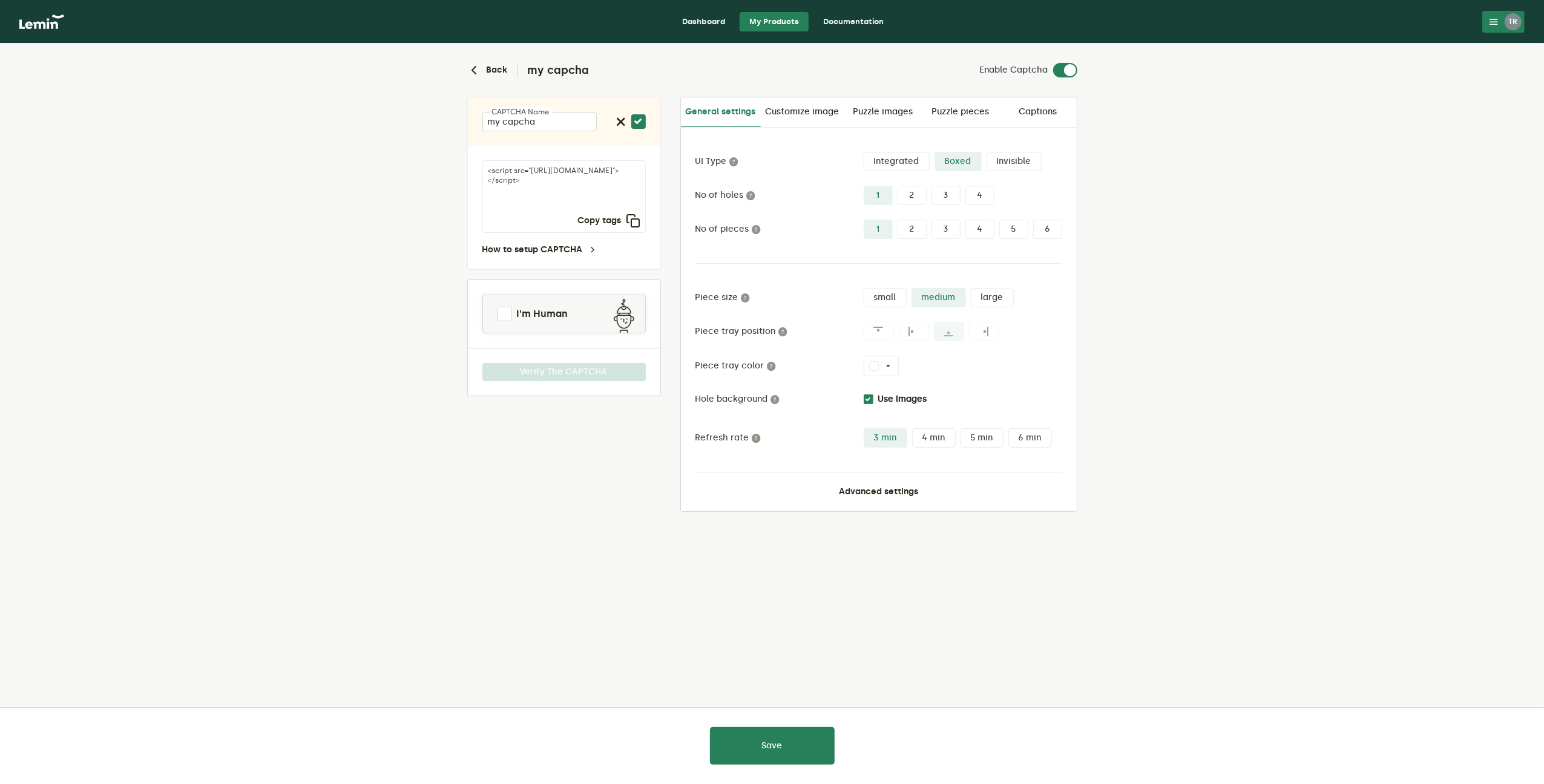
click at [1493, 26] on button "TR" at bounding box center [1504, 22] width 42 height 22
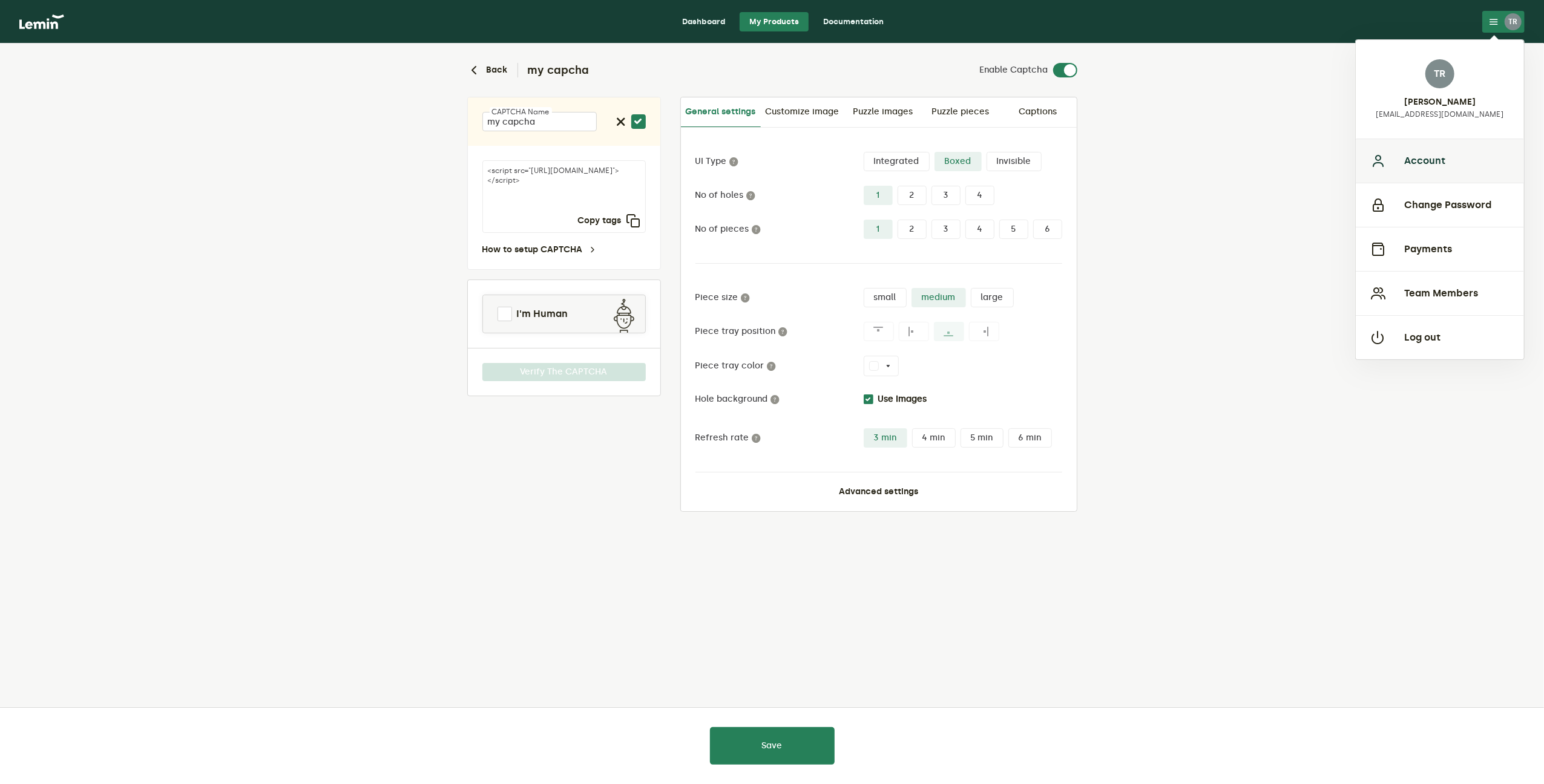
click at [1450, 162] on button "Account" at bounding box center [1439, 160] width 168 height 44
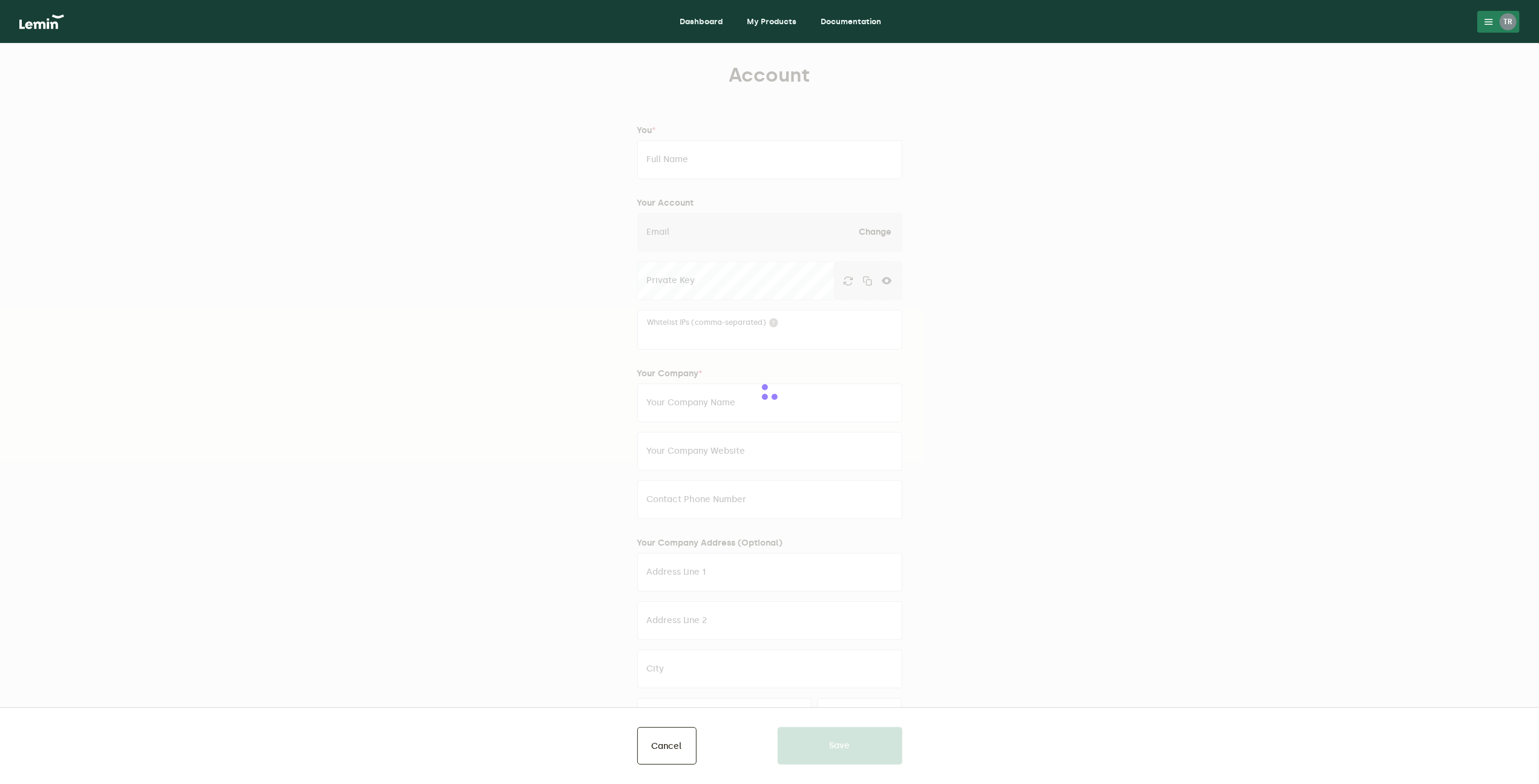
type input "[PERSON_NAME]"
type input "[EMAIL_ADDRESS][DOMAIN_NAME]"
type input "[DOMAIN_NAME]"
type input "[URL][DOMAIN_NAME]"
type input "07807349876"
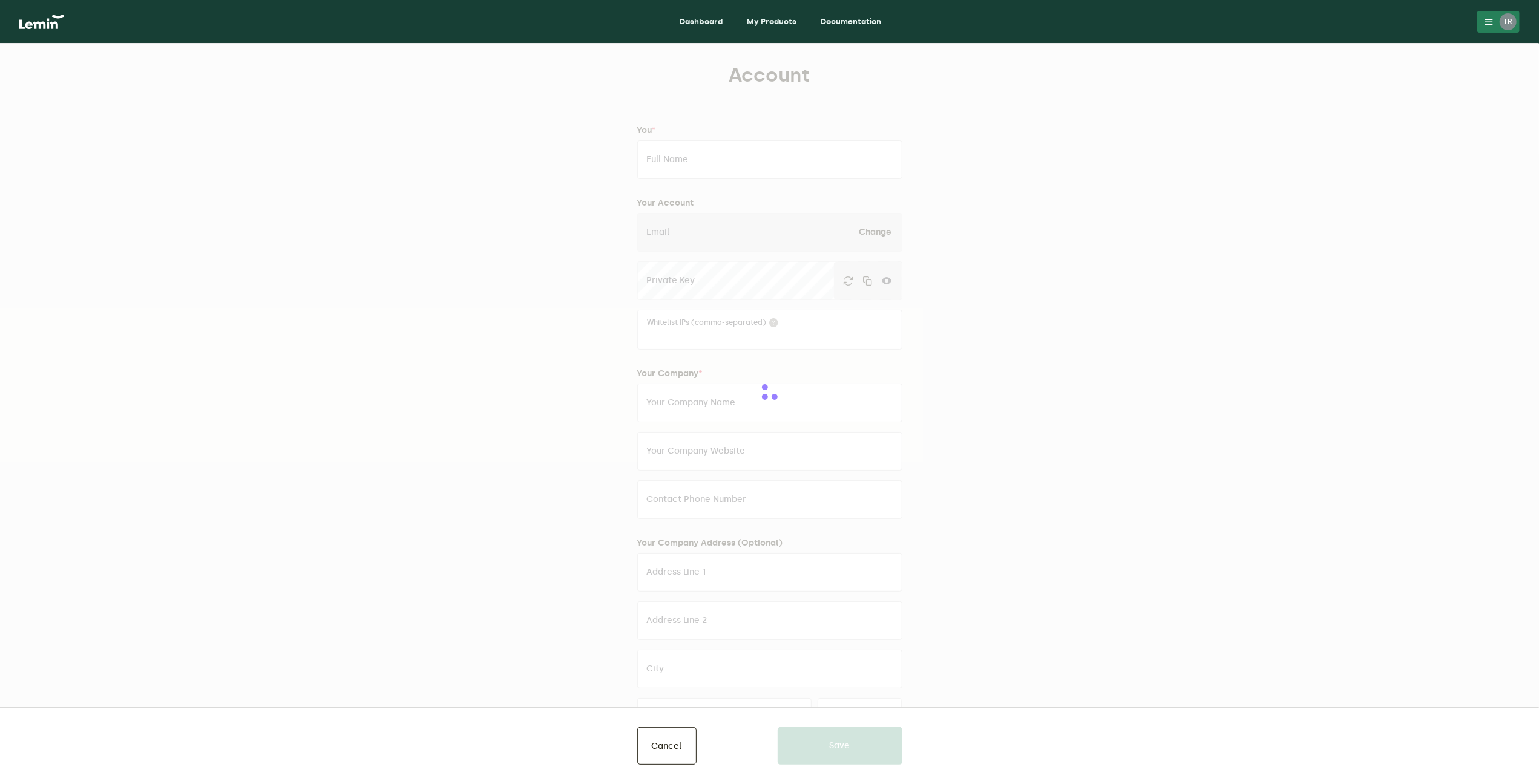
type input "[STREET_ADDRESS][PERSON_NAME]"
type input "Stretford"
type input "[GEOGRAPHIC_DATA]"
type input "M32 9PL"
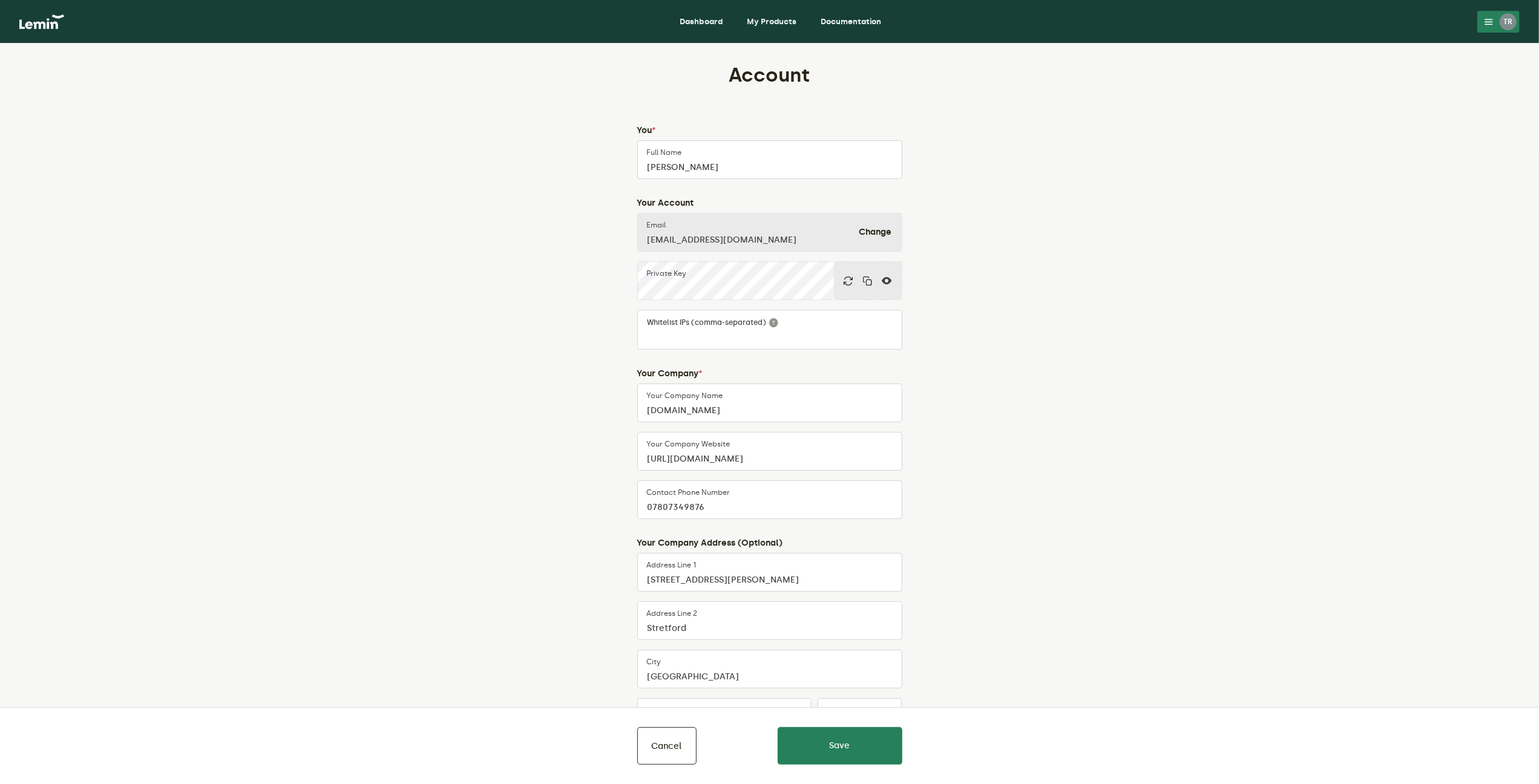
click at [863, 274] on div at bounding box center [867, 281] width 67 height 38
click at [867, 280] on icon "button" at bounding box center [868, 280] width 9 height 9
click at [765, 22] on link "My Products" at bounding box center [772, 22] width 69 height 20
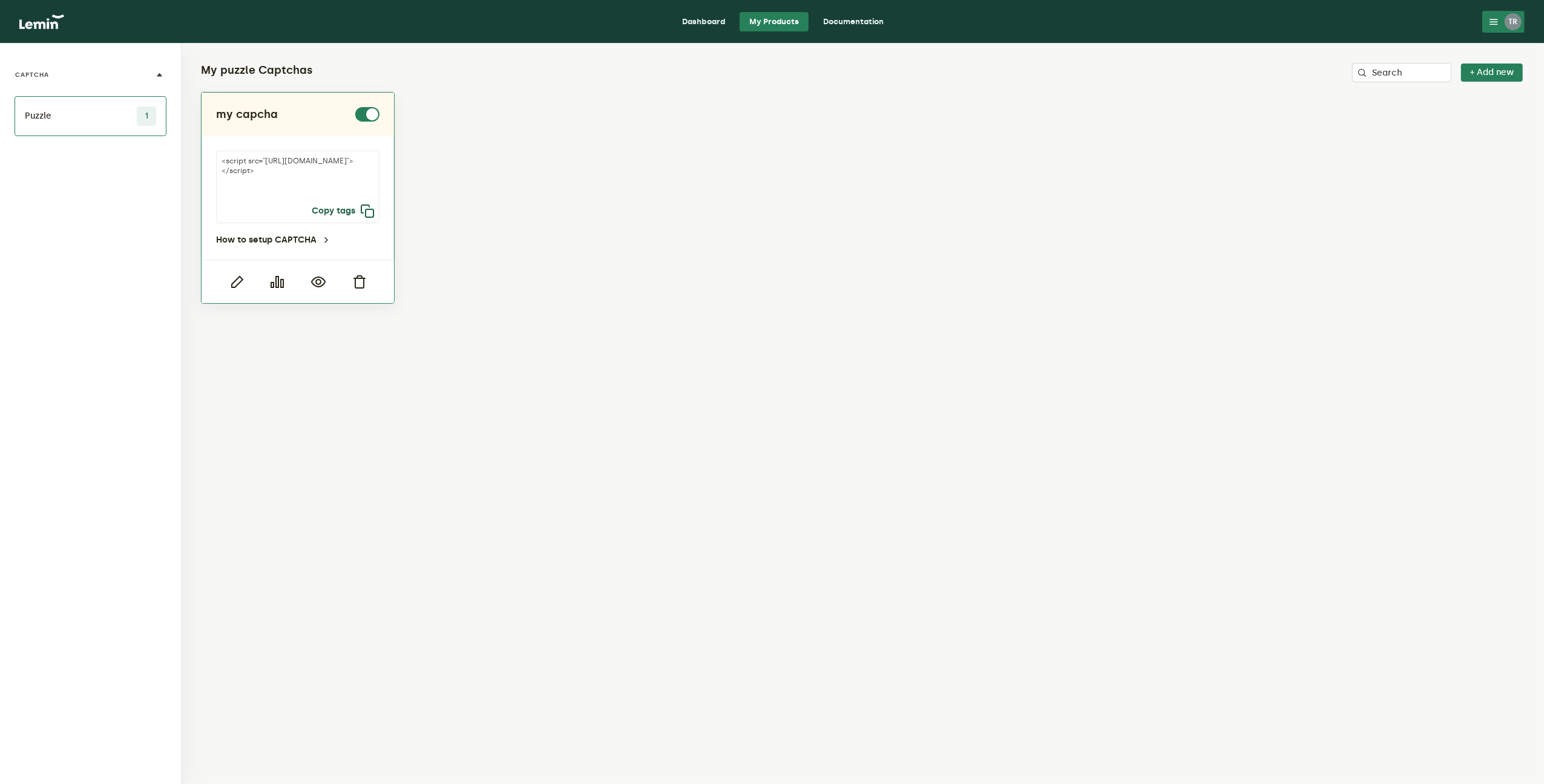
click at [369, 212] on icon "button" at bounding box center [368, 211] width 15 height 15
click at [1508, 25] on div "TR" at bounding box center [1513, 22] width 17 height 17
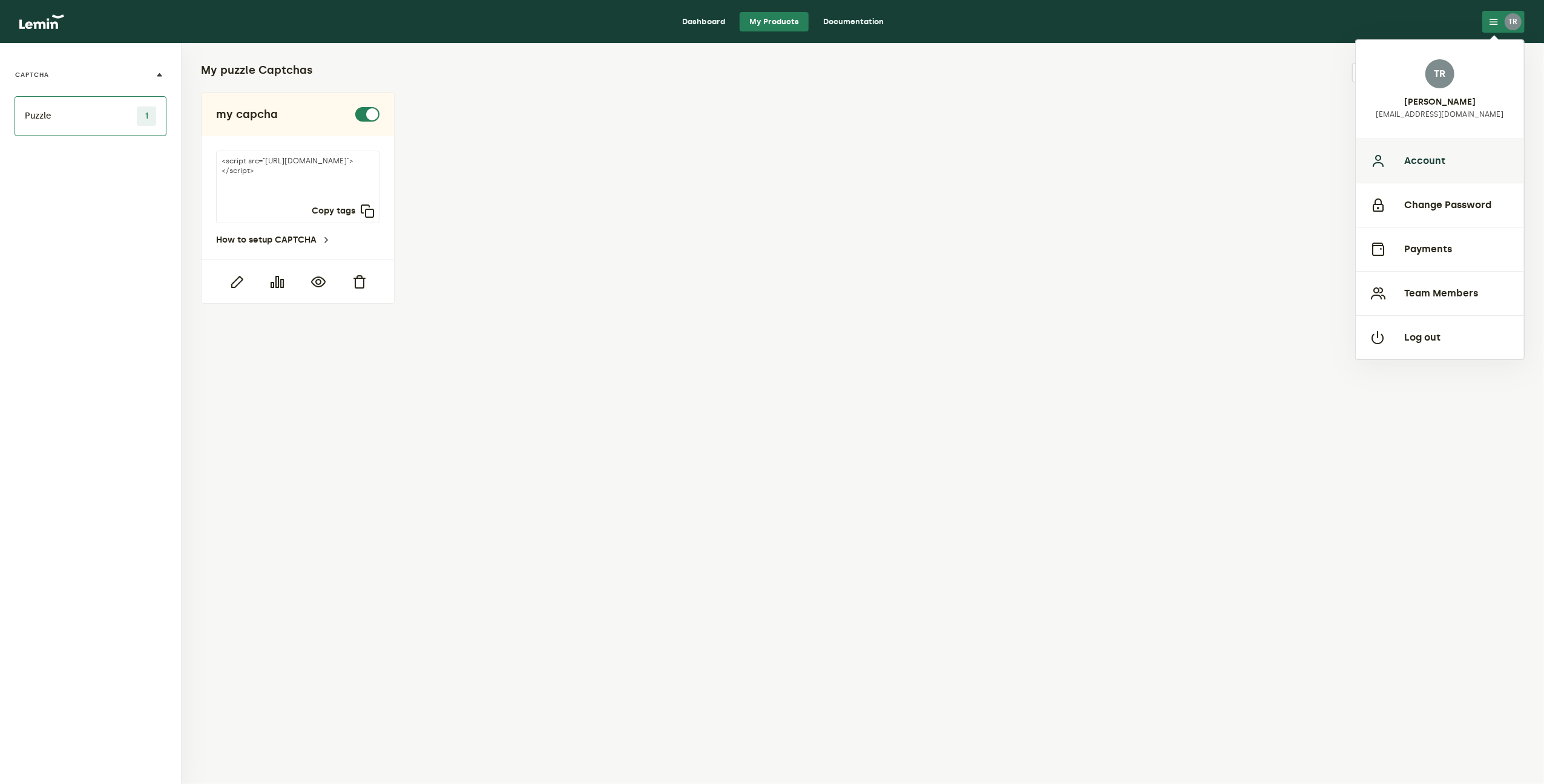
click at [1429, 162] on button "Account" at bounding box center [1439, 160] width 168 height 44
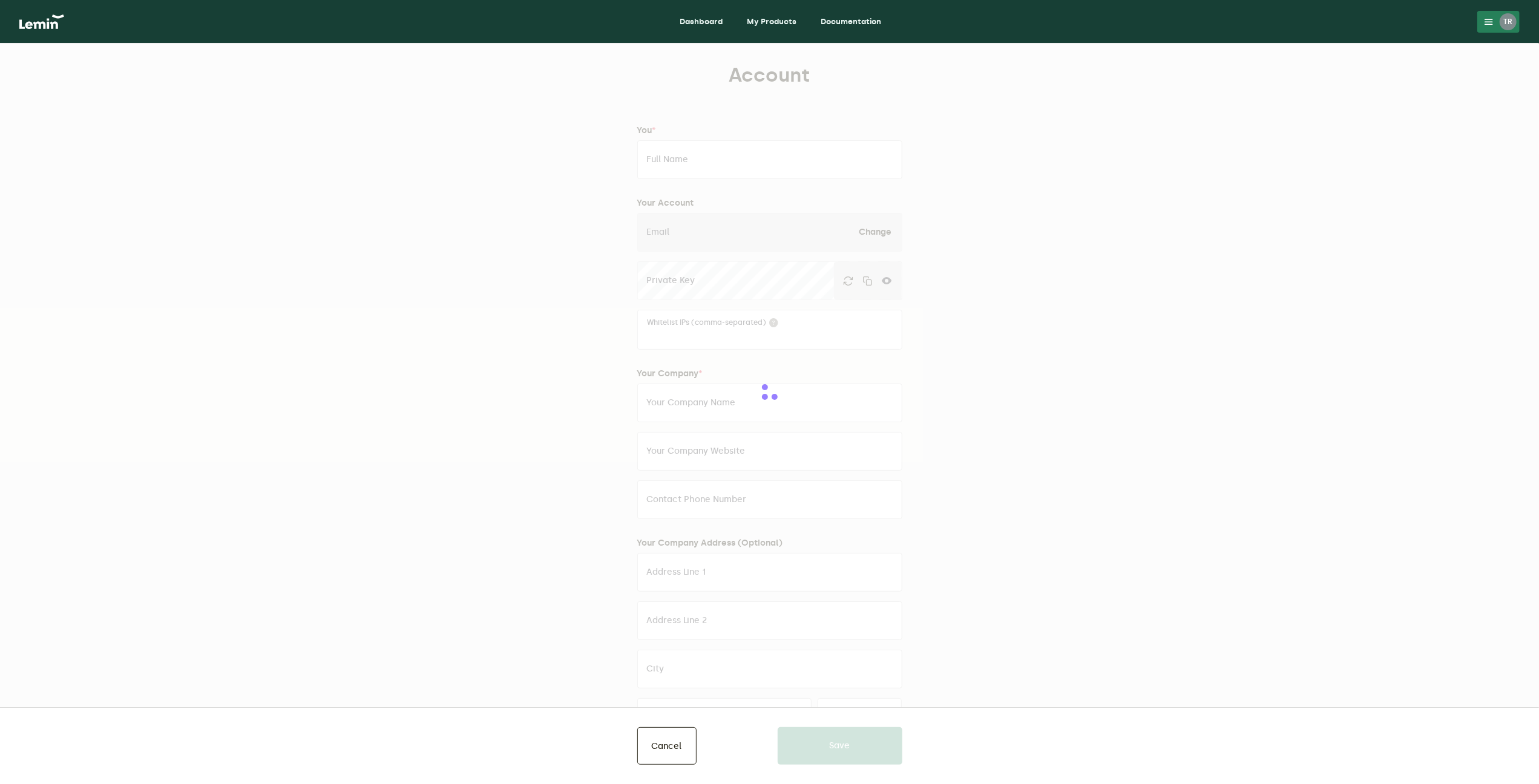
type input "[PERSON_NAME]"
type input "[EMAIL_ADDRESS][DOMAIN_NAME]"
type input "[DOMAIN_NAME]"
type input "[URL][DOMAIN_NAME]"
type input "07807349876"
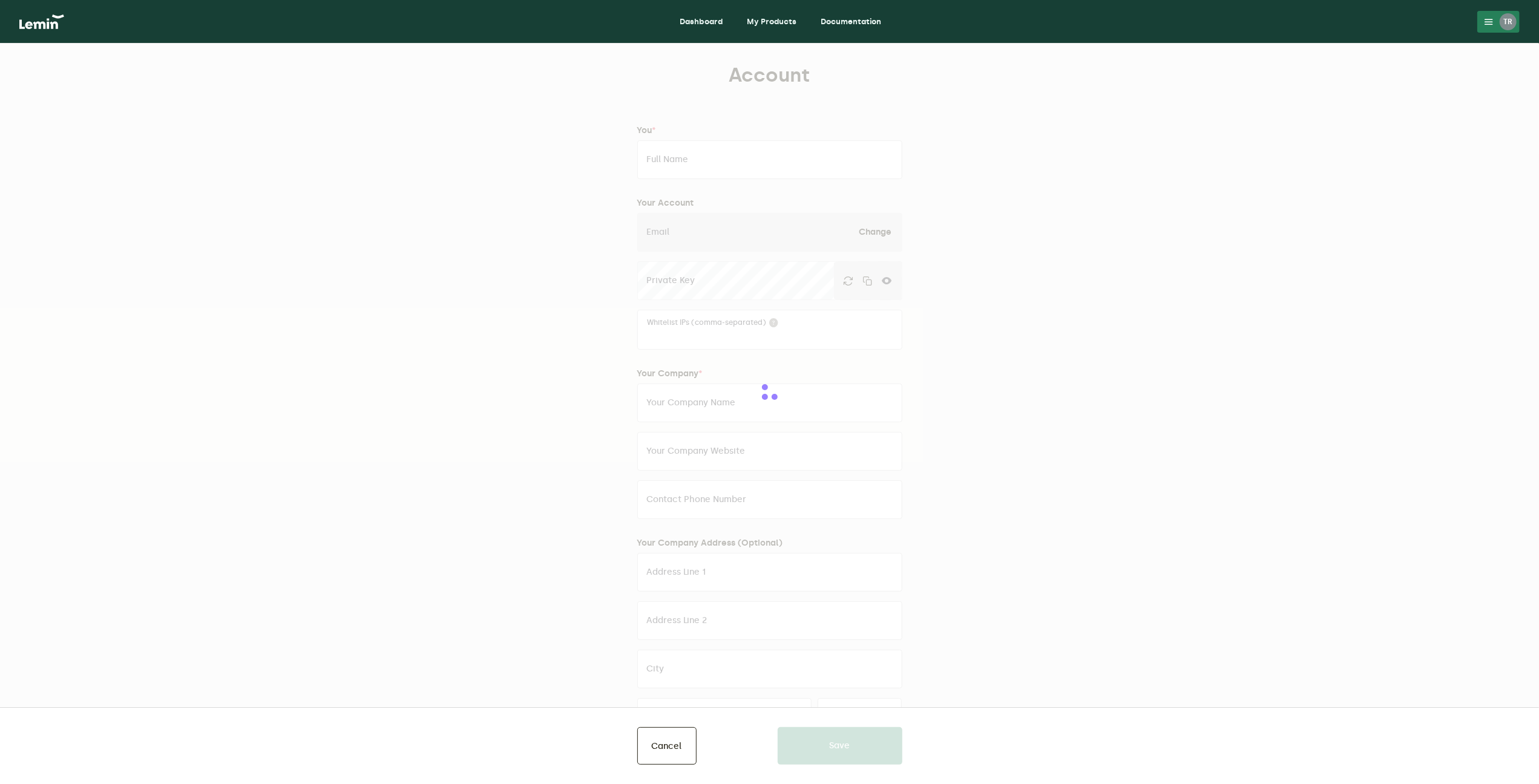
type input "[STREET_ADDRESS][PERSON_NAME]"
type input "Stretford"
type input "[GEOGRAPHIC_DATA]"
type input "M32 9PL"
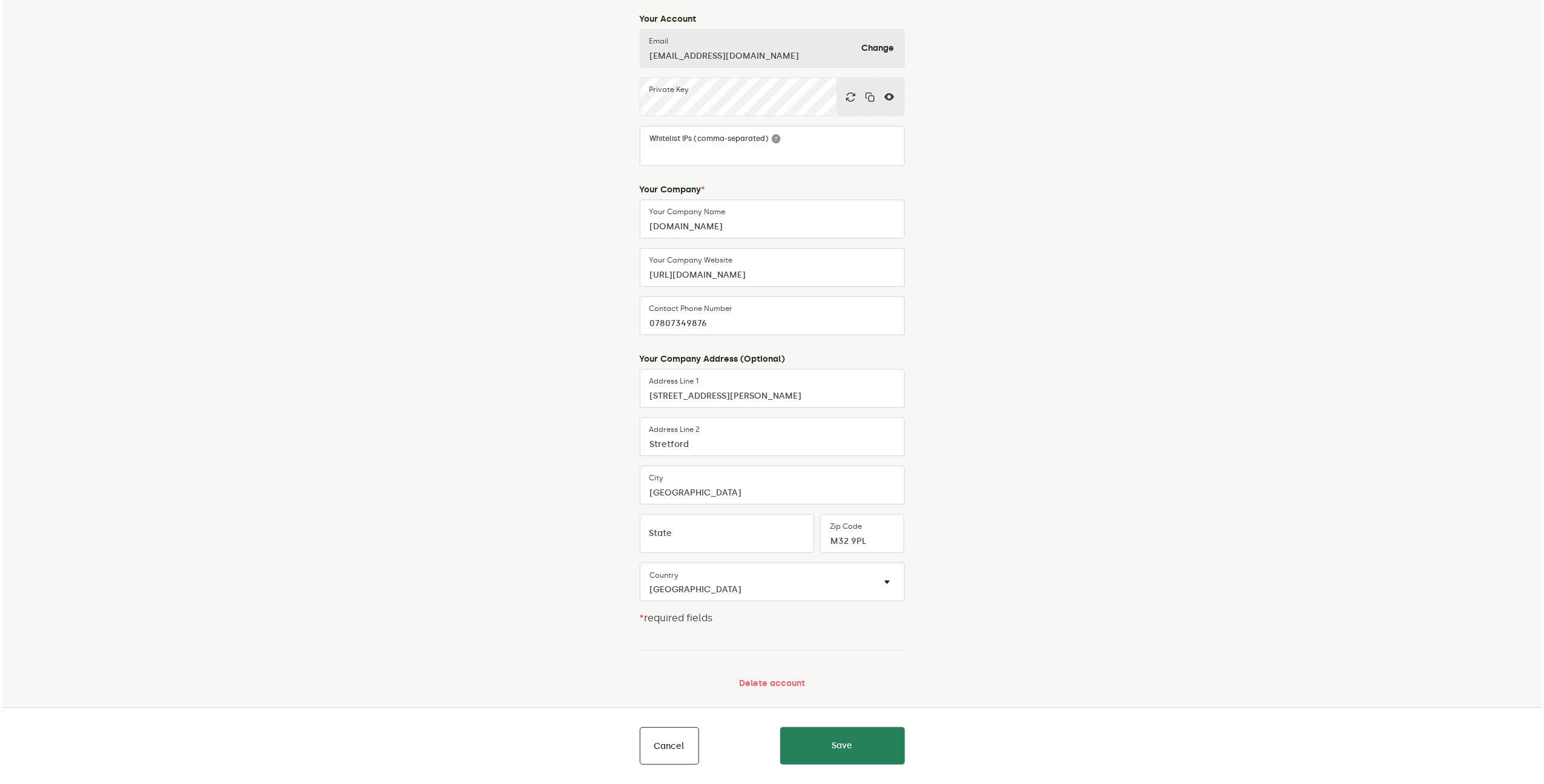
scroll to position [196, 0]
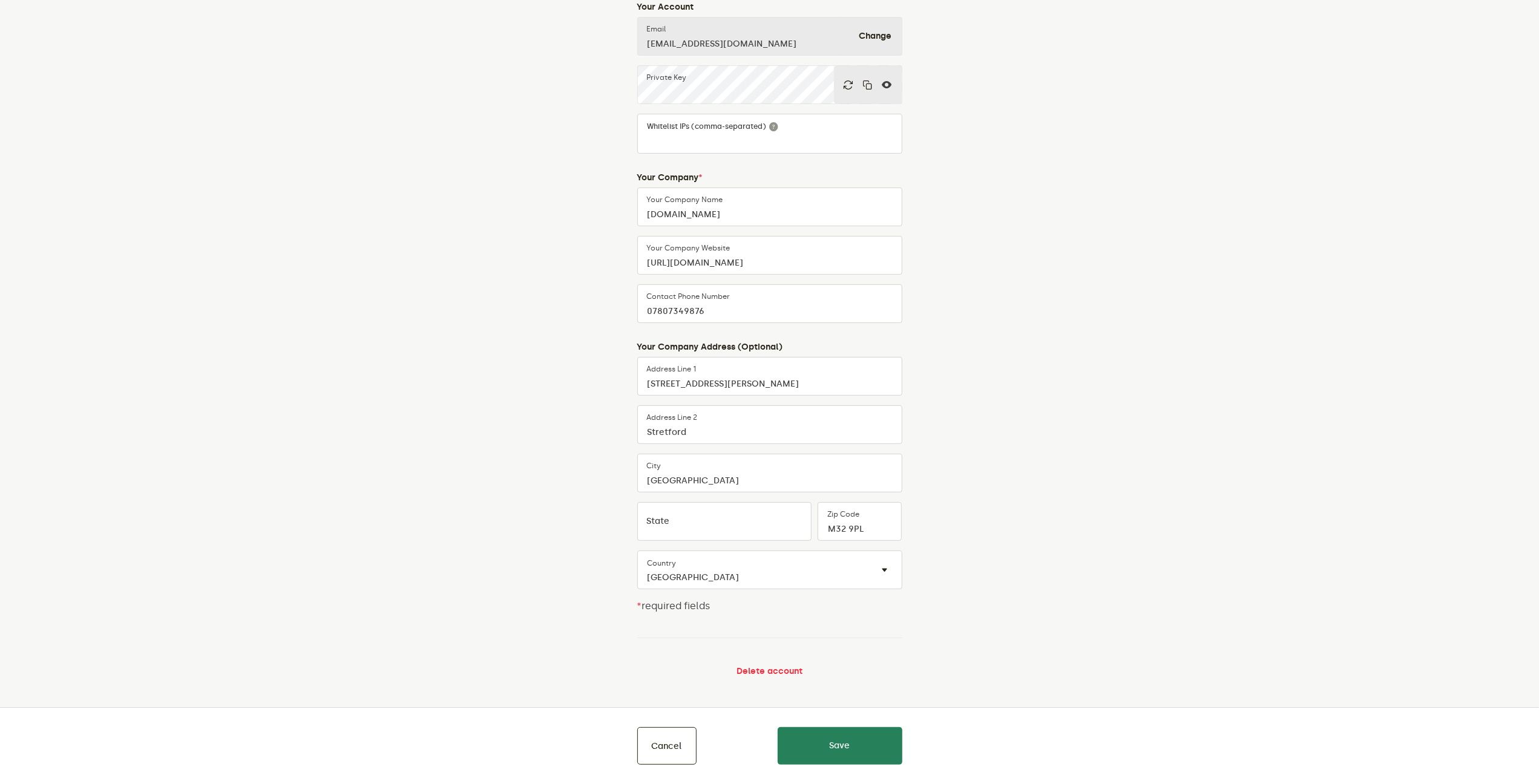
click at [780, 674] on button "Delete account" at bounding box center [770, 671] width 66 height 9
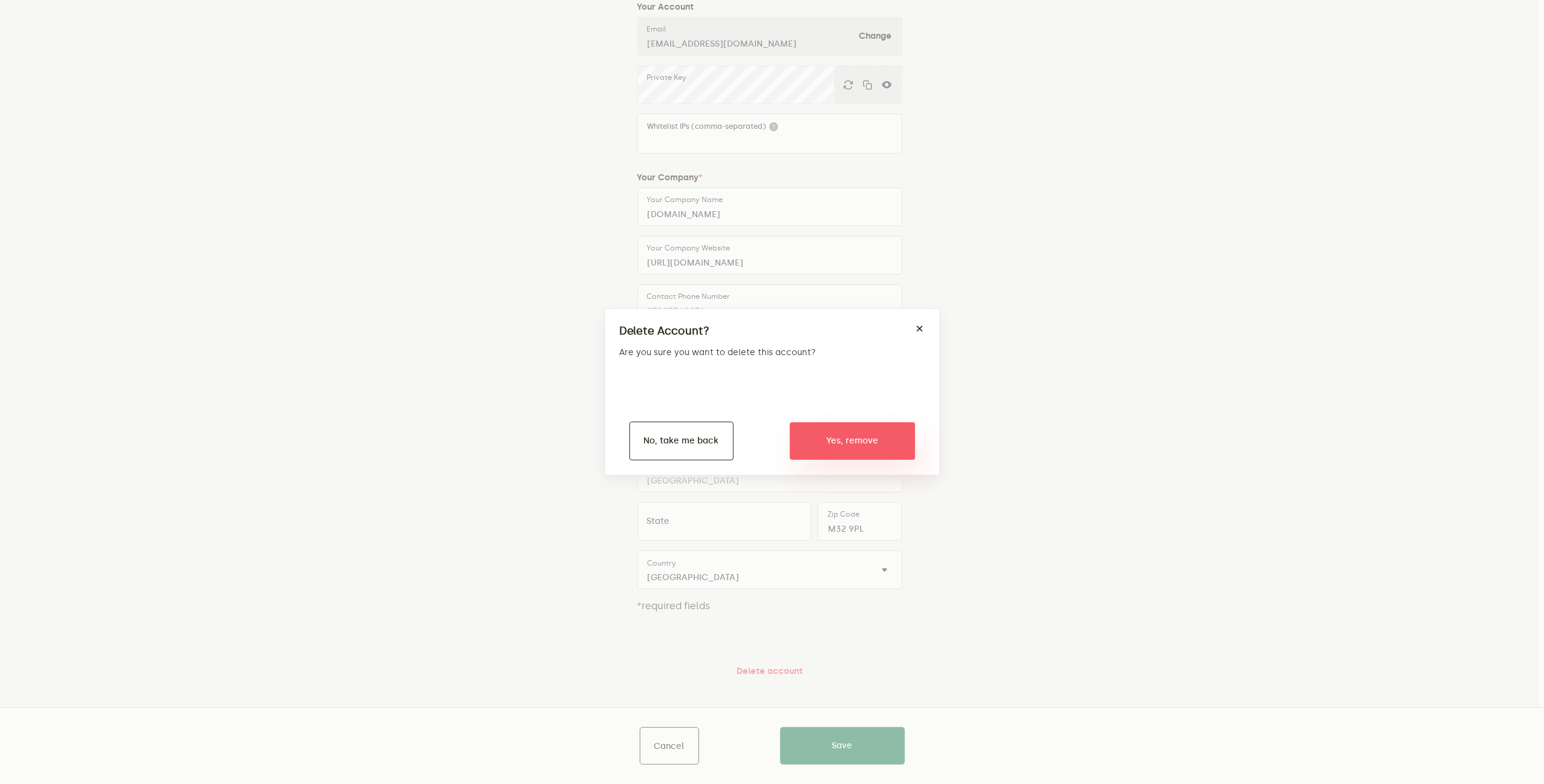
click at [854, 440] on button "Yes, remove" at bounding box center [853, 441] width 125 height 38
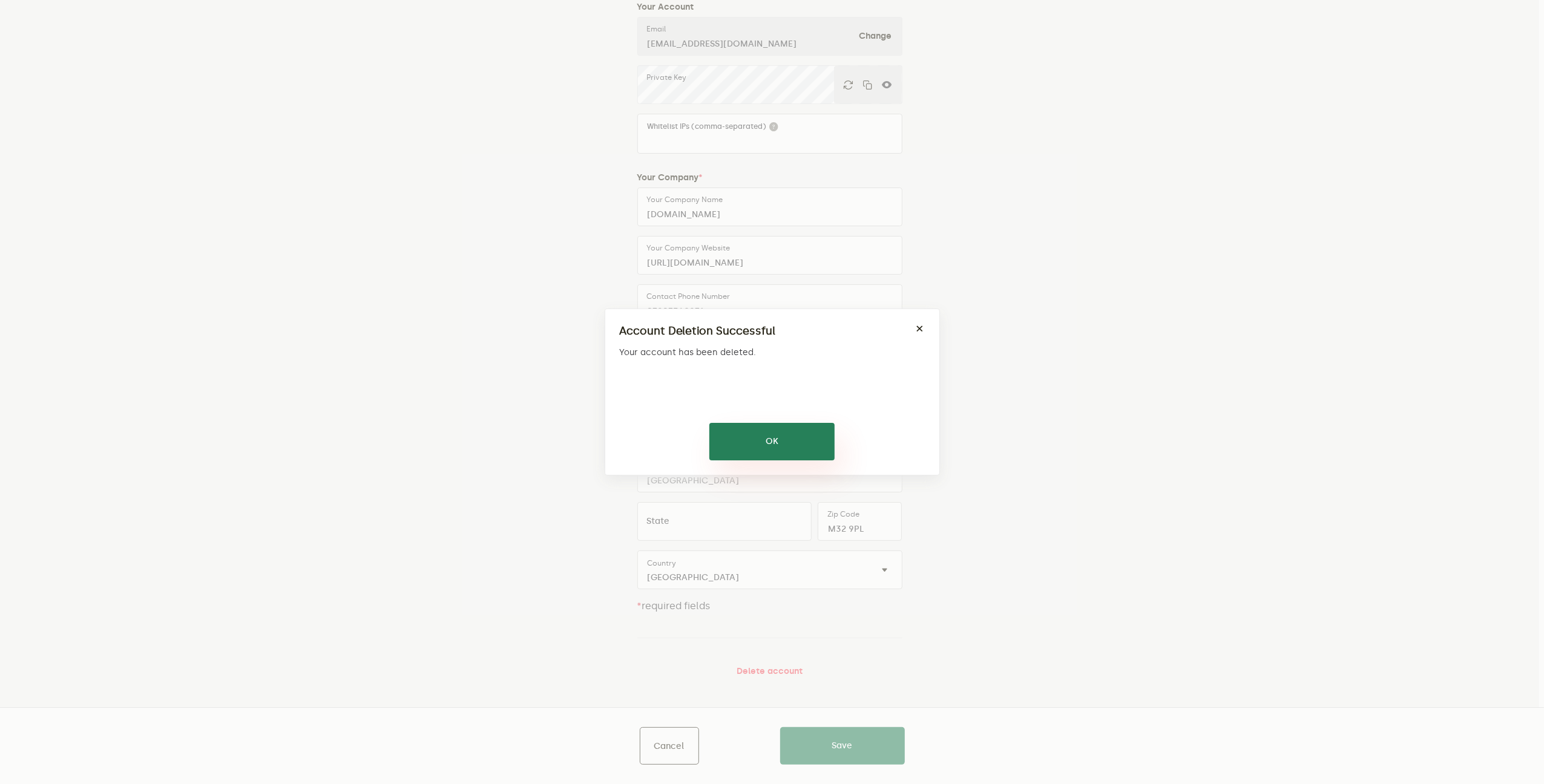
click at [772, 446] on button "OK" at bounding box center [772, 442] width 125 height 38
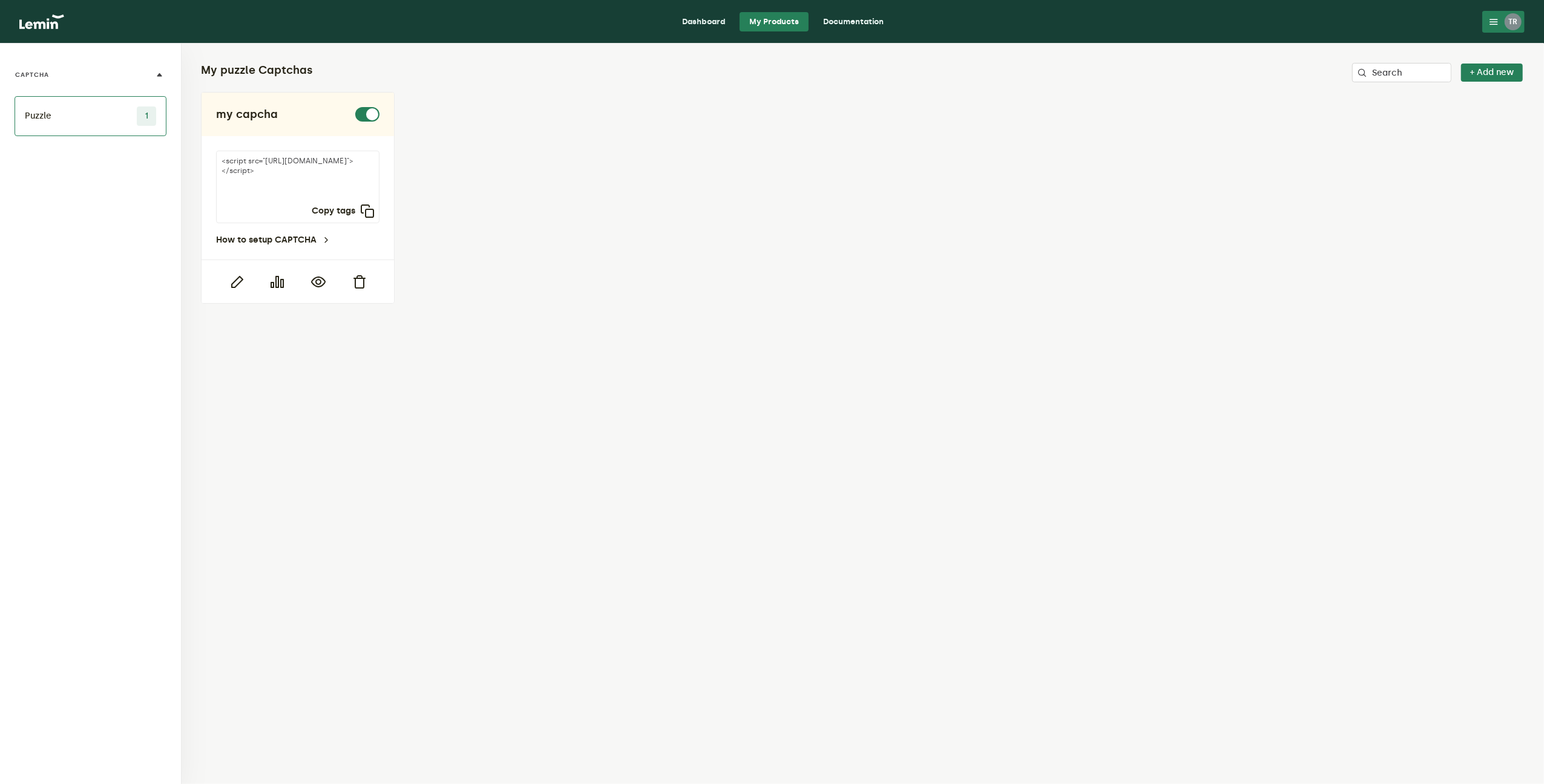
click at [101, 121] on li "Puzzle 1" at bounding box center [90, 116] width 152 height 40
click at [67, 104] on li "Puzzle 1" at bounding box center [90, 116] width 152 height 40
click at [142, 114] on span "1" at bounding box center [146, 116] width 20 height 20
click at [363, 210] on icon "button" at bounding box center [368, 211] width 15 height 15
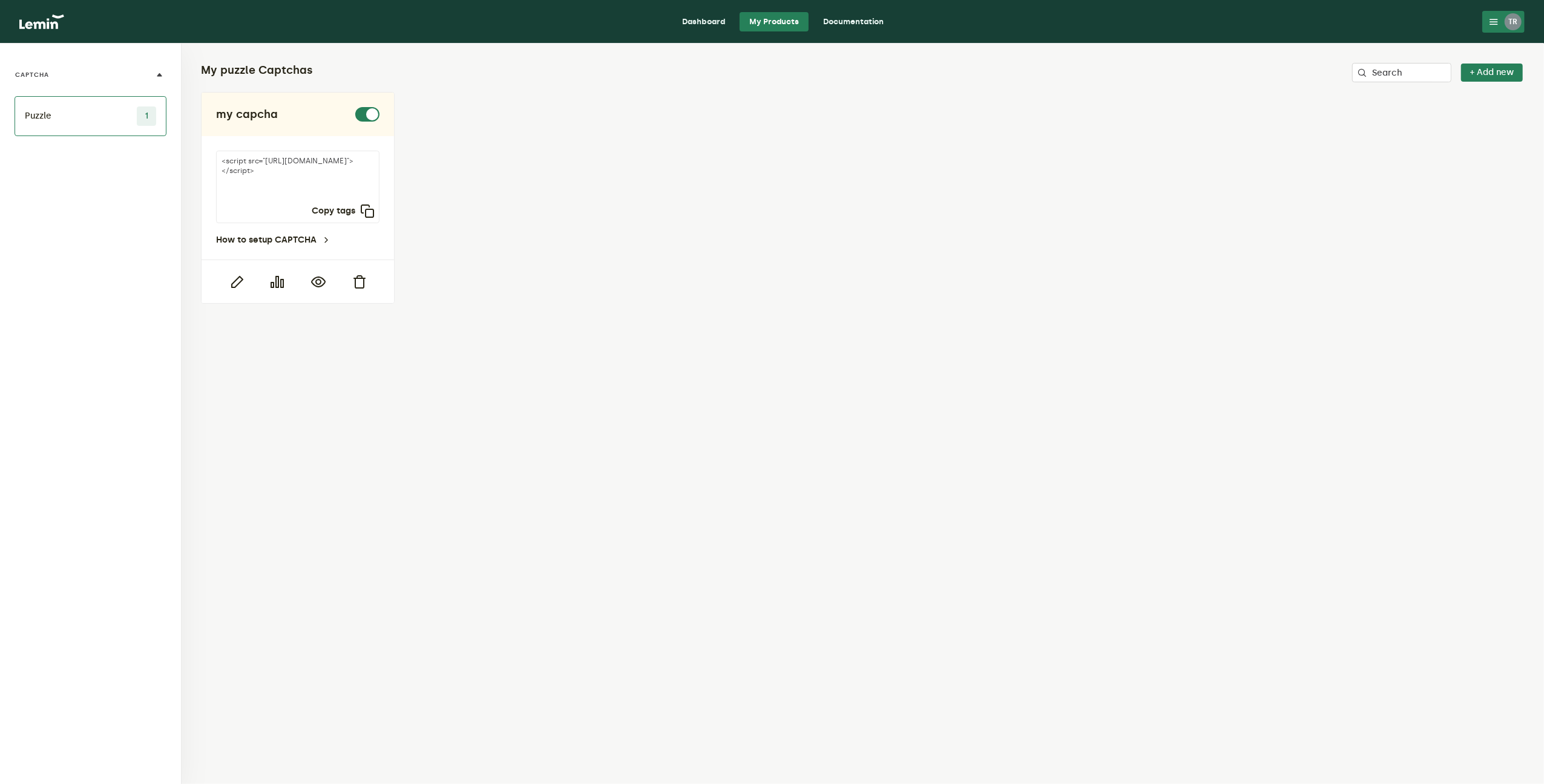
click at [1489, 25] on icon at bounding box center [1493, 22] width 9 height 9
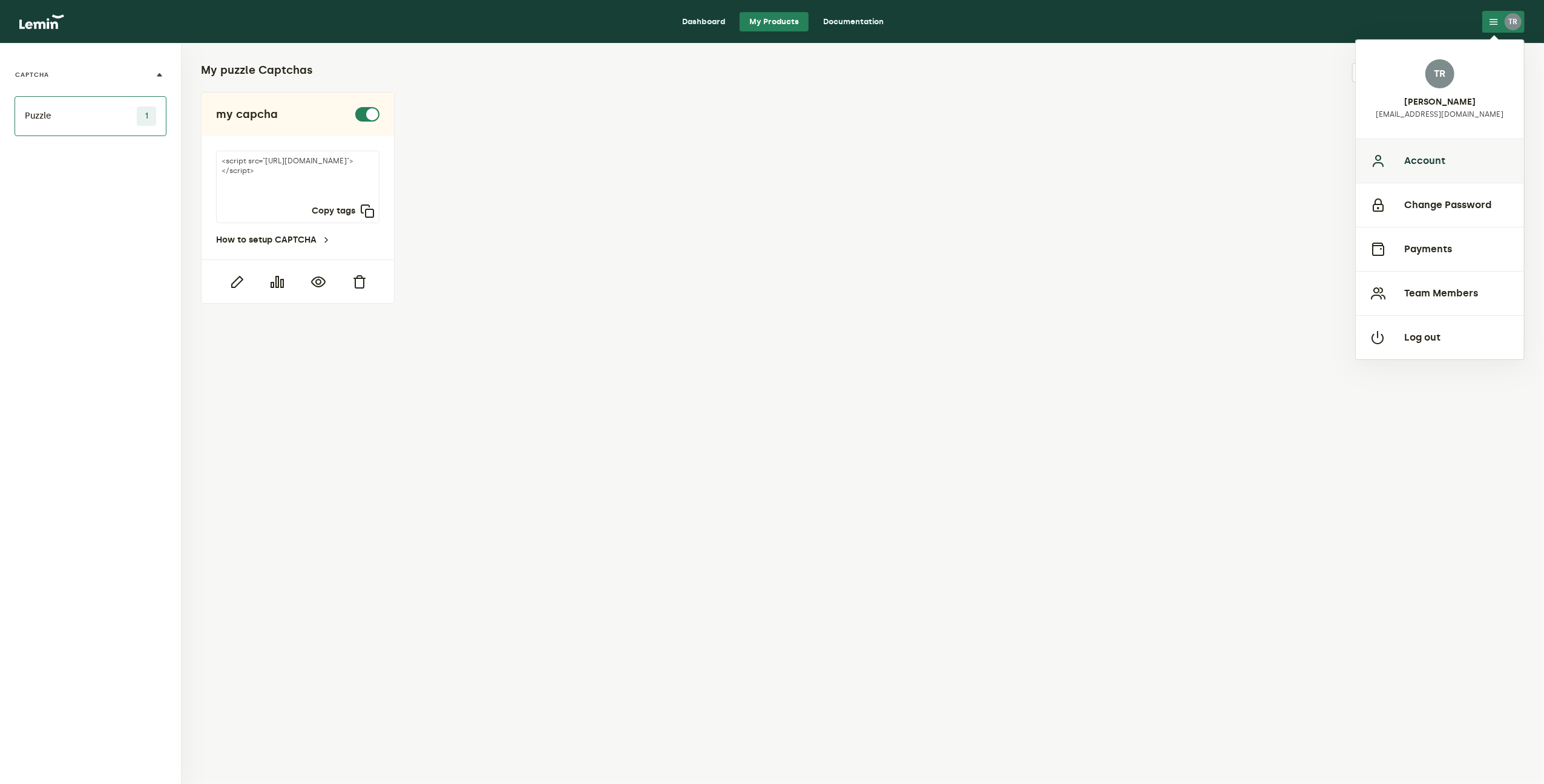
click at [1447, 154] on button "Account" at bounding box center [1439, 160] width 168 height 44
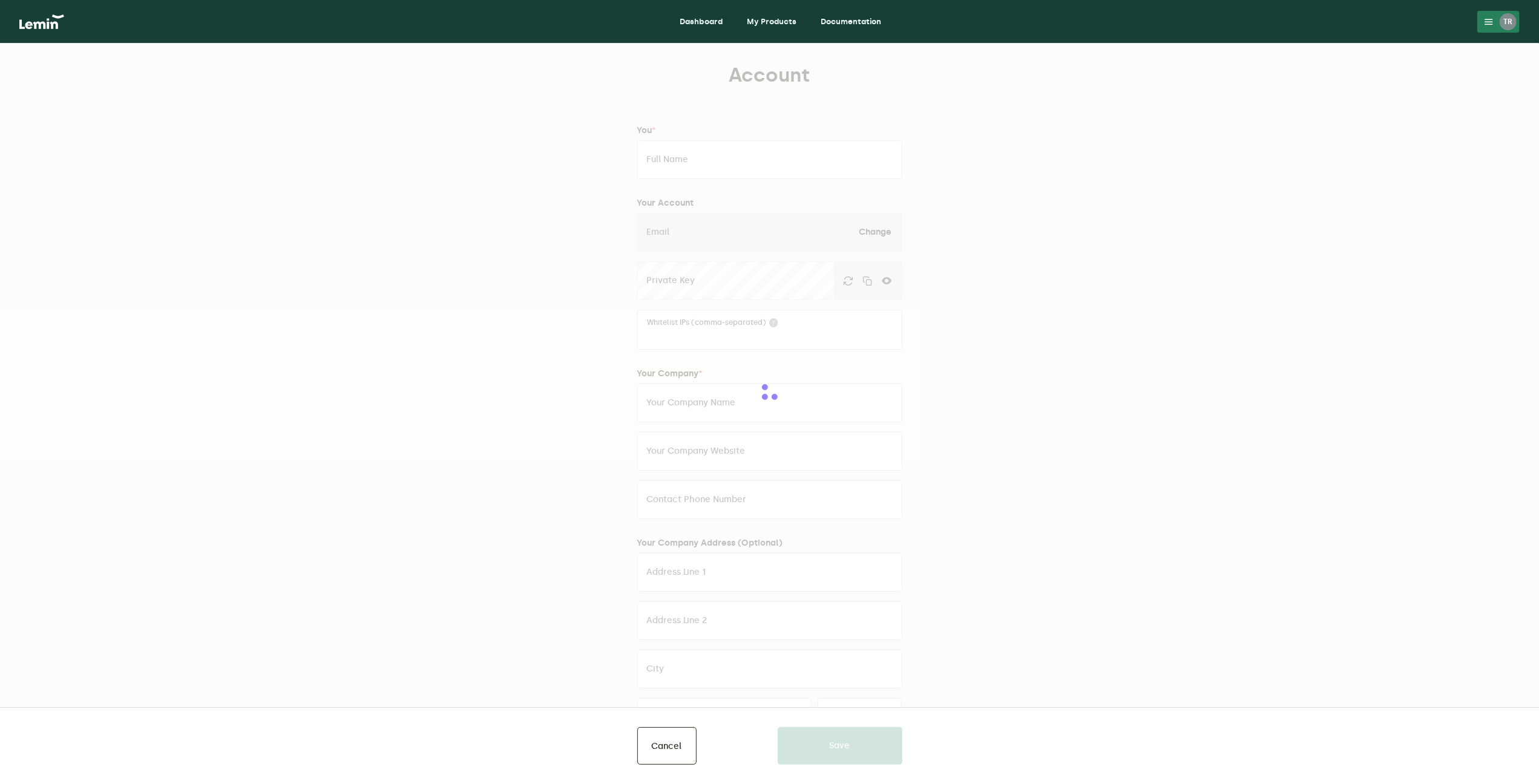
type input "[PERSON_NAME]"
type input "[EMAIL_ADDRESS][DOMAIN_NAME]"
type input "[DOMAIN_NAME]"
type input "[URL][DOMAIN_NAME]"
type input "07807349876"
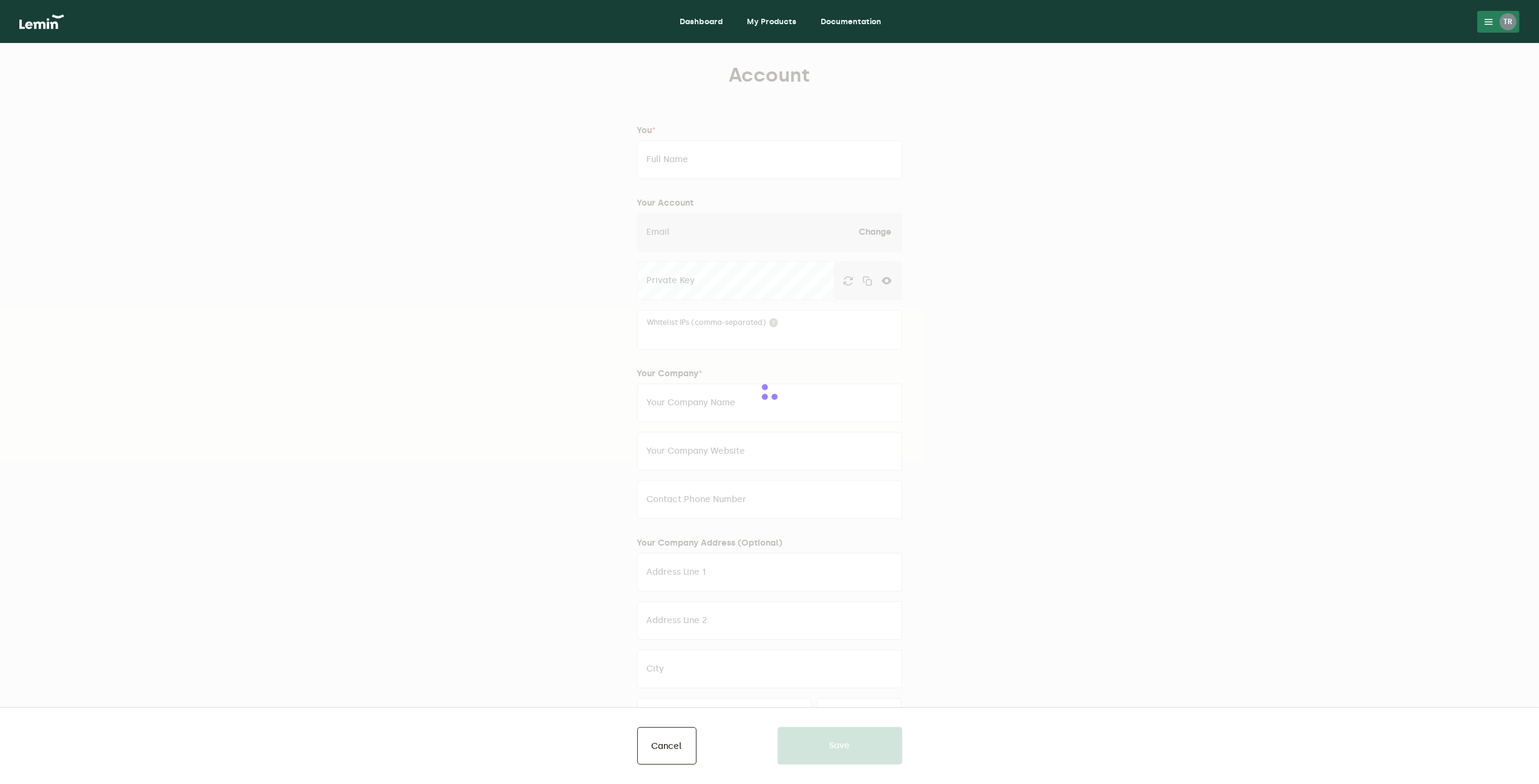
type input "[STREET_ADDRESS][PERSON_NAME]"
type input "Stretford"
type input "[GEOGRAPHIC_DATA]"
type input "M32 9PL"
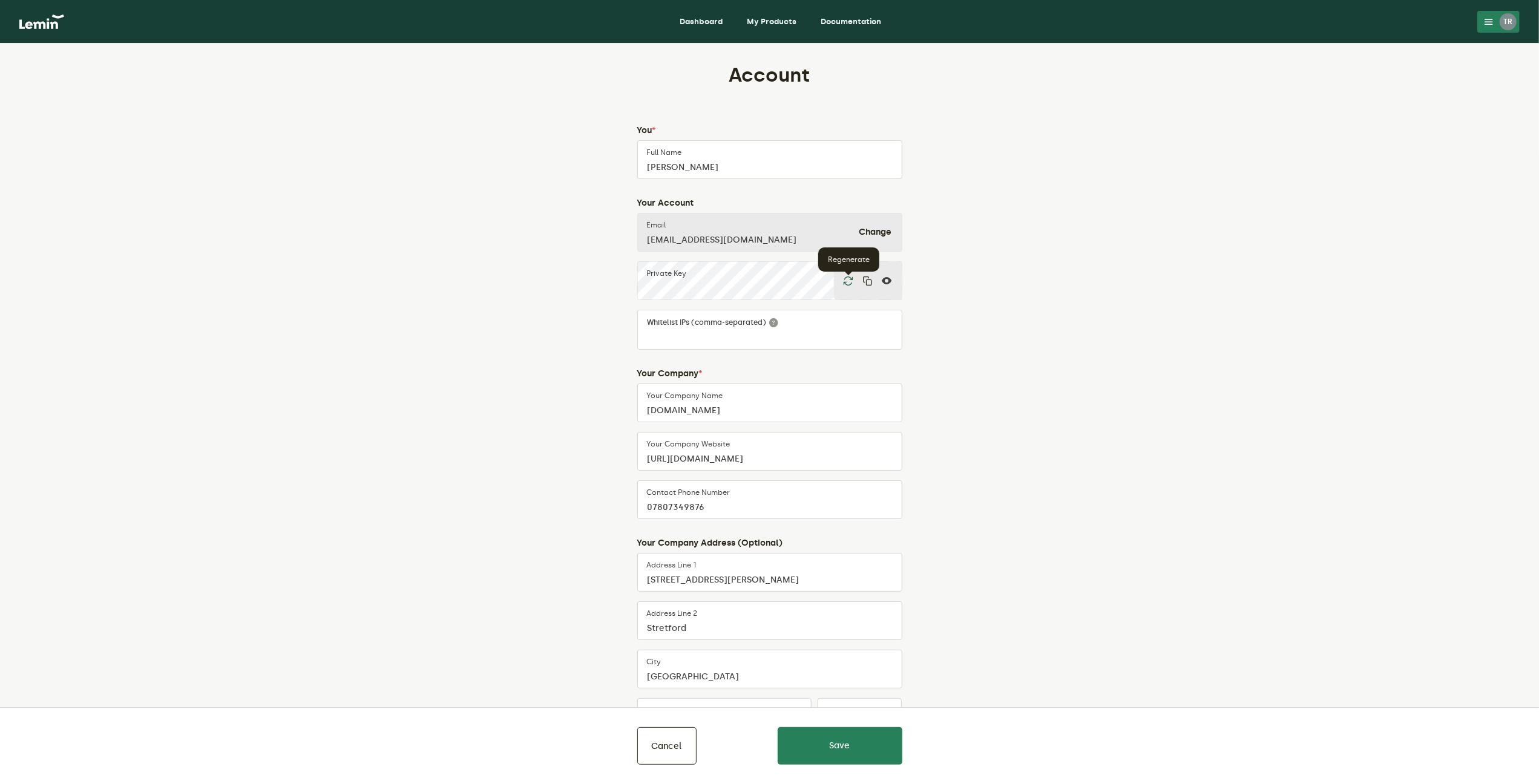
click at [848, 279] on icon "button" at bounding box center [848, 280] width 9 height 9
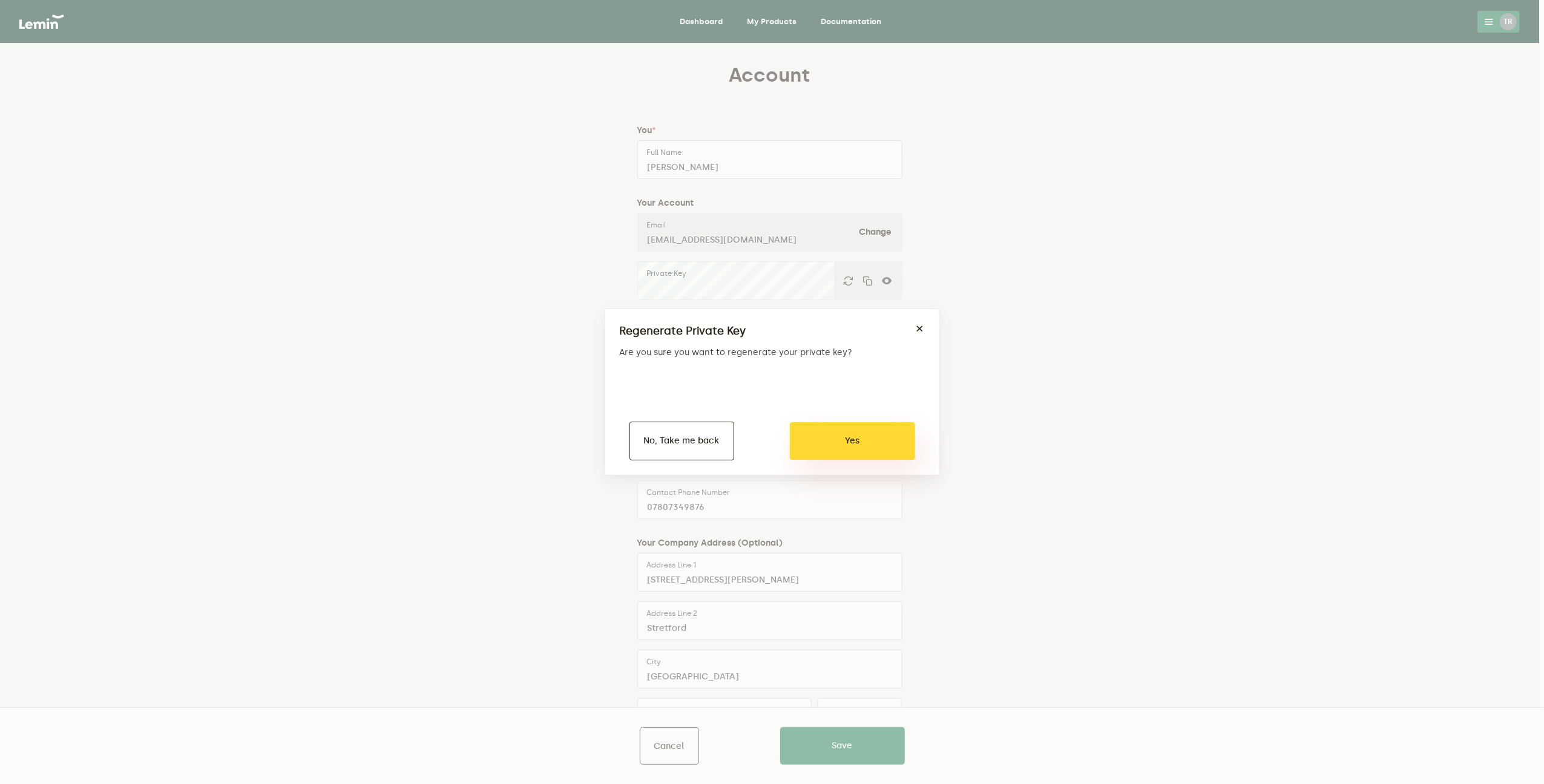
click at [833, 448] on button "Yes" at bounding box center [853, 441] width 125 height 38
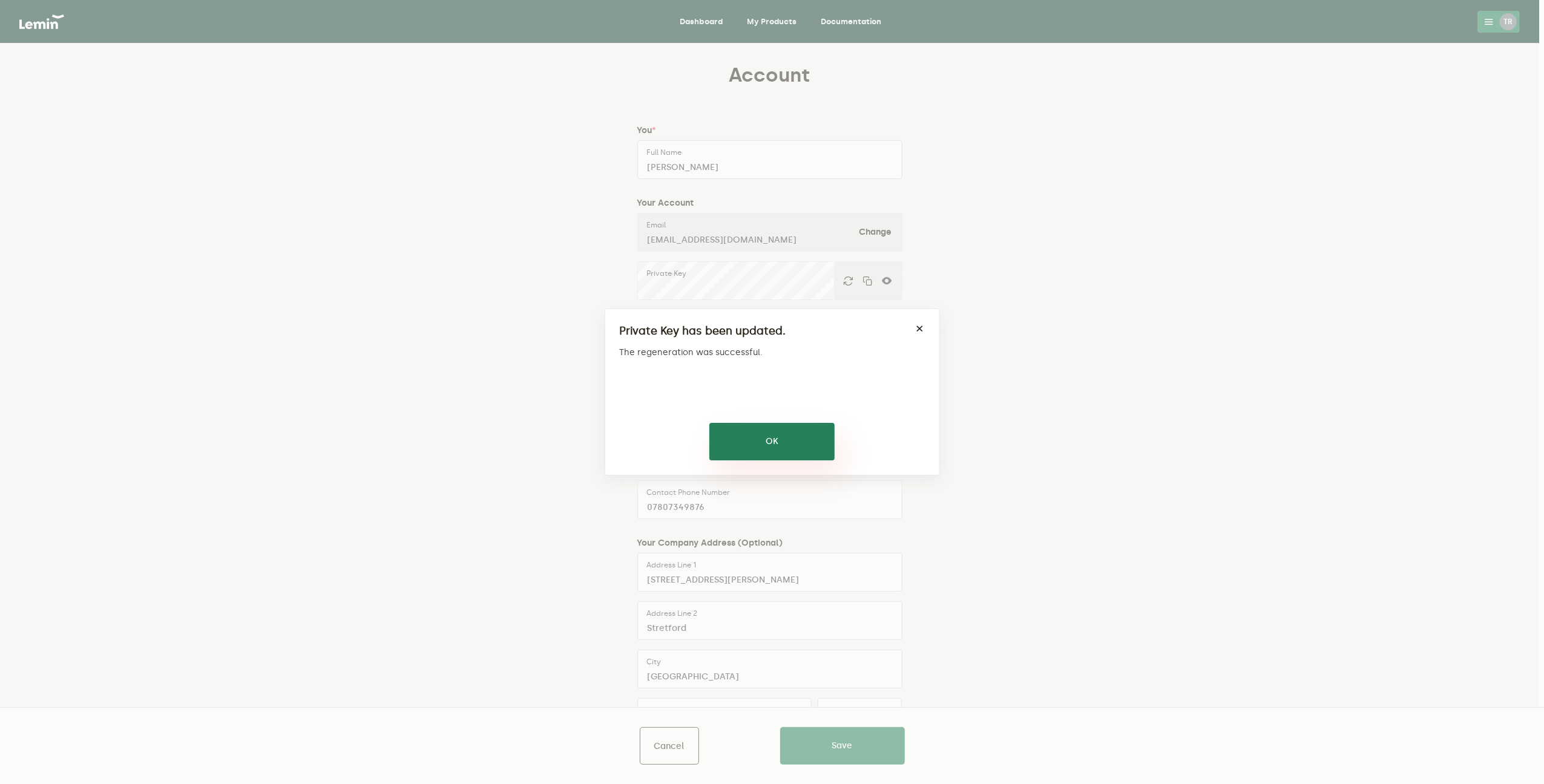
click at [766, 446] on button "OK" at bounding box center [772, 442] width 125 height 38
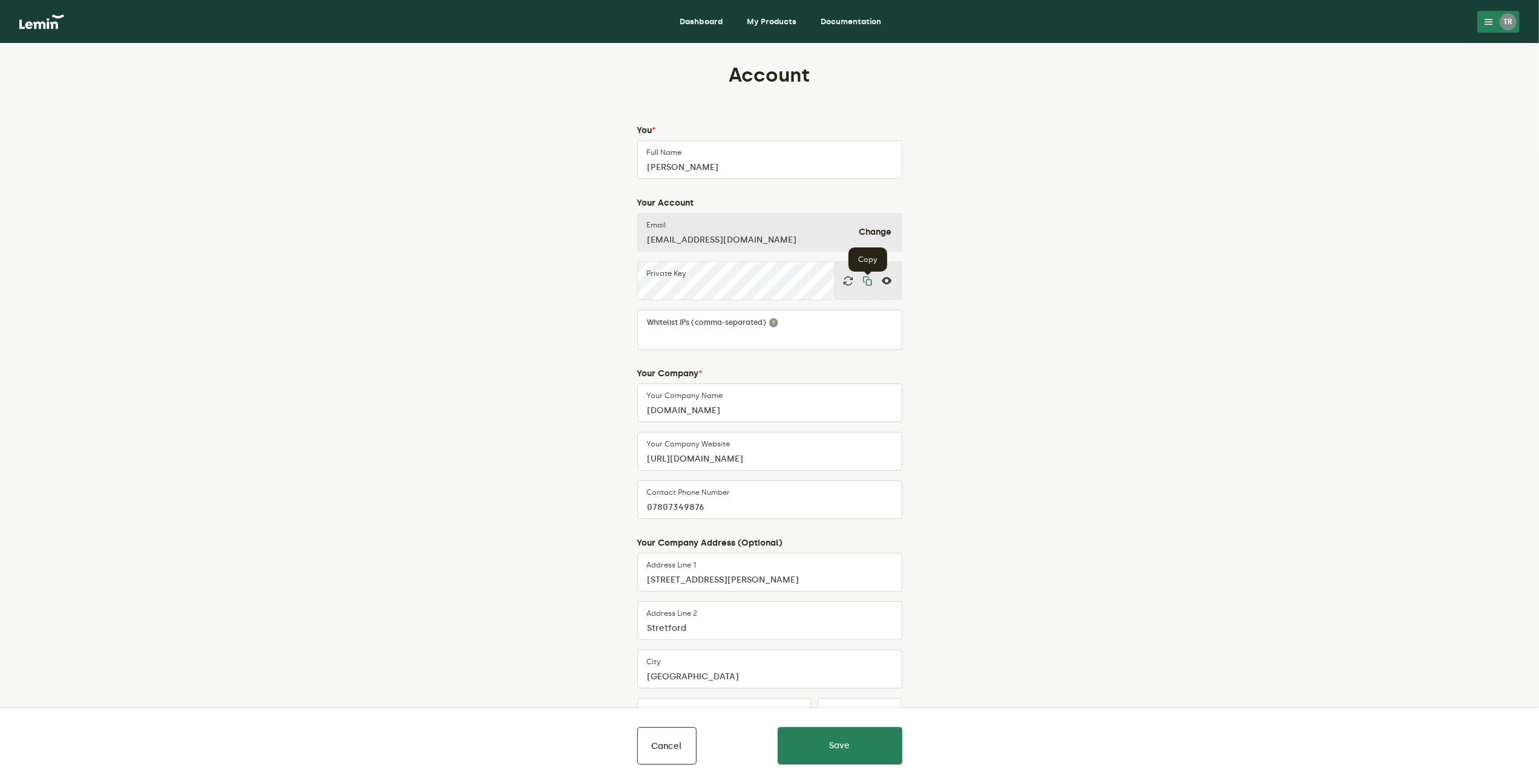
click at [864, 276] on icon "button" at bounding box center [868, 280] width 9 height 9
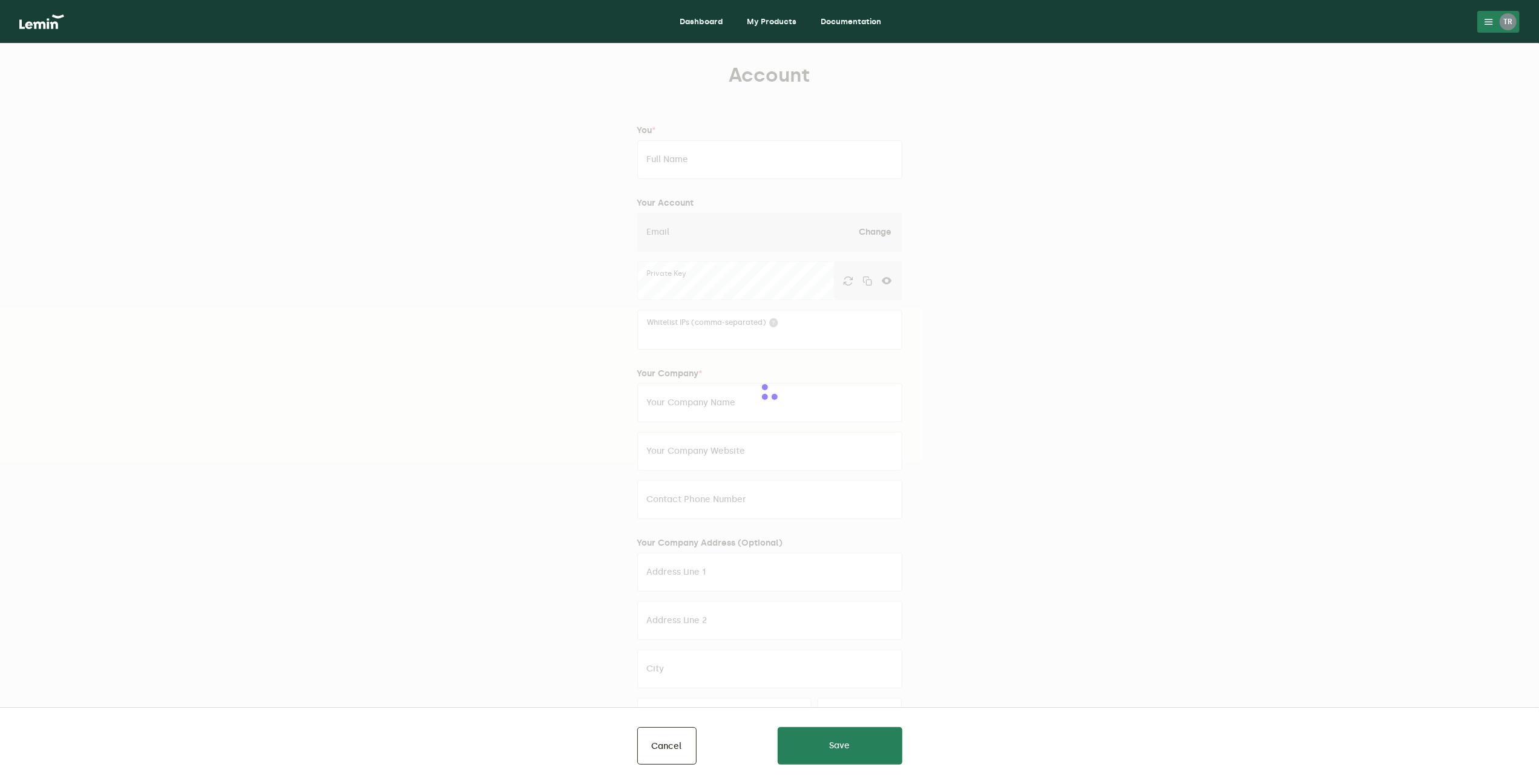
type input "[PERSON_NAME]"
type input "[EMAIL_ADDRESS][DOMAIN_NAME]"
type input "[DOMAIN_NAME]"
type input "[URL][DOMAIN_NAME]"
type input "07807349876"
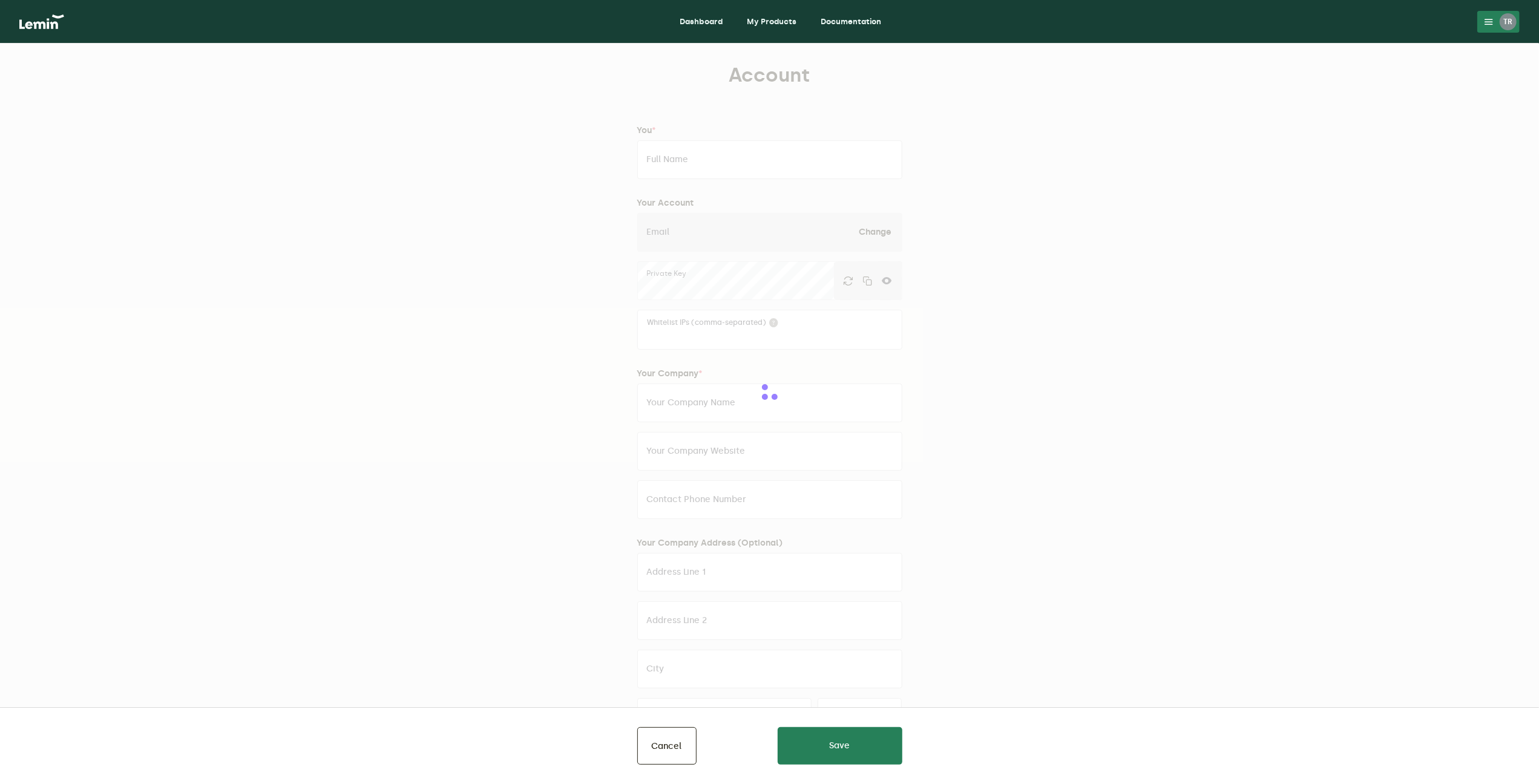
type input "[STREET_ADDRESS][PERSON_NAME]"
type input "Stretford"
type input "[GEOGRAPHIC_DATA]"
type input "M32 9PL"
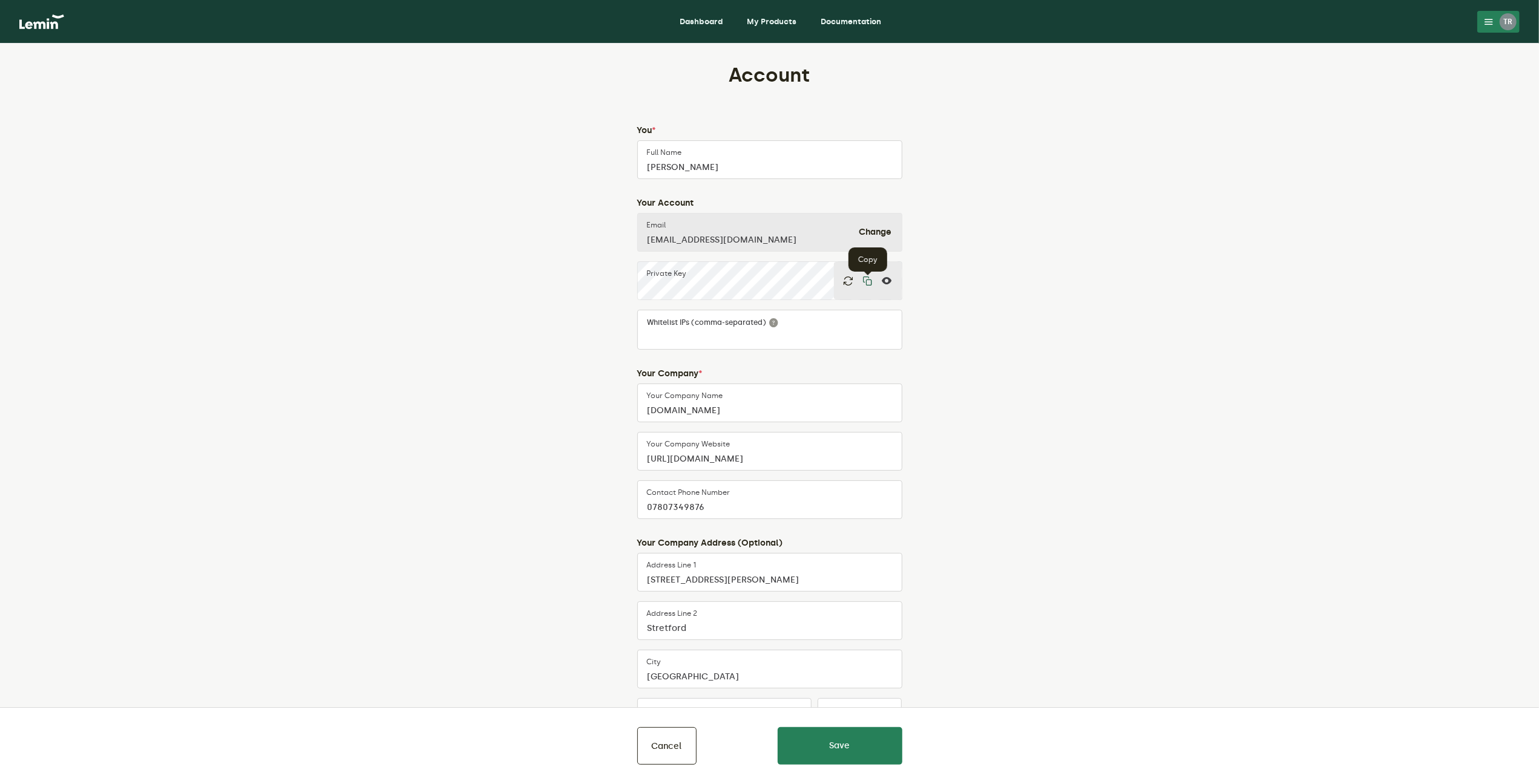
click at [863, 279] on icon "button" at bounding box center [868, 280] width 9 height 9
